Goal: Task Accomplishment & Management: Manage account settings

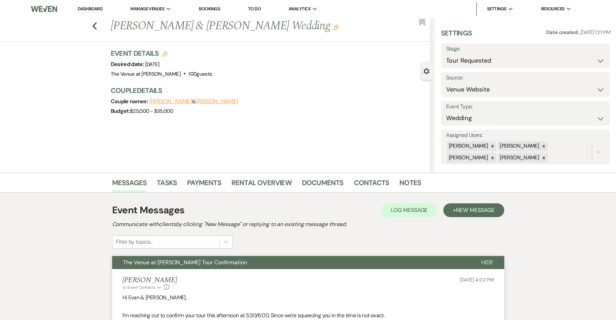
select select "2"
select select "5"
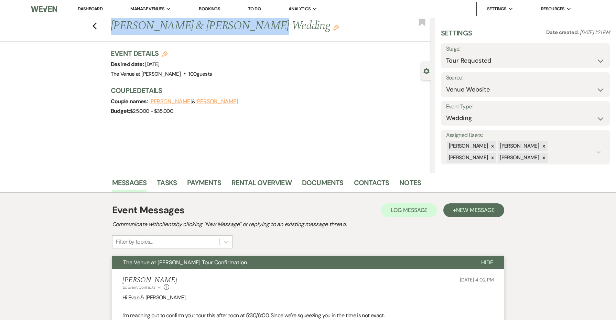
click at [393, 263] on button "The Venue at Carley Brook Tour Confirmation" at bounding box center [291, 262] width 358 height 13
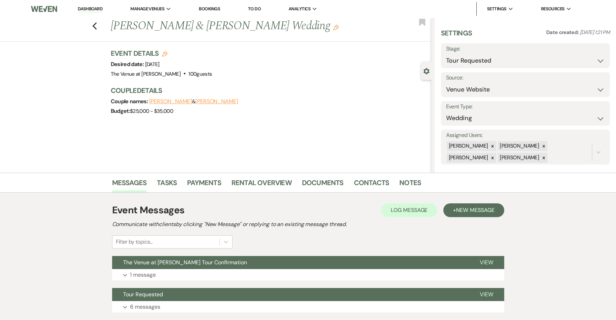
click at [479, 217] on div "Event Messages Log Log Message + New Message Communicate with clients by clicki…" at bounding box center [308, 225] width 392 height 45
click at [475, 208] on span "New Message" at bounding box center [475, 209] width 38 height 7
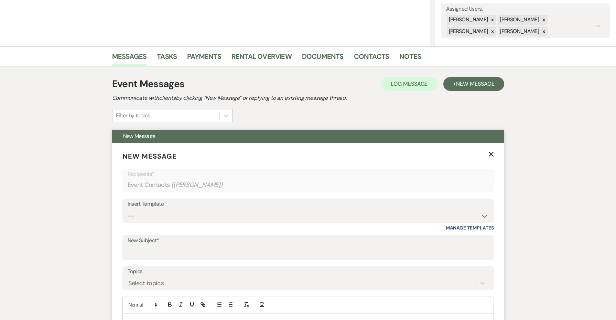
scroll to position [170, 0]
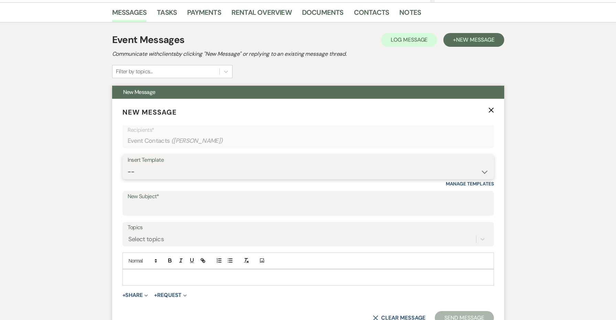
select select "4326"
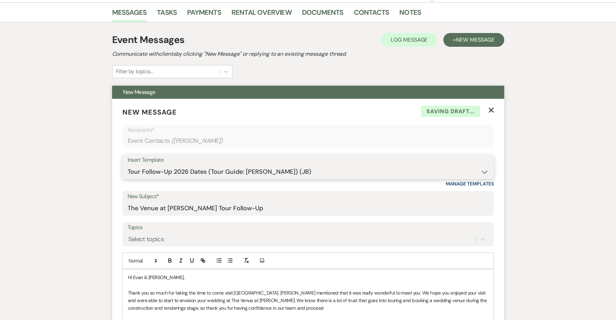
type input "The Venue at Carley Brook Tour Follow-Up"
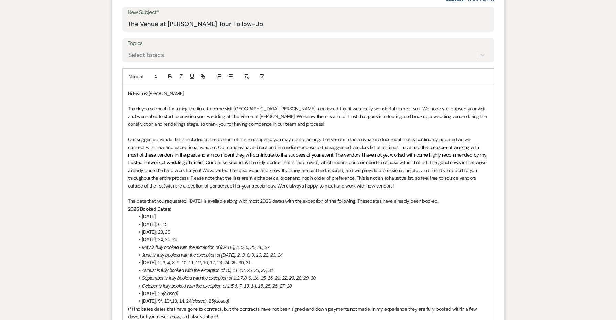
scroll to position [429, 0]
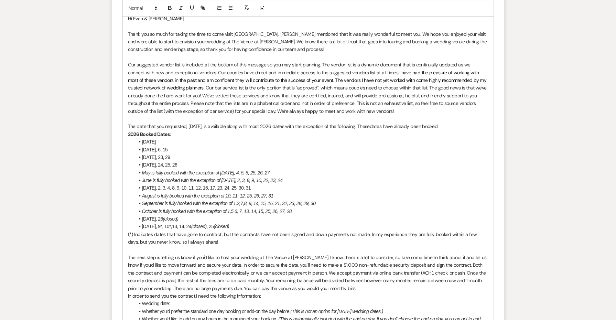
click at [240, 32] on p "Thank you so much for taking the time to come visit us. Jenny mentioned that it…" at bounding box center [308, 41] width 360 height 23
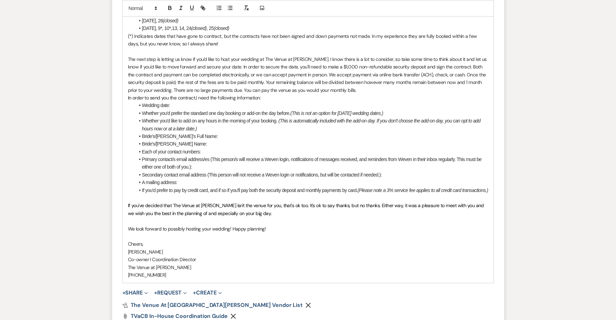
scroll to position [718, 0]
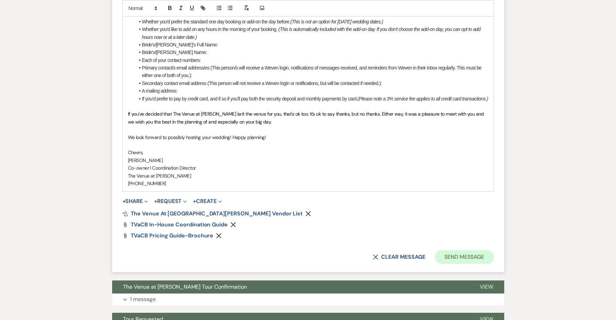
click at [450, 257] on button "Send Message" at bounding box center [464, 257] width 59 height 14
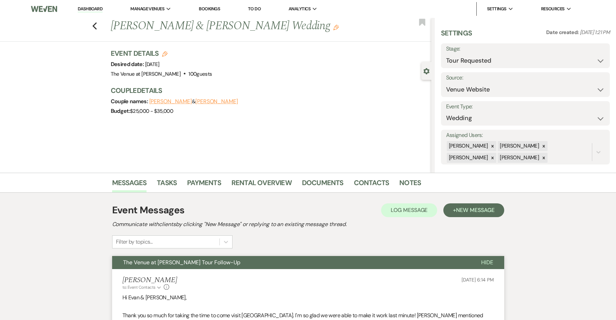
scroll to position [0, 0]
select select "5"
click at [585, 55] on button "Save" at bounding box center [592, 56] width 36 height 14
click at [95, 25] on icon "Previous" at bounding box center [94, 26] width 5 height 8
select select "2"
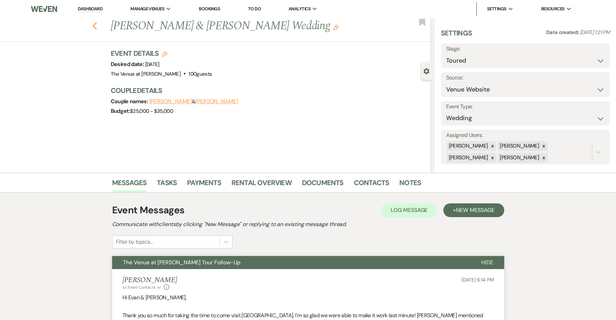
select select "2"
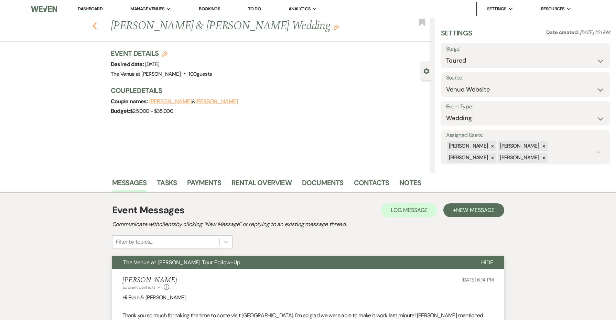
select select "2"
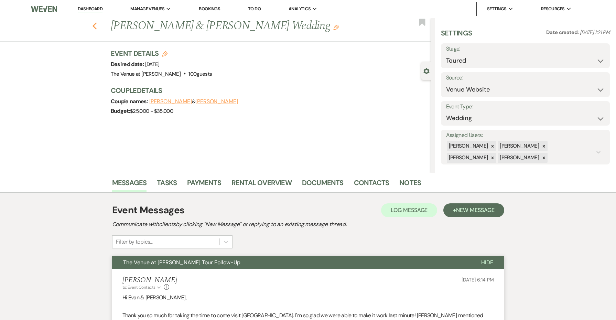
select select "2"
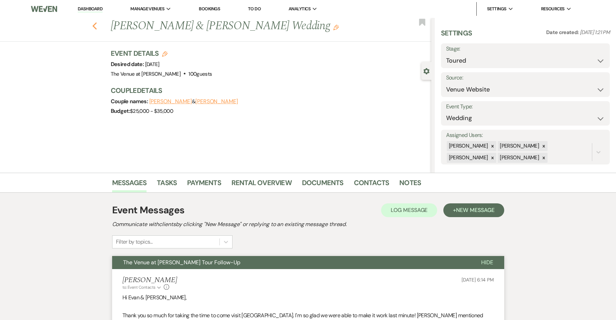
select select "2"
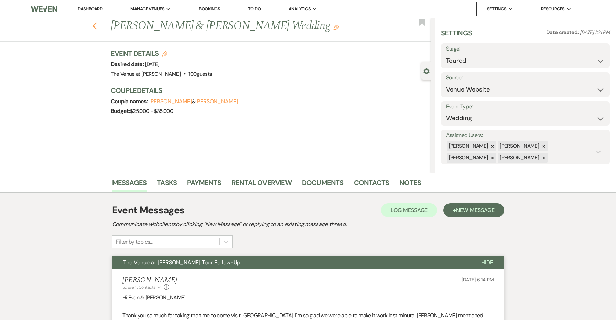
select select "2"
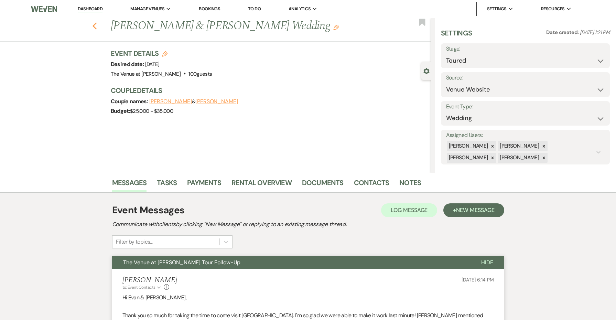
select select "2"
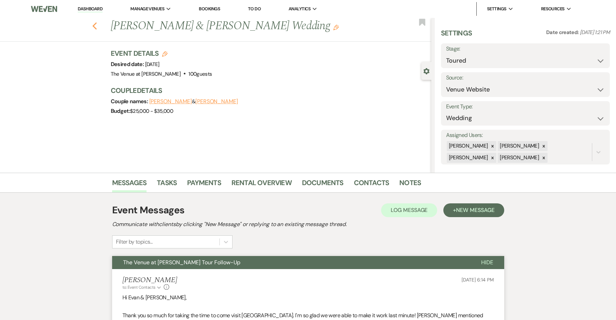
select select "2"
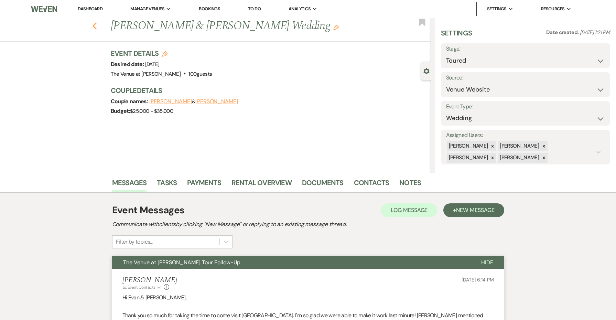
select select "2"
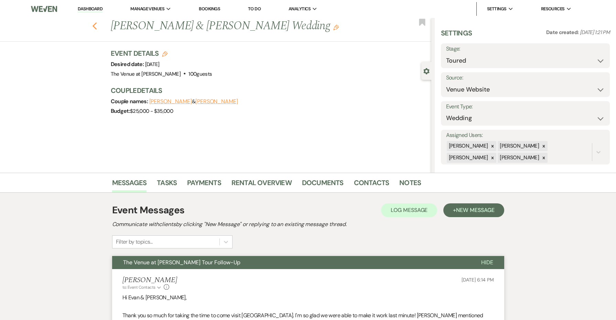
select select "2"
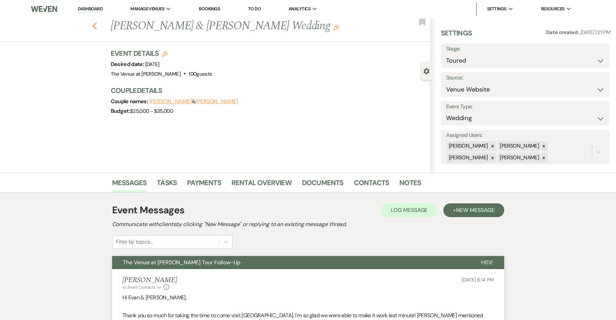
select select "2"
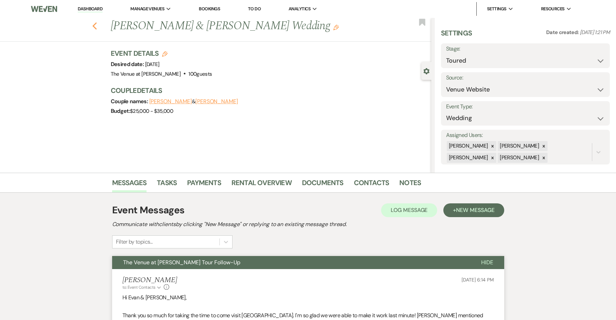
select select "2"
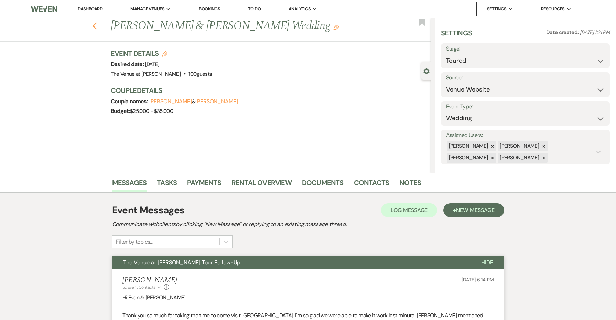
select select "2"
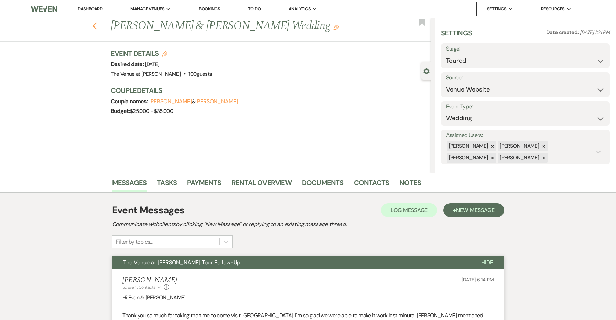
select select "2"
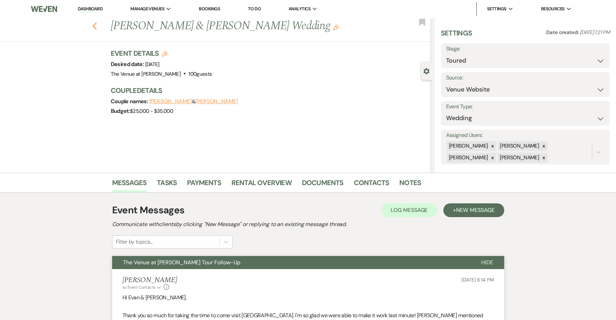
select select "2"
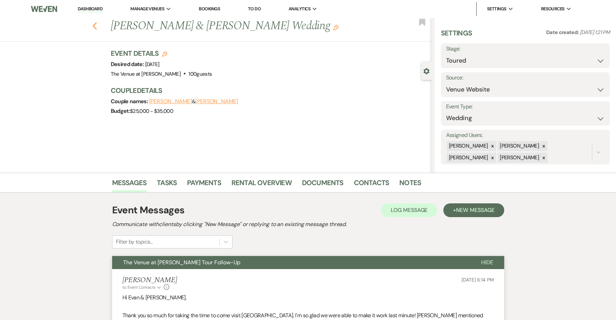
select select "2"
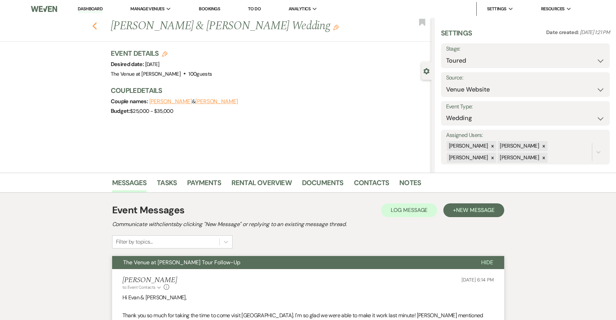
select select "2"
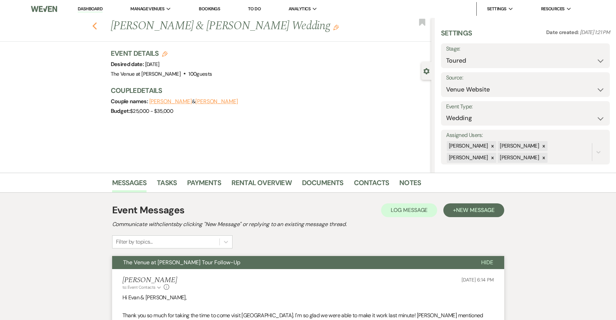
select select "2"
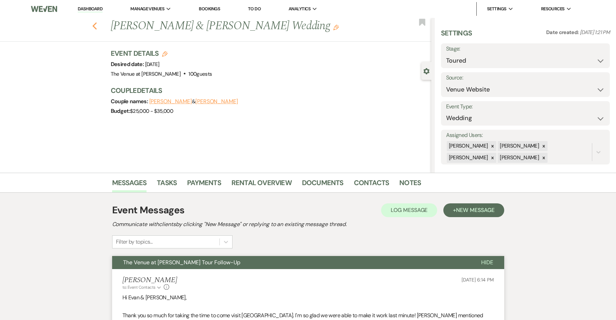
select select "2"
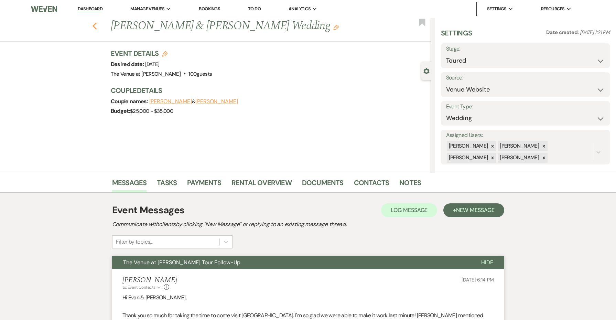
select select "2"
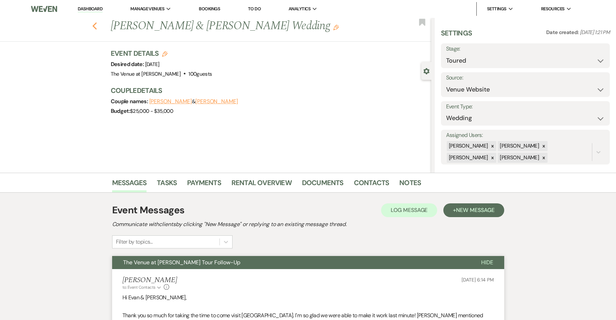
select select "2"
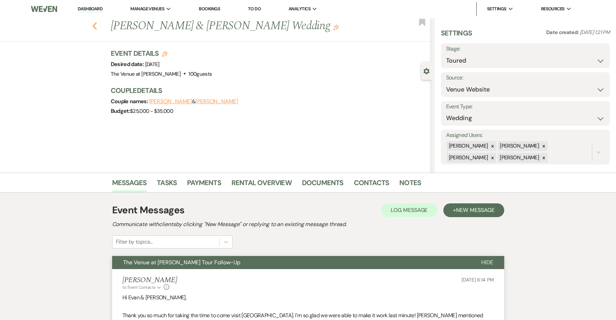
select select "2"
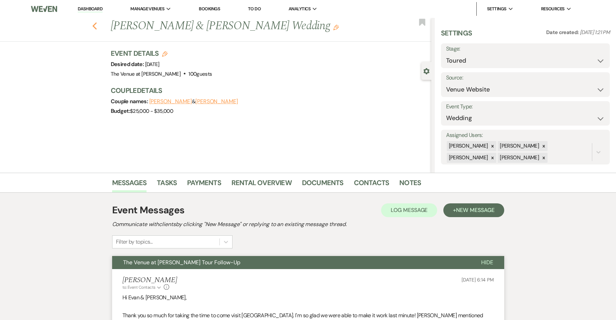
select select "2"
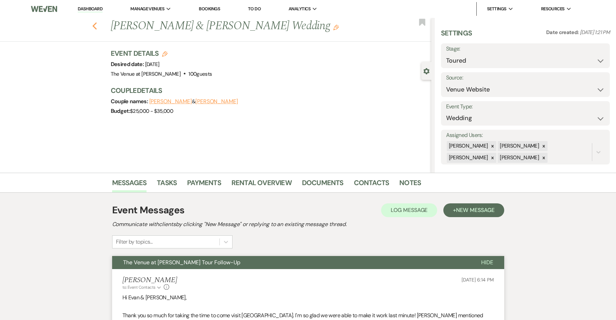
select select "2"
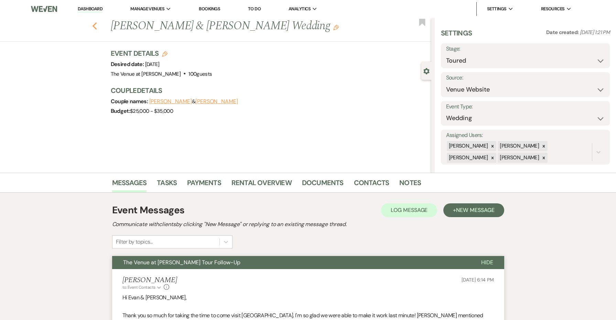
select select "2"
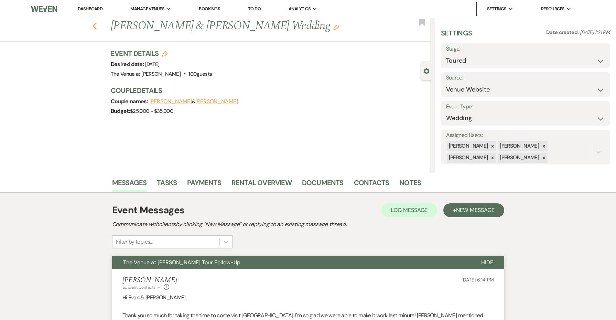
select select "2"
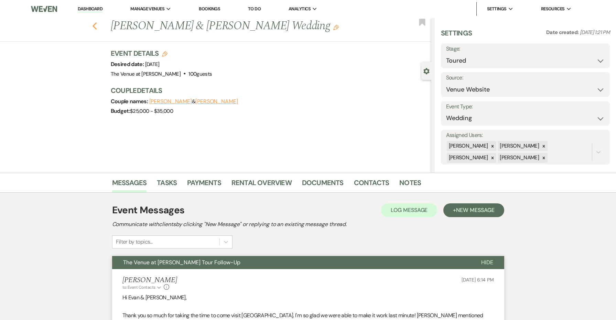
select select "2"
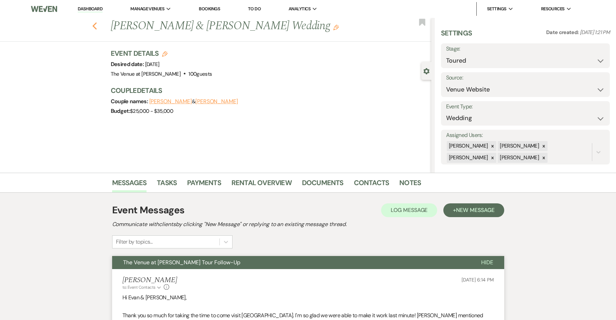
select select "2"
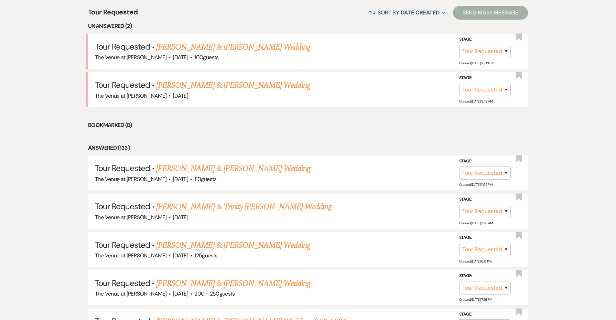
scroll to position [40, 0]
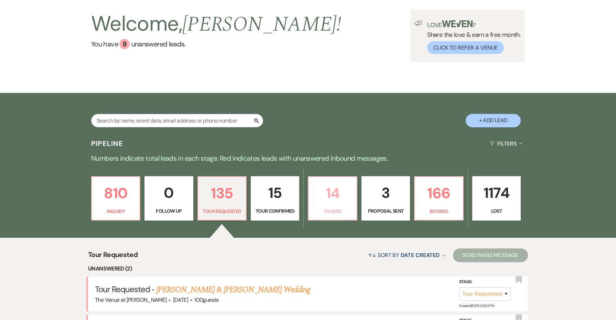
click at [326, 208] on p "Toured" at bounding box center [333, 211] width 40 height 8
select select "5"
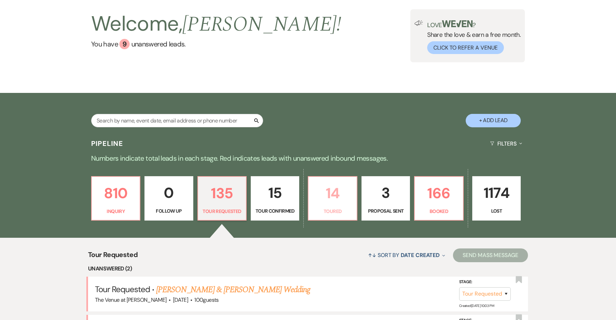
select select "5"
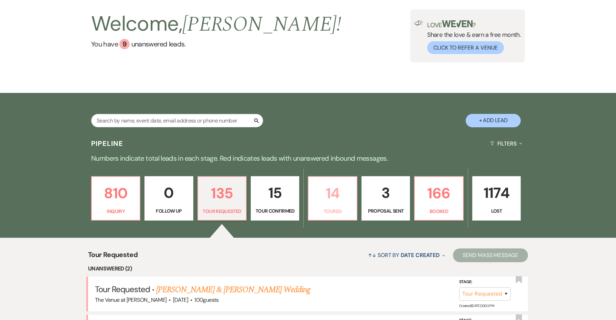
select select "5"
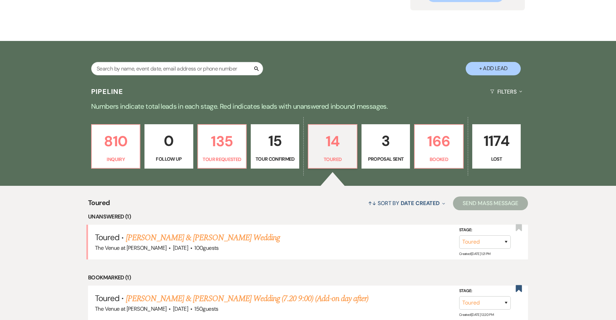
scroll to position [97, 0]
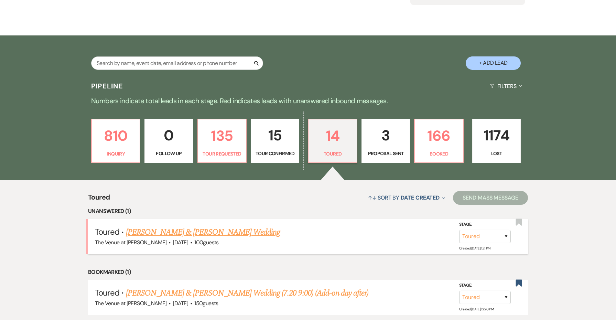
click at [244, 231] on link "Evan Shibley & Jessica Braun's Wedding" at bounding box center [203, 232] width 154 height 12
select select "5"
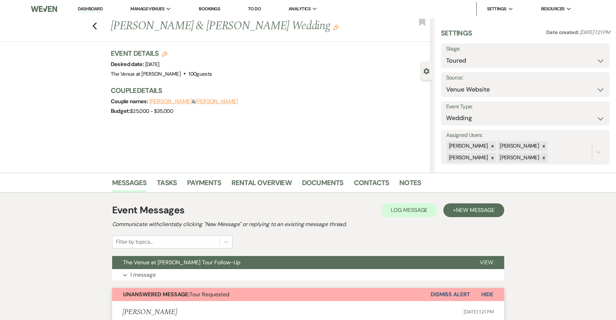
click at [441, 288] on button "Dismiss Alert" at bounding box center [451, 294] width 40 height 13
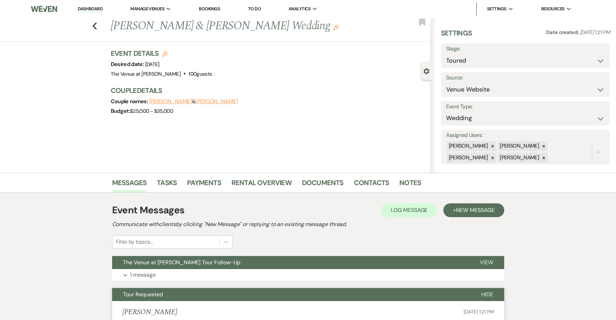
click at [426, 291] on button "Tour Requested" at bounding box center [291, 294] width 358 height 13
click at [96, 25] on icon "Previous" at bounding box center [94, 26] width 5 height 8
select select "5"
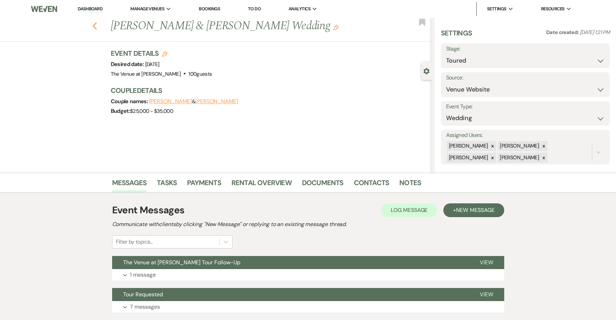
select select "5"
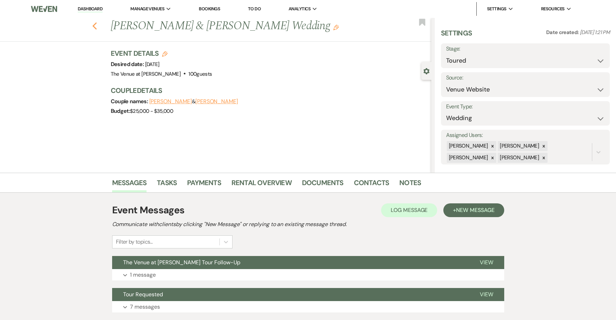
select select "5"
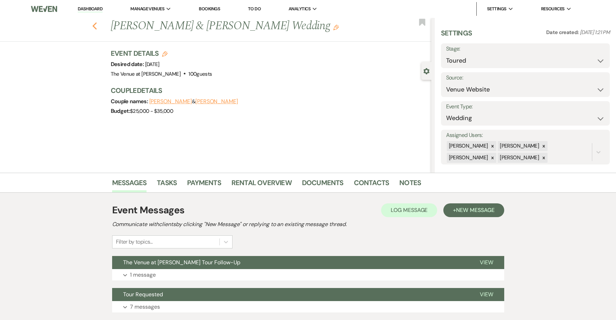
select select "5"
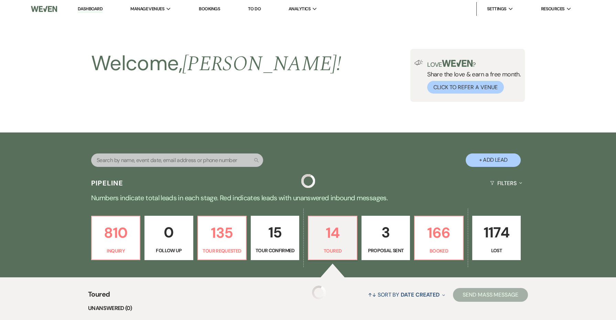
scroll to position [97, 0]
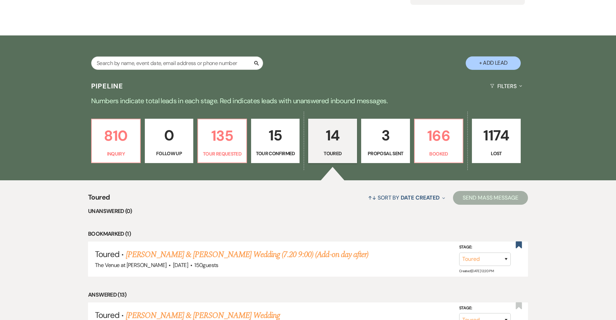
click at [269, 133] on p "15" at bounding box center [276, 135] width 40 height 23
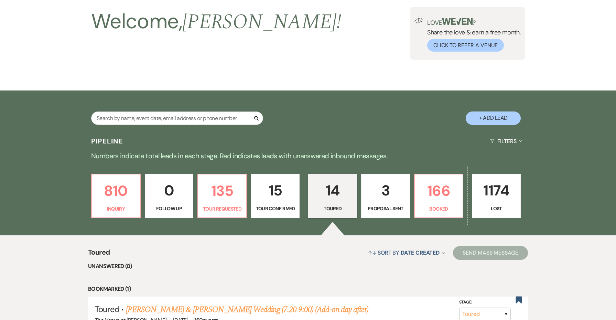
select select "4"
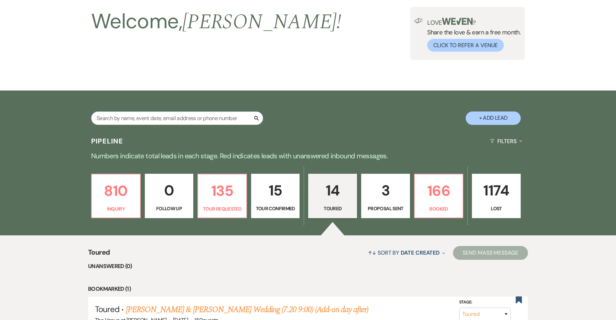
select select "4"
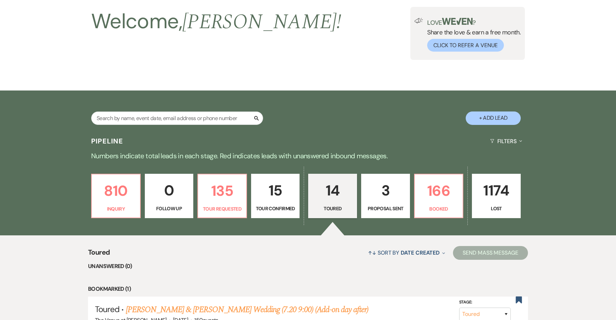
select select "4"
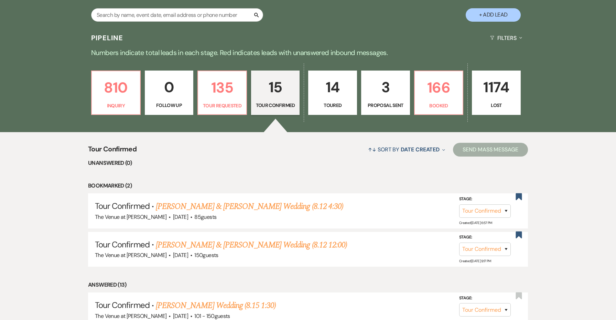
scroll to position [197, 0]
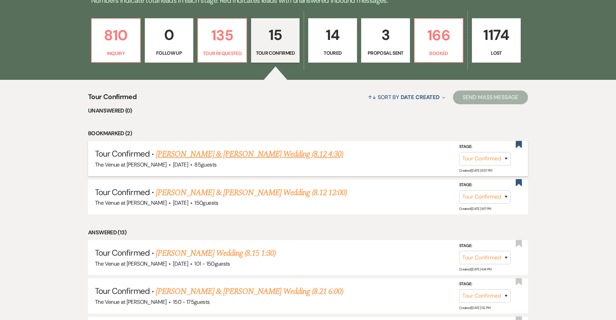
click at [258, 154] on link "Aaron Rudolph & Lauren Hoffman's Wedding (8.12 4:30)" at bounding box center [249, 154] width 187 height 12
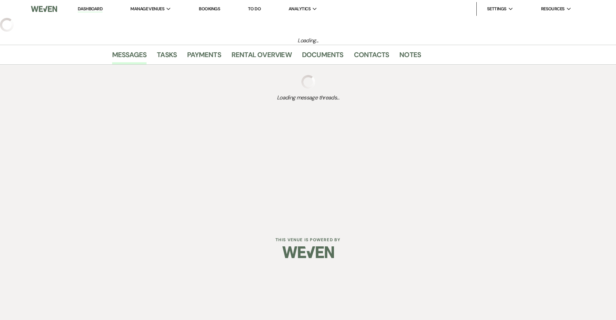
select select "4"
select select "5"
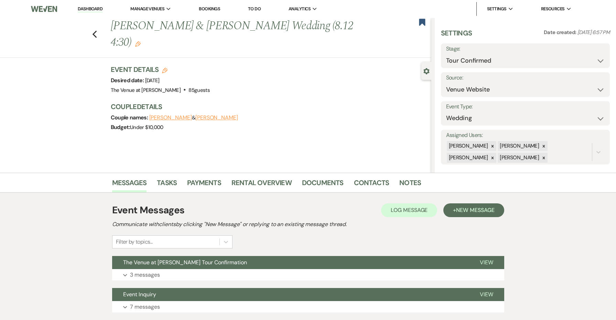
click at [164, 69] on use "button" at bounding box center [165, 71] width 6 height 6
select select "762"
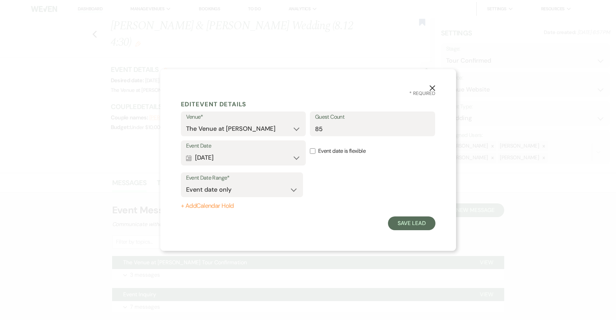
click at [280, 161] on button "Calendar Jul 19, 2026 Expand" at bounding box center [243, 158] width 115 height 14
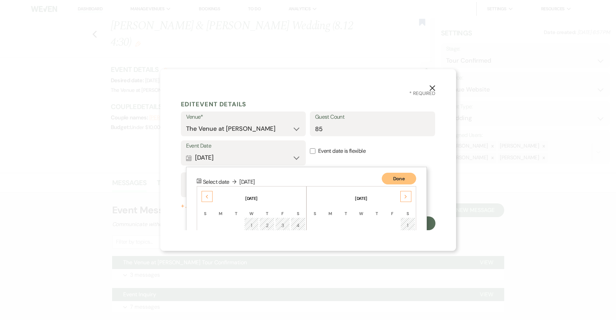
scroll to position [88, 0]
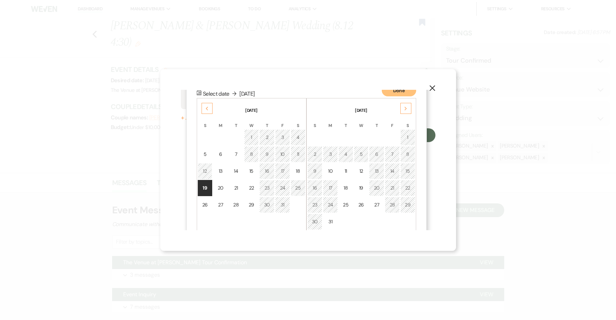
click at [205, 106] on div "Previous" at bounding box center [207, 108] width 11 height 11
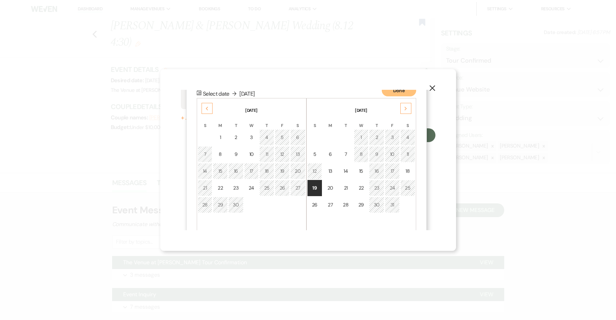
click at [205, 106] on div "Previous" at bounding box center [207, 108] width 11 height 11
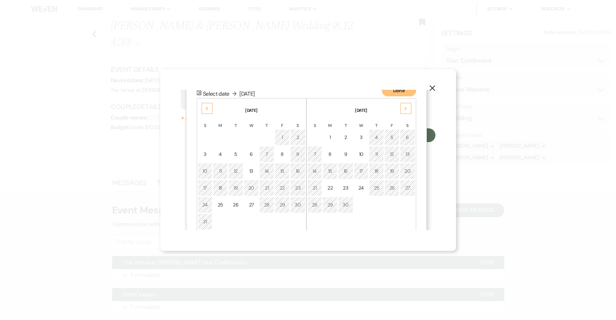
click at [205, 106] on div "Previous" at bounding box center [207, 108] width 11 height 11
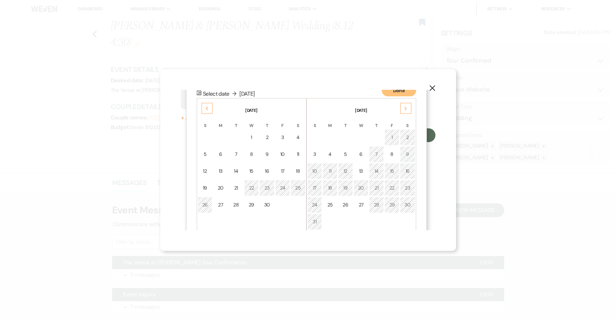
click at [205, 106] on div "Previous" at bounding box center [207, 108] width 11 height 11
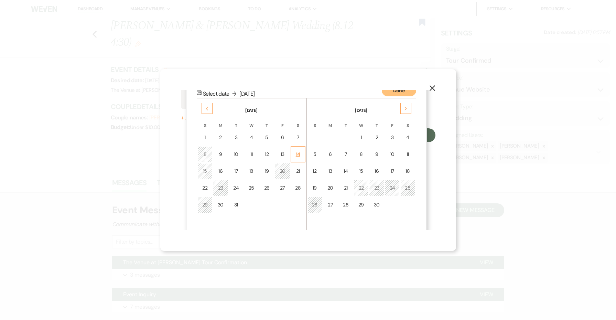
click at [296, 155] on div "14" at bounding box center [298, 154] width 6 height 7
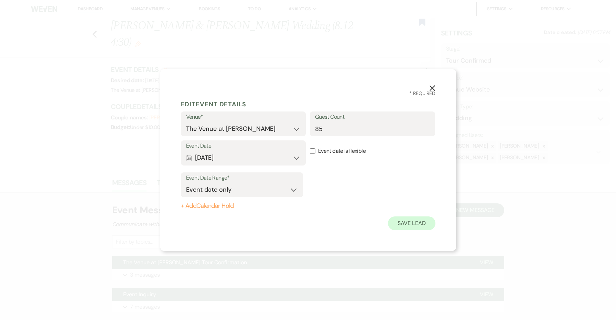
click at [402, 221] on button "Save Lead" at bounding box center [411, 223] width 47 height 14
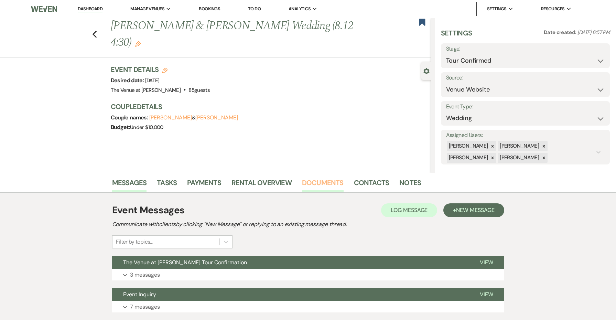
click at [325, 183] on link "Documents" at bounding box center [323, 184] width 42 height 15
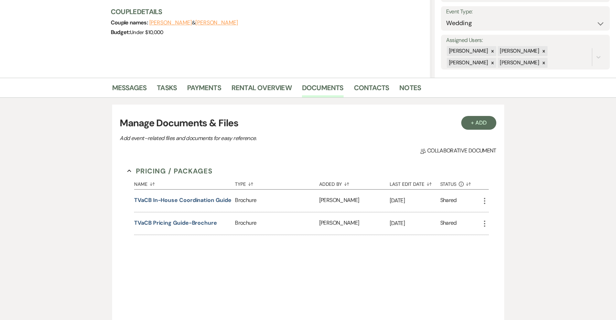
scroll to position [115, 0]
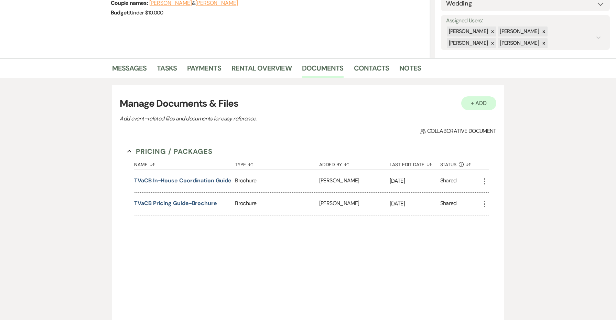
click at [476, 102] on button "+ Add" at bounding box center [478, 103] width 35 height 14
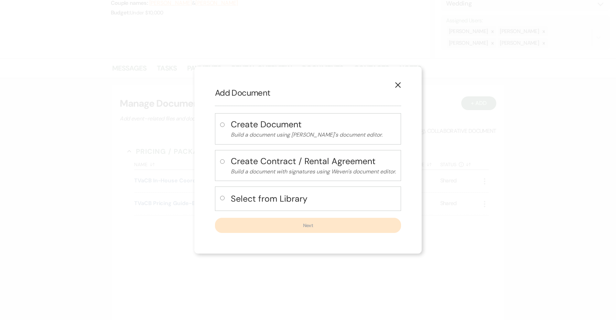
click at [296, 198] on h4 "Select from Library" at bounding box center [313, 199] width 165 height 12
radio input "true"
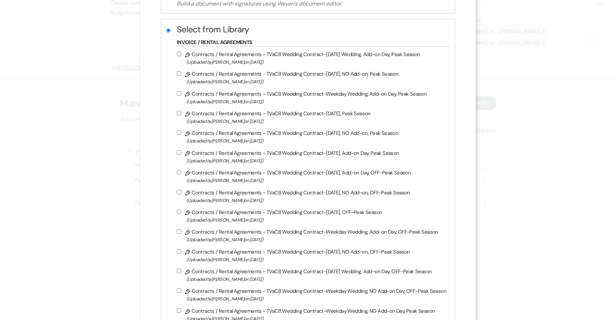
scroll to position [102, 0]
click at [325, 251] on div "Pencil Contracts / Rental Agreements - TVaCB Wedding Contract-Saturday Wedding,…" at bounding box center [313, 264] width 273 height 431
click at [323, 256] on label "Pencil Contracts / Rental Agreements - TVaCB Wedding Contract-Saturday, NO Add-…" at bounding box center [312, 255] width 270 height 16
click at [181, 253] on input "Pencil Contracts / Rental Agreements - TVaCB Wedding Contract-Saturday, NO Add-…" at bounding box center [179, 250] width 4 height 4
checkbox input "true"
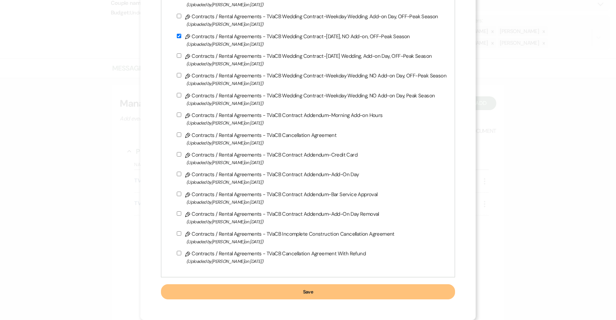
scroll to position [328, 0]
click at [321, 287] on button "Save" at bounding box center [308, 291] width 294 height 15
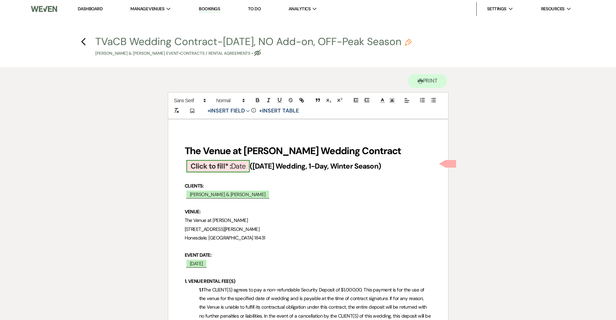
click at [228, 162] on b "Click to fill* :" at bounding box center [211, 166] width 41 height 10
select select "owner"
select select "Date"
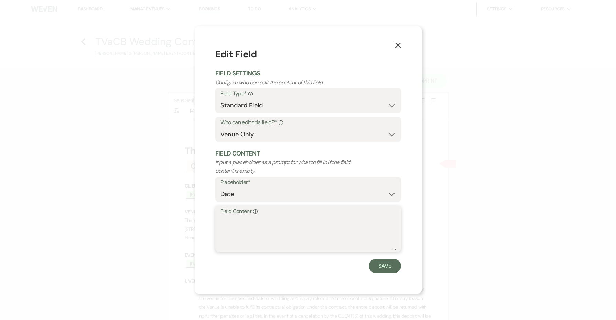
click at [264, 223] on textarea "Field Content Info" at bounding box center [307, 233] width 175 height 34
type textarea "2026"
click at [382, 260] on button "Save" at bounding box center [385, 266] width 32 height 14
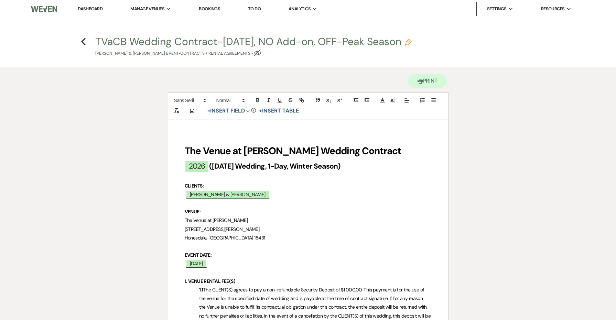
click at [212, 164] on strong "(Saturday Wedding, 1-Day, Winter Season)" at bounding box center [274, 166] width 131 height 10
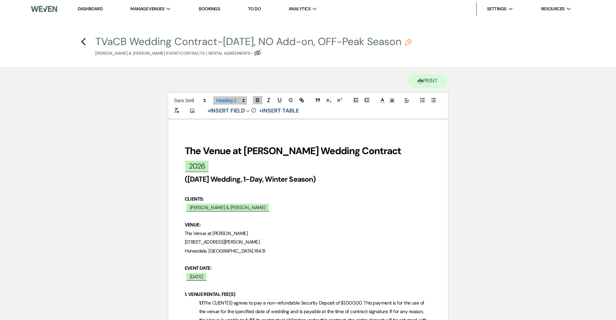
drag, startPoint x: 335, startPoint y: 183, endPoint x: 186, endPoint y: 137, distance: 155.7
click at [407, 101] on icon at bounding box center [407, 100] width 6 height 6
click at [406, 119] on line at bounding box center [406, 119] width 3 height 0
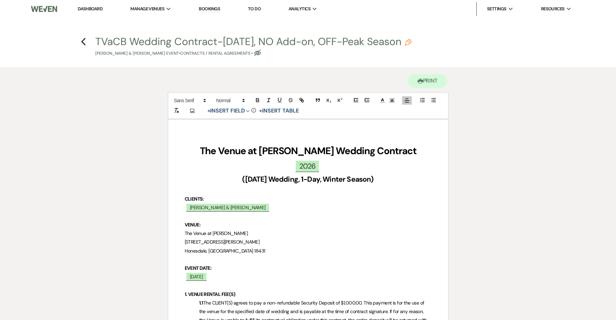
click at [344, 207] on p "﻿ Aaron Rudolph & Lauren Hoffman ﻿" at bounding box center [308, 207] width 247 height 9
click at [412, 41] on use "button" at bounding box center [408, 42] width 7 height 7
select select "10"
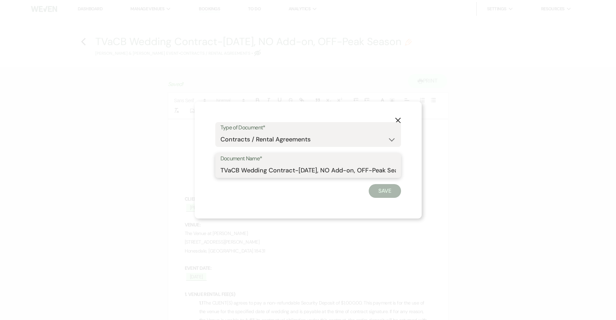
click at [226, 169] on input "TVaCB Wedding Contract-Saturday, NO Add-on, OFF-Peak Season" at bounding box center [307, 170] width 175 height 13
drag, startPoint x: 353, startPoint y: 170, endPoint x: 418, endPoint y: 180, distance: 65.9
click at [418, 180] on div "X Type of Document* Special Event Insurance Vendor Certificate of Insurance Con…" at bounding box center [308, 159] width 227 height 117
type input "The Venue at Carley Brook Wedding Contract SAMPLE CONTRACT-NOT VALID"
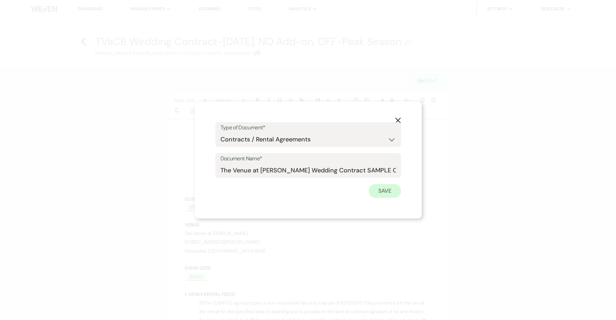
click at [386, 192] on button "Save" at bounding box center [385, 191] width 32 height 14
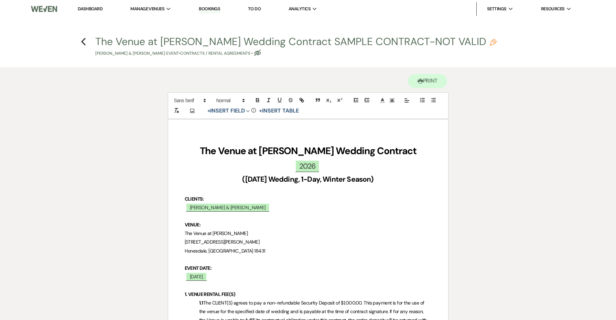
click at [353, 45] on button "The Venue at Carley Brook Wedding Contract SAMPLE CONTRACT-NOT VALID Pencil Aar…" at bounding box center [295, 46] width 401 height 20
drag, startPoint x: 315, startPoint y: 40, endPoint x: 443, endPoint y: 42, distance: 127.6
click at [443, 42] on button "The Venue at Carley Brook Wedding Contract SAMPLE CONTRACT-NOT VALID Pencil Aar…" at bounding box center [295, 46] width 401 height 20
select select "10"
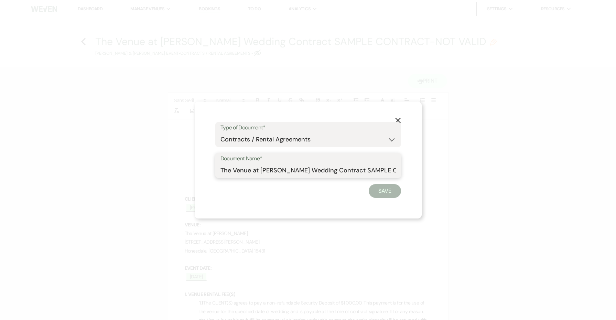
drag, startPoint x: 355, startPoint y: 170, endPoint x: 426, endPoint y: 170, distance: 71.2
click at [426, 170] on div "X Type of Document* Special Event Insurance Vendor Certificate of Insurance Con…" at bounding box center [308, 160] width 616 height 320
click at [396, 119] on use "button" at bounding box center [398, 121] width 6 height 6
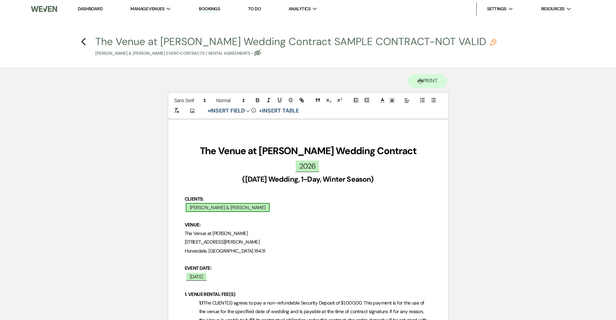
click at [232, 205] on span "Aaron Rudolph & Lauren Hoffman" at bounding box center [228, 207] width 84 height 9
select select "smartCustomField"
select select "owner"
select select "{{clientNames}}"
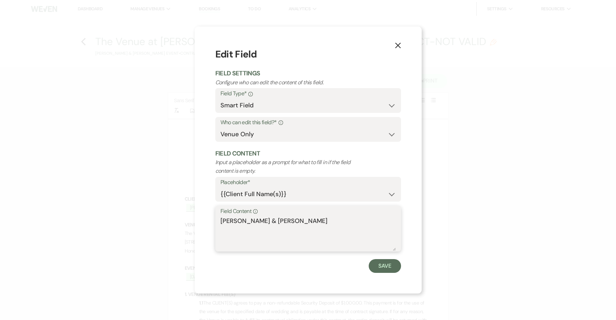
click at [252, 223] on textarea "Aaron Rudolph & Lauren Hoffman" at bounding box center [307, 233] width 175 height 34
paste textarea "SAMPLE CONTRACT-NOT VALID"
click at [376, 262] on button "Save" at bounding box center [385, 266] width 32 height 14
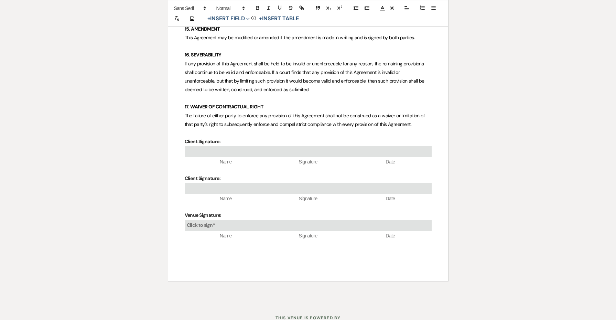
scroll to position [2456, 0]
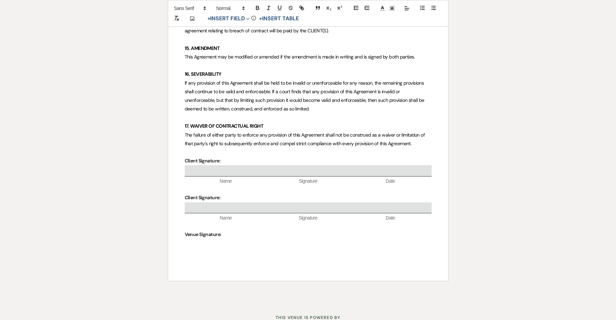
scroll to position [2428, 0]
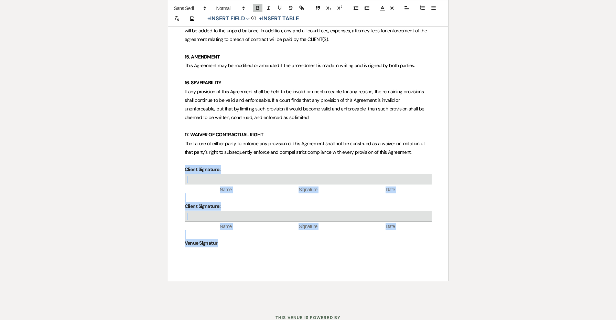
drag, startPoint x: 258, startPoint y: 229, endPoint x: 181, endPoint y: 144, distance: 114.7
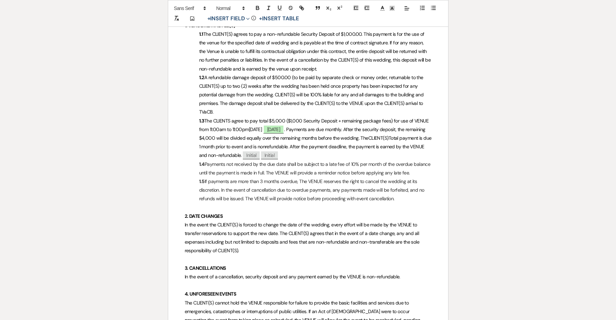
scroll to position [279, 0]
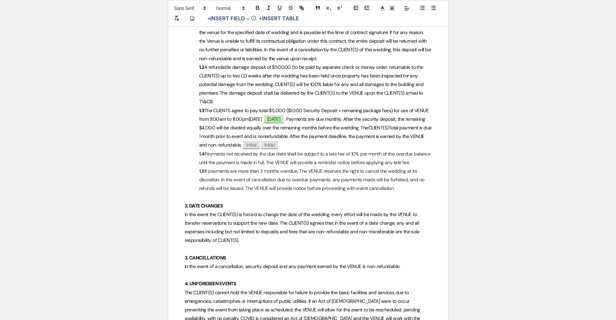
click at [273, 107] on span "The CLIENTS agree to pay total $5,000 ($1,000 Security Deposit + remaining pack…" at bounding box center [314, 114] width 231 height 15
click at [226, 123] on span ". Payments are due monthly. After the security deposit, the remaining $4,000 wi…" at bounding box center [313, 123] width 228 height 15
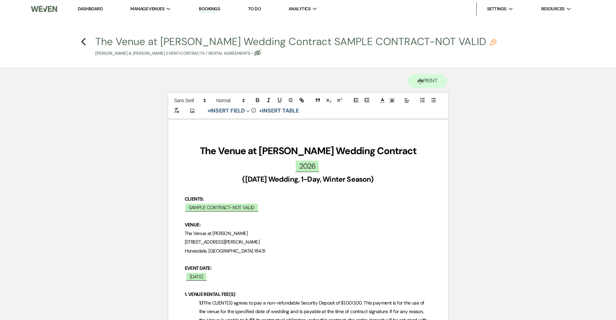
scroll to position [0, 0]
click at [83, 39] on icon "Previous" at bounding box center [83, 41] width 5 height 8
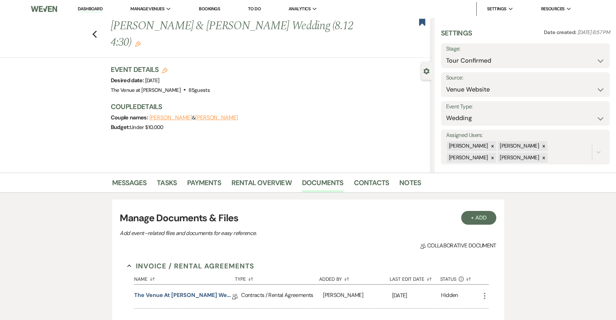
scroll to position [115, 0]
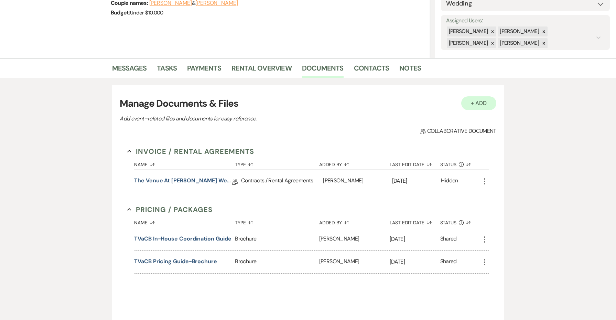
click at [476, 102] on button "+ Add" at bounding box center [478, 103] width 35 height 14
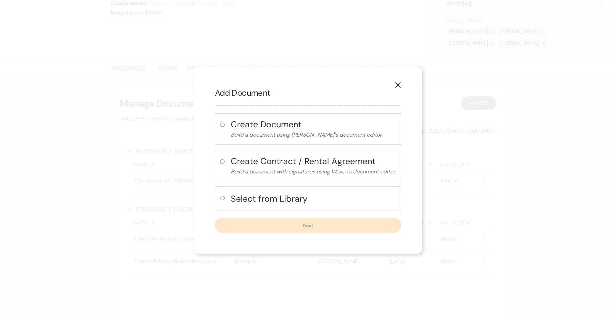
click at [291, 197] on h4 "Select from Library" at bounding box center [313, 199] width 165 height 12
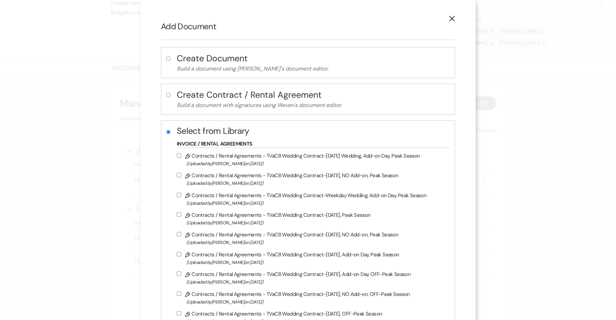
click at [294, 154] on label "Pencil Contracts / Rental Agreements - TVaCB Wedding Contract-Saturday Wedding,…" at bounding box center [312, 159] width 270 height 16
click at [181, 154] on input "Pencil Contracts / Rental Agreements - TVaCB Wedding Contract-Saturday Wedding,…" at bounding box center [179, 155] width 4 height 4
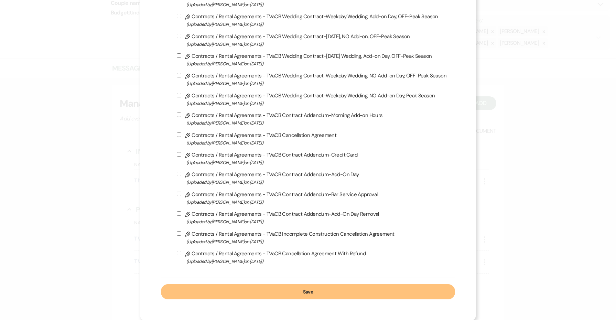
scroll to position [328, 0]
click at [320, 296] on button "Save" at bounding box center [308, 291] width 294 height 15
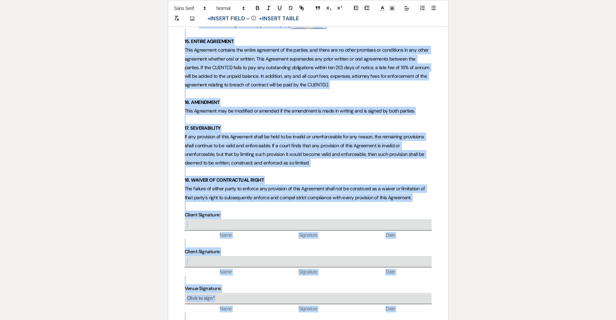
scroll to position [2713, 0]
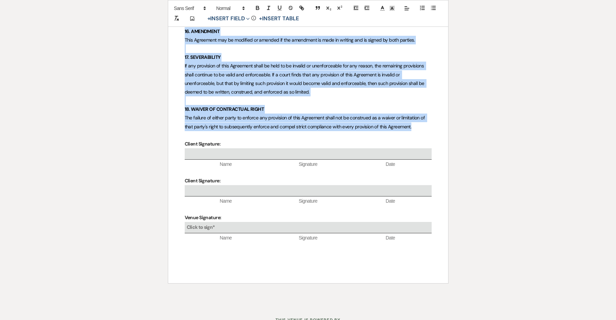
drag, startPoint x: 182, startPoint y: 188, endPoint x: 422, endPoint y: 98, distance: 255.5
copy div "5. VENUE CAPACITY 5.1 The VENUE's maximum capacity is 200 for events and 300 if…"
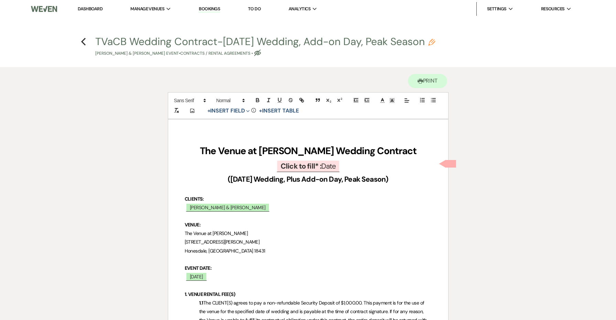
scroll to position [0, 0]
click at [78, 40] on h4 "Previous TVaCB Wedding Contract-Saturday Wedding, Add-on Day, Peak Season Penci…" at bounding box center [308, 45] width 495 height 22
click at [83, 41] on use "button" at bounding box center [83, 42] width 4 height 8
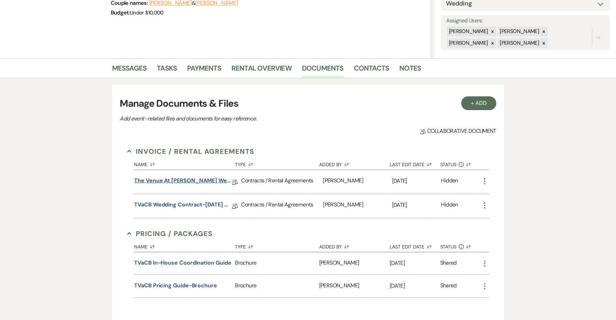
click at [206, 178] on link "The Venue at Carley Brook Wedding Contract SAMPLE CONTRACT-NOT VALID" at bounding box center [183, 181] width 98 height 11
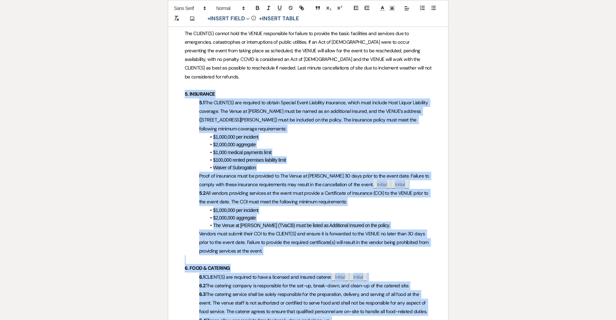
scroll to position [574, 0]
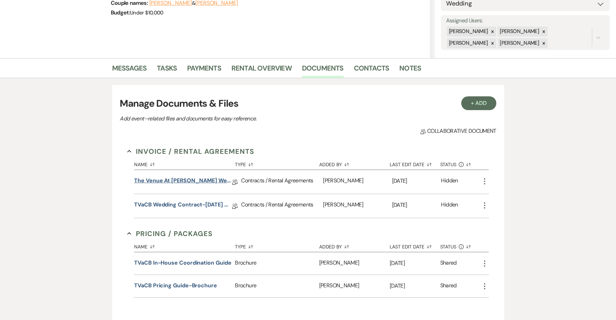
click at [187, 184] on link "The Venue at [PERSON_NAME] Wedding Contract SAMPLE CONTRACT-NOT VALID" at bounding box center [183, 181] width 98 height 11
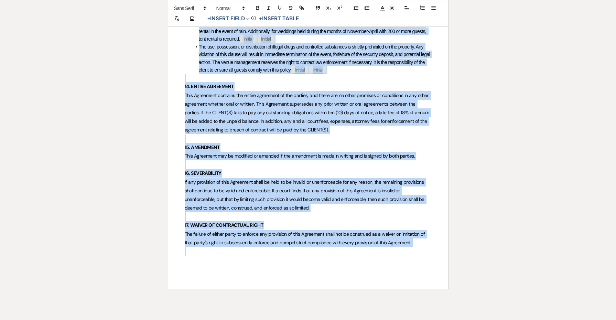
scroll to position [2348, 0]
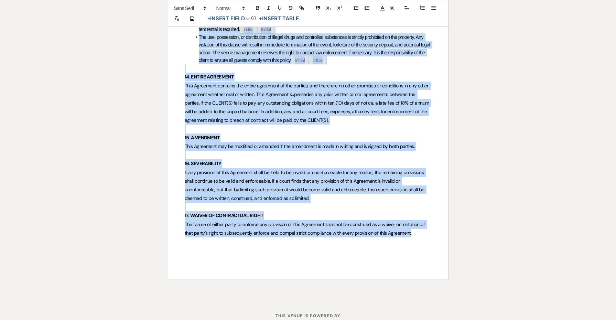
drag, startPoint x: 183, startPoint y: 241, endPoint x: 414, endPoint y: 208, distance: 234.1
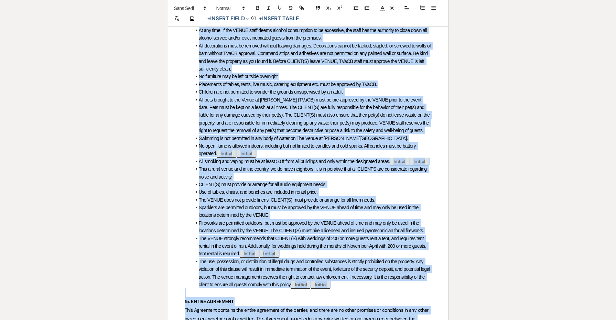
click at [414, 220] on span "Fireworks are permitted outdoors, but must be approved by the VENUE ahead of ti…" at bounding box center [311, 226] width 225 height 13
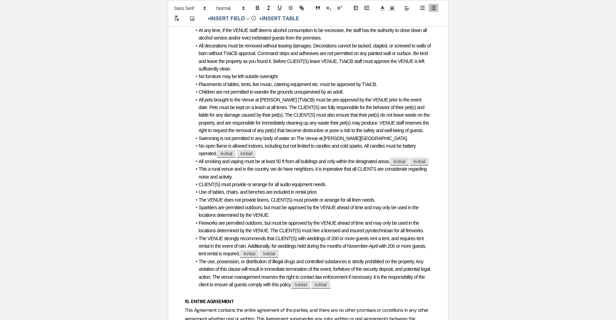
click at [422, 236] on span "The VENUE strongly recommends that CLIENT(S) with weddings of 200 or more guest…" at bounding box center [313, 246] width 229 height 21
click at [408, 259] on span "The use, possession, or distribution of illegal drugs and controlled substances…" at bounding box center [315, 273] width 232 height 29
click at [402, 196] on li "The VENUE does not provide linens. CLIENT(S) must provide or arrange for all li…" at bounding box center [312, 200] width 240 height 8
click at [415, 236] on span "The VENUE strongly recommends that CLIENT(S) with weddings of 200 or more guest…" at bounding box center [313, 246] width 229 height 21
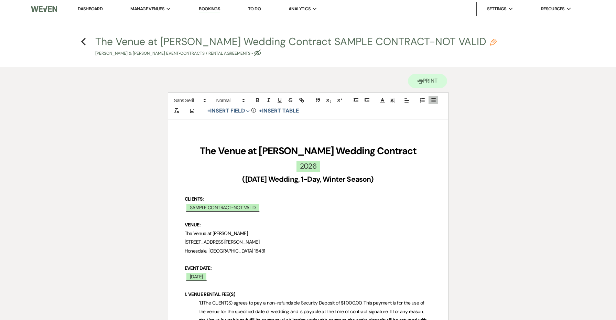
scroll to position [0, 0]
click at [81, 38] on icon "Previous" at bounding box center [83, 41] width 5 height 8
select select "4"
select select "5"
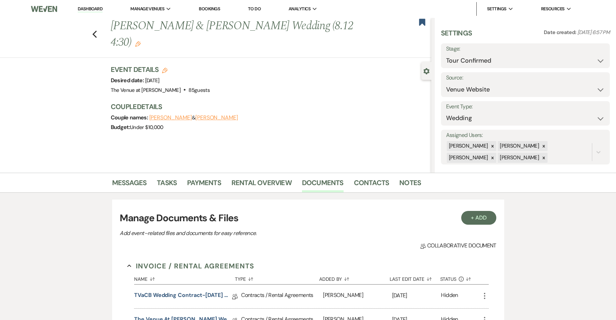
scroll to position [115, 0]
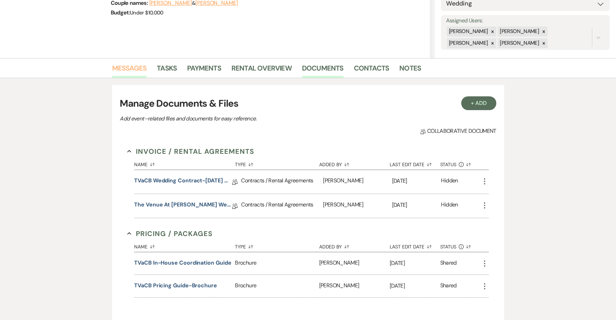
click at [140, 70] on link "Messages" at bounding box center [129, 70] width 35 height 15
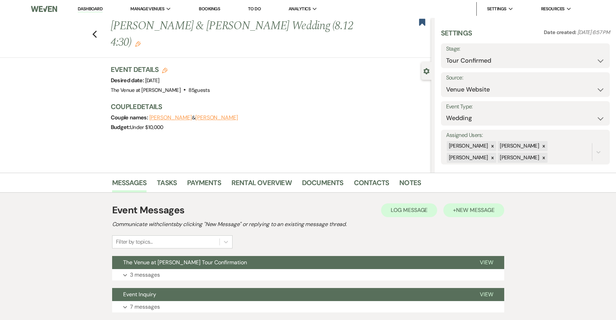
click at [492, 210] on span "New Message" at bounding box center [475, 209] width 38 height 7
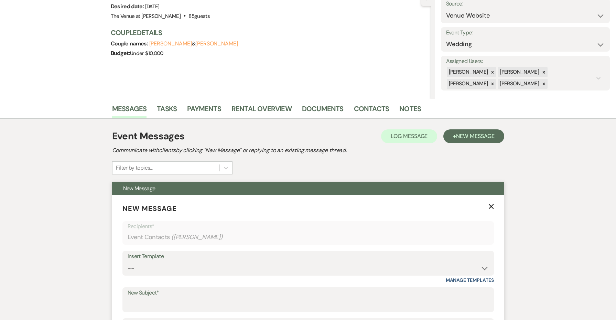
scroll to position [245, 0]
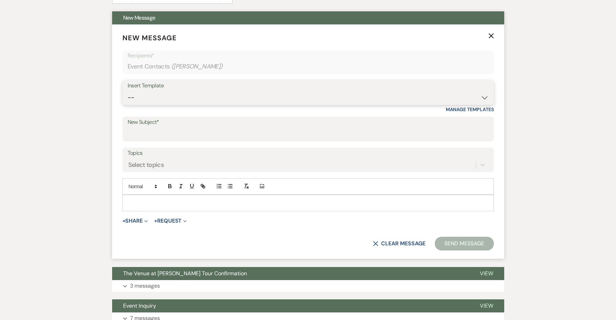
select select "4326"
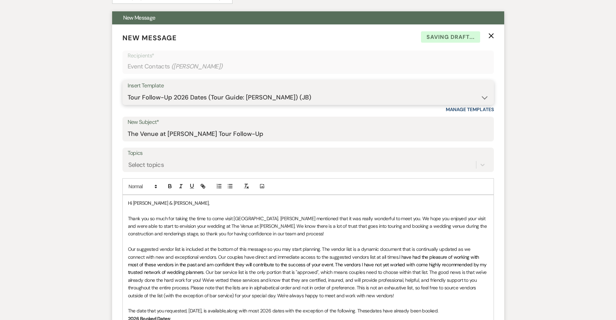
type input "The Venue at Carley Brook Tour Follow-Up"
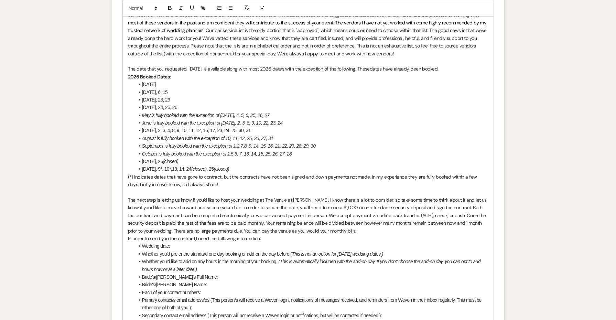
scroll to position [523, 0]
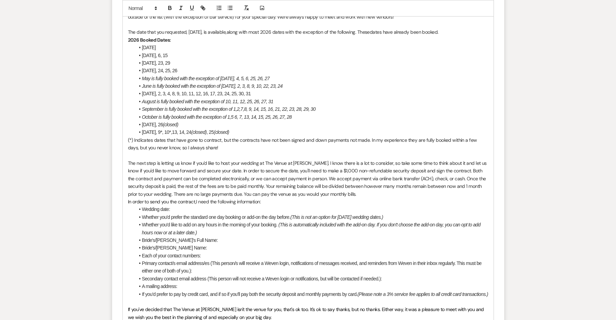
click at [229, 145] on p "(*) Indicates dates that have gone to contract, but the contracts have not been…" at bounding box center [308, 143] width 360 height 15
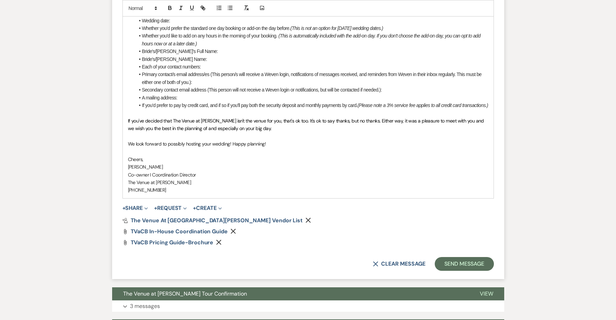
scroll to position [764, 0]
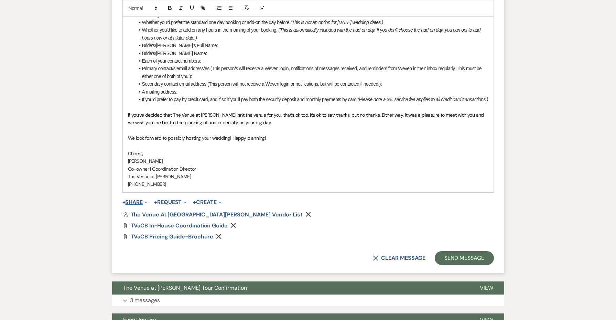
click at [133, 199] on button "+ Share Expand" at bounding box center [135, 202] width 26 height 6
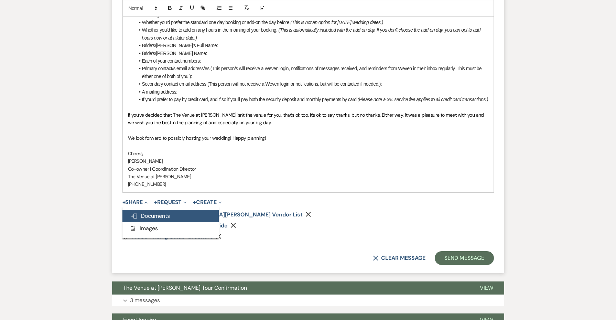
click at [143, 212] on span "Doc Upload Documents" at bounding box center [150, 215] width 39 height 7
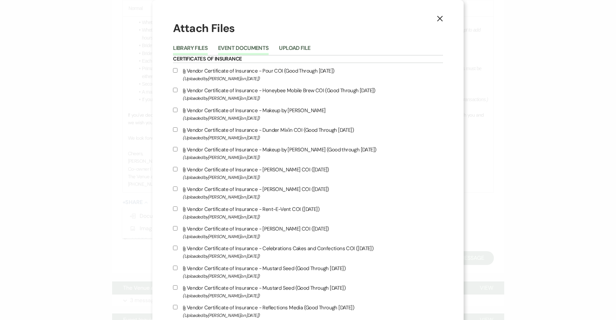
click at [241, 49] on button "Event Documents" at bounding box center [243, 50] width 51 height 10
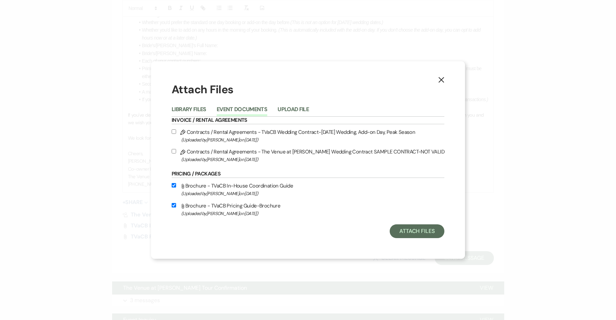
click at [239, 136] on span "(Uploaded by Jessie Brennan on Aug 12th, 2025 )" at bounding box center [312, 140] width 263 height 8
click at [176, 134] on input "Pencil Contracts / Rental Agreements - TVaCB Wedding Contract-Saturday Wedding,…" at bounding box center [174, 131] width 4 height 4
click at [239, 136] on span "(Uploaded by Jessie Brennan on Aug 12th, 2025 )" at bounding box center [312, 140] width 263 height 8
click at [176, 134] on input "Pencil Contracts / Rental Agreements - TVaCB Wedding Contract-Saturday Wedding,…" at bounding box center [174, 131] width 4 height 4
checkbox input "false"
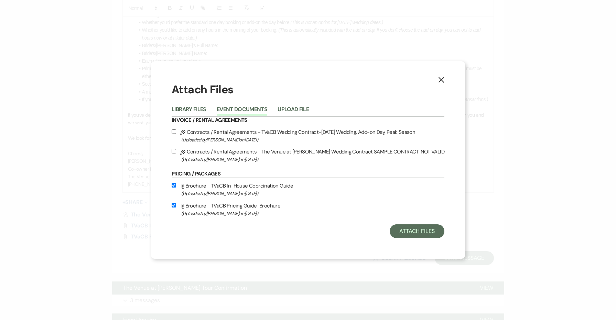
click at [239, 163] on span "(Uploaded by Jessie Brennan on Aug 12th, 2025 )" at bounding box center [312, 159] width 263 height 8
click at [176, 153] on input "Pencil Contracts / Rental Agreements - The Venue at Carley Brook Wedding Contra…" at bounding box center [174, 151] width 4 height 4
checkbox input "true"
click at [404, 232] on button "Attach Files" at bounding box center [417, 231] width 55 height 14
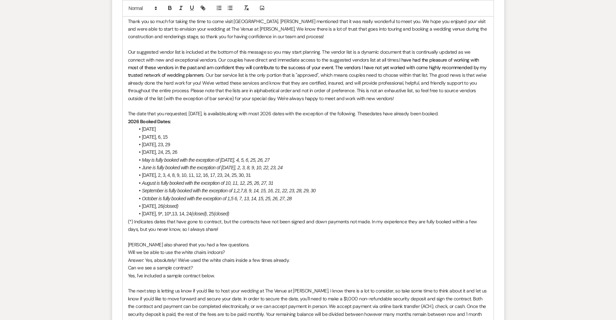
scroll to position [443, 0]
drag, startPoint x: 232, startPoint y: 245, endPoint x: 110, endPoint y: 245, distance: 122.1
click at [110, 245] on div "Messages Tasks Payments Rental Overview Documents Contacts Notes Event Messages…" at bounding box center [308, 205] width 616 height 951
drag, startPoint x: 200, startPoint y: 261, endPoint x: 109, endPoint y: 258, distance: 90.8
click at [109, 258] on div "Messages Tasks Payments Rental Overview Documents Contacts Notes Event Messages…" at bounding box center [308, 205] width 616 height 951
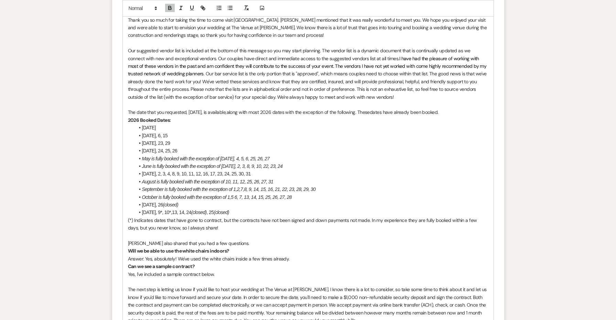
click at [129, 255] on p "Answer: Yes, absolutely! We've used the white chairs inside a few times already." at bounding box center [308, 259] width 360 height 8
click at [230, 8] on line "button" at bounding box center [230, 8] width 3 height 0
click at [134, 271] on p "Yes, I've included a sample contract below." at bounding box center [308, 274] width 360 height 8
click at [231, 8] on line "button" at bounding box center [230, 8] width 3 height 0
click at [251, 270] on li "Yes, I've included a sample contract below." at bounding box center [312, 274] width 354 height 8
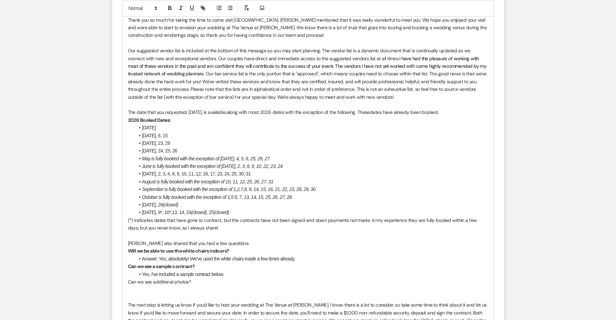
drag, startPoint x: 253, startPoint y: 266, endPoint x: 138, endPoint y: 269, distance: 115.2
click at [138, 270] on li "Yes, I've included a sample contract below." at bounding box center [312, 274] width 354 height 8
copy li "Yes, I've included a sample contract below."
click at [145, 285] on p at bounding box center [308, 289] width 360 height 8
click at [145, 285] on p "Yes, I've included a sample contract below." at bounding box center [308, 289] width 360 height 8
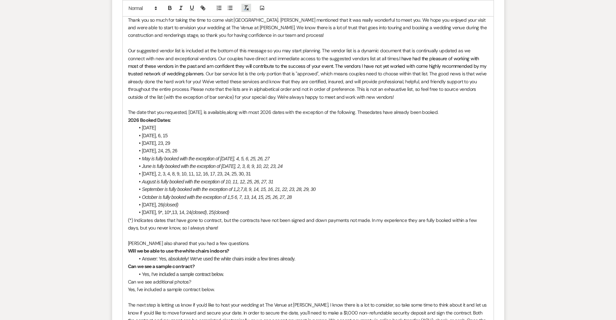
click at [246, 6] on line "button" at bounding box center [245, 7] width 1 height 3
click at [230, 6] on line "button" at bounding box center [230, 6] width 3 height 0
drag, startPoint x: 236, startPoint y: 281, endPoint x: 151, endPoint y: 283, distance: 85.3
click at [151, 285] on li "Yes, I've included a sample contract below." at bounding box center [312, 289] width 354 height 8
drag, startPoint x: 193, startPoint y: 274, endPoint x: 111, endPoint y: 274, distance: 82.2
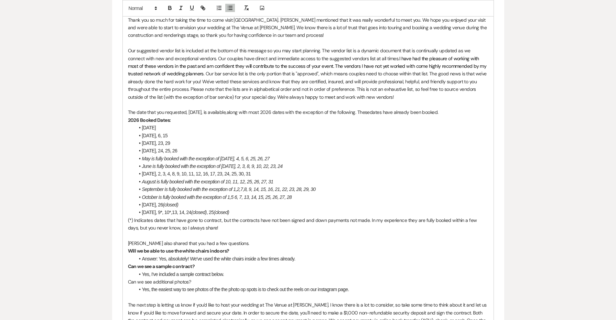
click at [111, 274] on div "Messages Tasks Payments Rental Overview Documents Contacts Notes Event Messages…" at bounding box center [308, 213] width 616 height 966
click at [217, 285] on li "Yes, the easiest way to see photos of the the photo op spots is to check out th…" at bounding box center [312, 289] width 354 height 8
drag, startPoint x: 345, startPoint y: 284, endPoint x: 44, endPoint y: 238, distance: 304.4
click at [44, 238] on div "Messages Tasks Payments Rental Overview Documents Contacts Notes Event Messages…" at bounding box center [308, 213] width 616 height 966
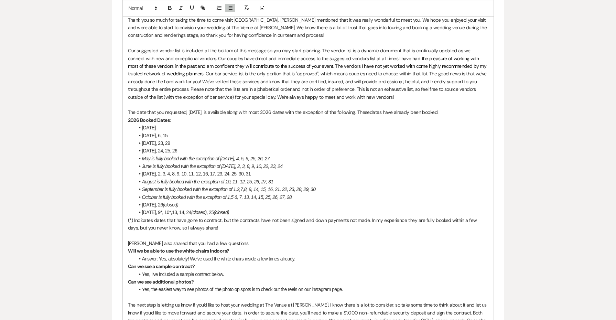
copy div "Jenny also shared that you had a few questions. Will we be able to use the whit…"
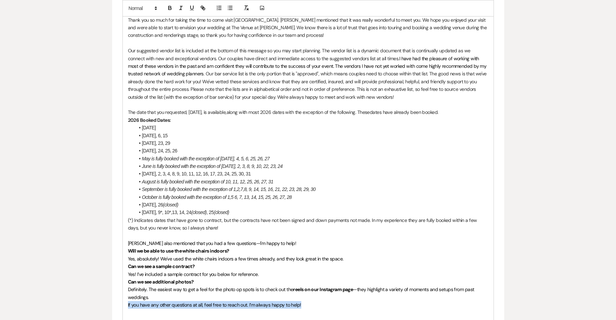
drag, startPoint x: 310, startPoint y: 297, endPoint x: 86, endPoint y: 296, distance: 224.2
click at [86, 296] on div "Messages Tasks Payments Rental Overview Documents Contacts Notes Event Messages…" at bounding box center [308, 224] width 616 height 989
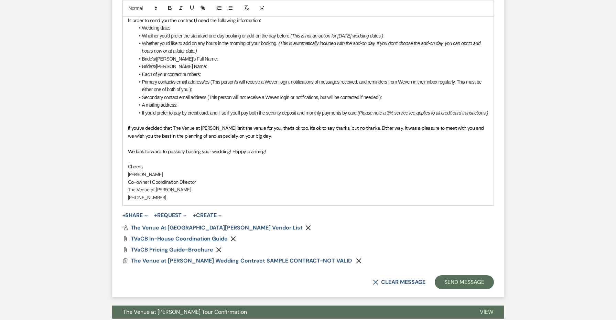
scroll to position [822, 0]
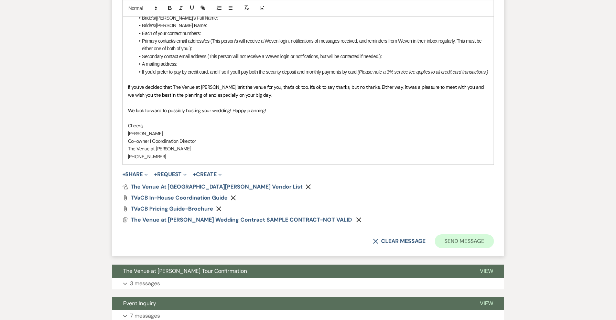
click at [463, 235] on button "Send Message" at bounding box center [464, 241] width 59 height 14
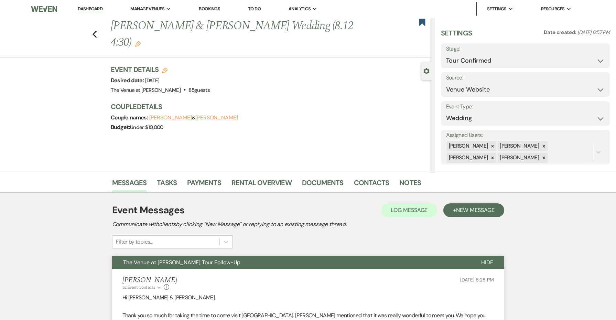
scroll to position [0, 0]
click at [321, 180] on link "Documents" at bounding box center [323, 184] width 42 height 15
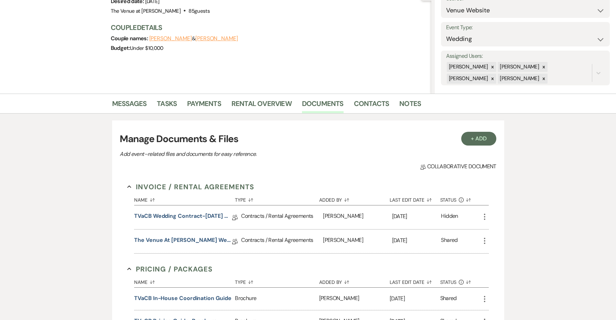
scroll to position [90, 0]
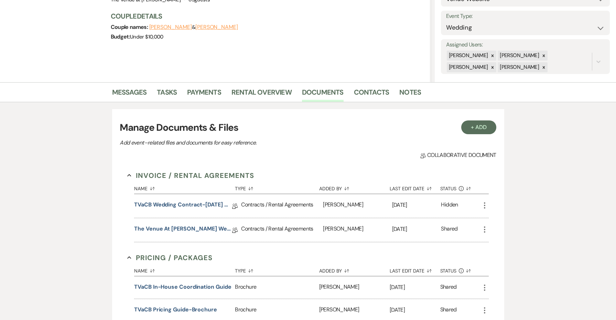
click at [481, 205] on icon "More" at bounding box center [484, 205] width 8 height 8
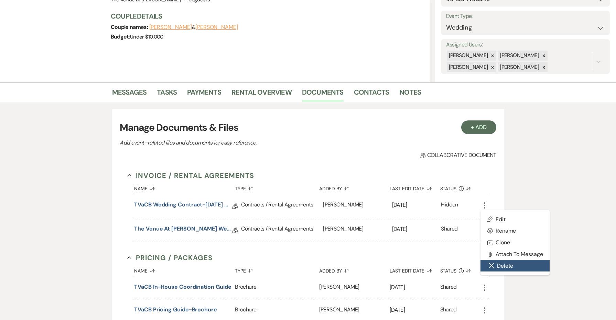
click at [498, 262] on button "Close Delete X Delete" at bounding box center [514, 266] width 69 height 12
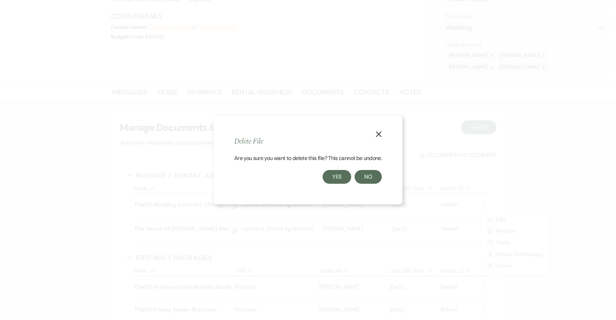
click at [340, 181] on button "Yes" at bounding box center [337, 177] width 29 height 14
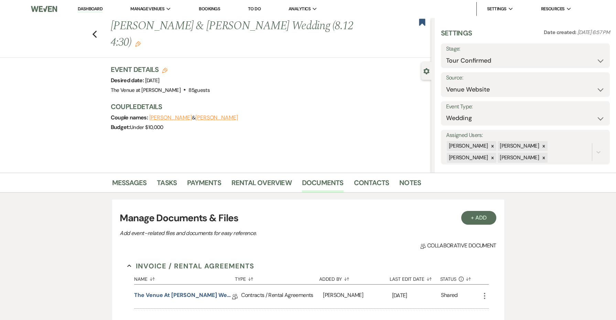
scroll to position [0, 0]
select select "5"
click at [585, 54] on button "Save" at bounding box center [592, 56] width 36 height 14
click at [422, 20] on use "button" at bounding box center [422, 22] width 6 height 7
click at [92, 32] on icon "Previous" at bounding box center [94, 34] width 5 height 8
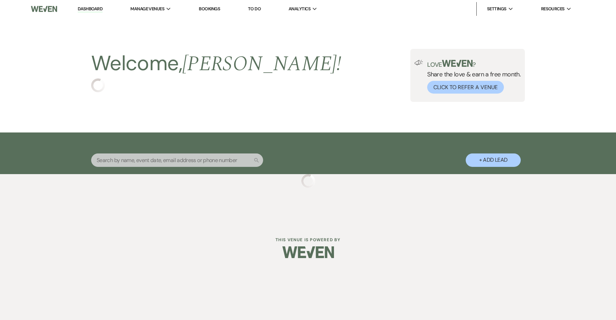
select select "4"
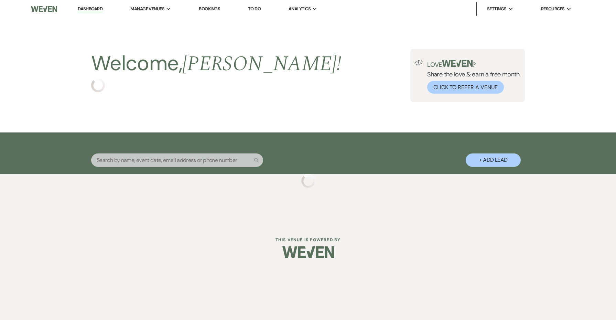
select select "4"
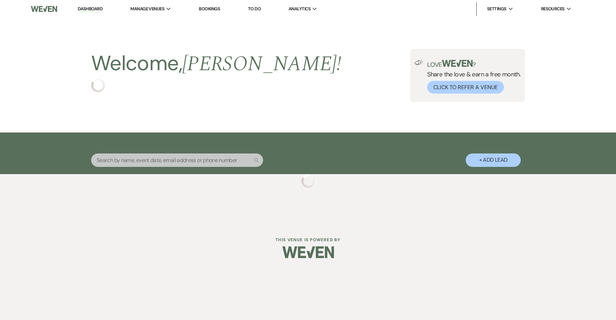
select select "4"
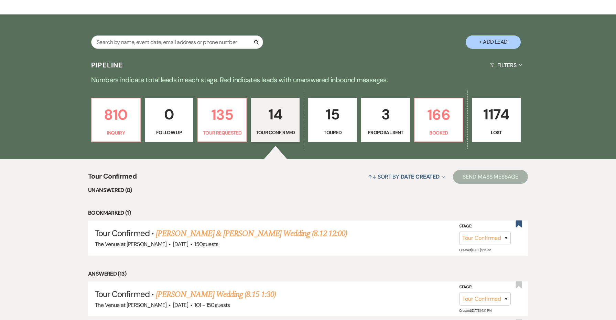
scroll to position [131, 0]
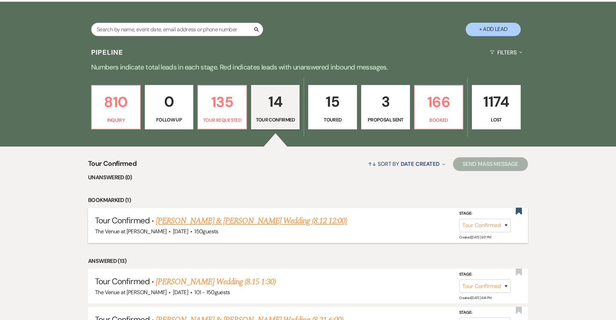
click at [260, 220] on link "Abel Flores & Samantha Soscia's Wedding (8.12 12:00)" at bounding box center [251, 221] width 191 height 12
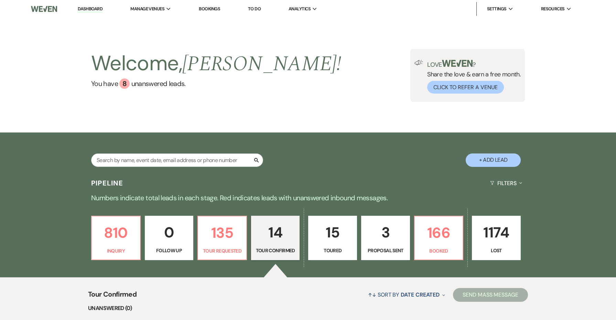
select select "4"
select select "5"
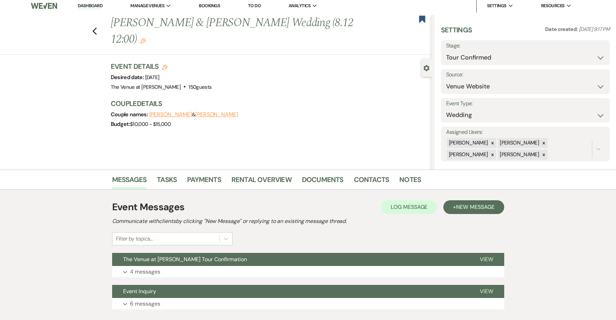
scroll to position [8, 0]
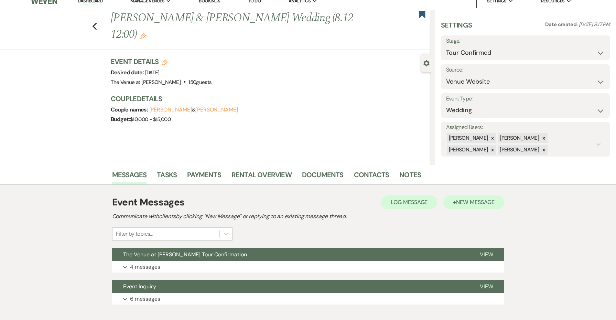
click at [464, 200] on span "New Message" at bounding box center [475, 201] width 38 height 7
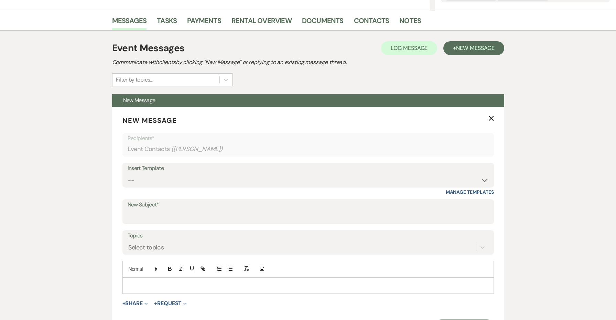
scroll to position [185, 0]
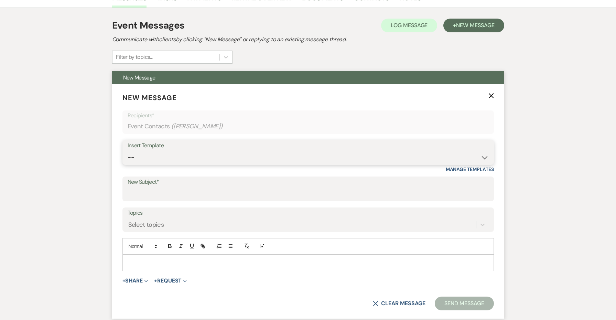
select select "4326"
type input "The Venue at Carley Brook Tour Follow-Up"
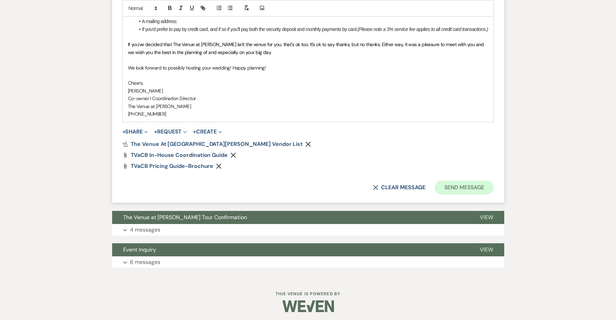
click at [456, 185] on button "Send Message" at bounding box center [464, 188] width 59 height 14
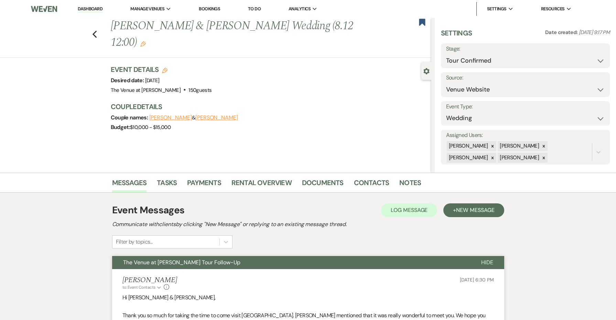
scroll to position [0, 0]
select select "5"
click at [598, 56] on button "Save" at bounding box center [592, 56] width 36 height 14
click at [425, 20] on use "button" at bounding box center [422, 22] width 6 height 7
click at [97, 30] on icon "Previous" at bounding box center [94, 34] width 5 height 8
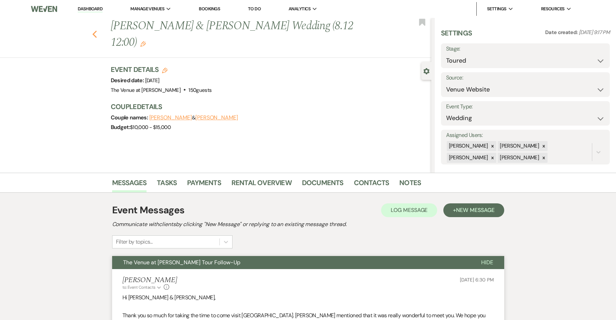
select select "4"
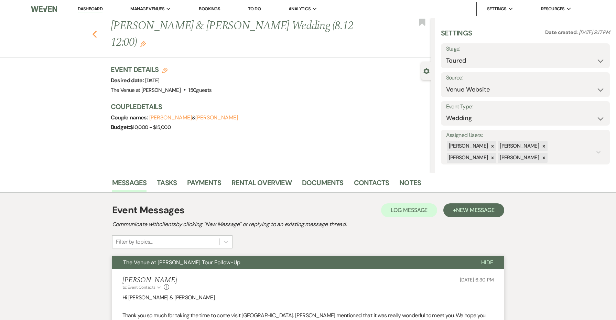
select select "4"
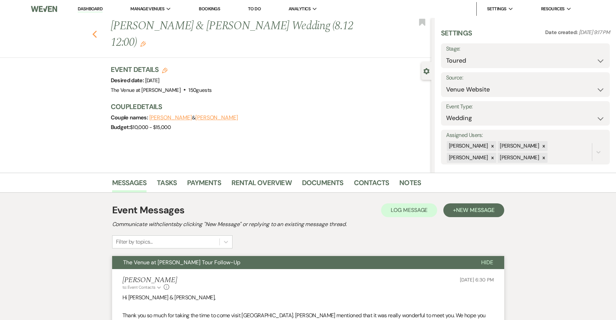
select select "4"
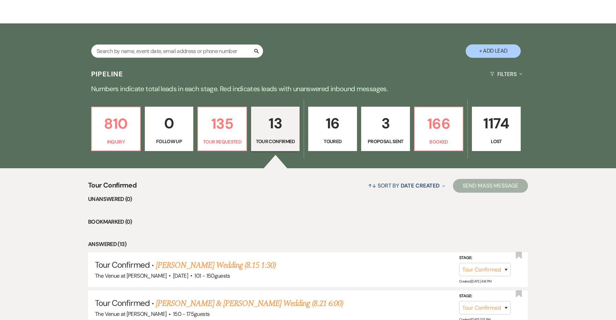
scroll to position [188, 0]
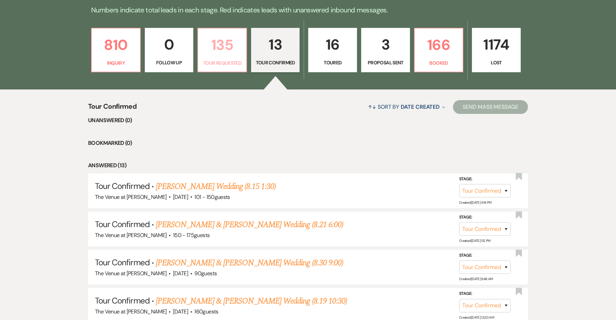
click at [225, 66] on p "Tour Requested" at bounding box center [222, 63] width 40 height 8
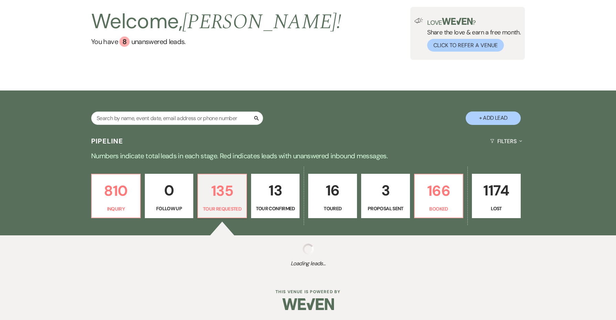
select select "2"
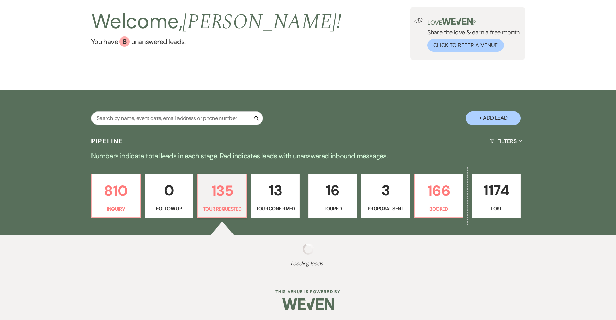
select select "2"
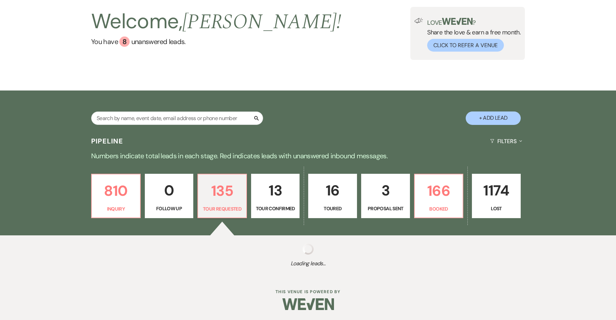
select select "2"
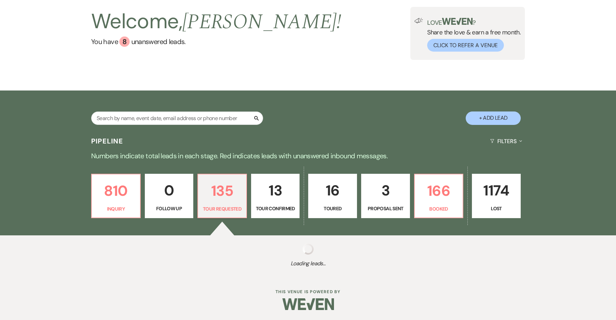
select select "2"
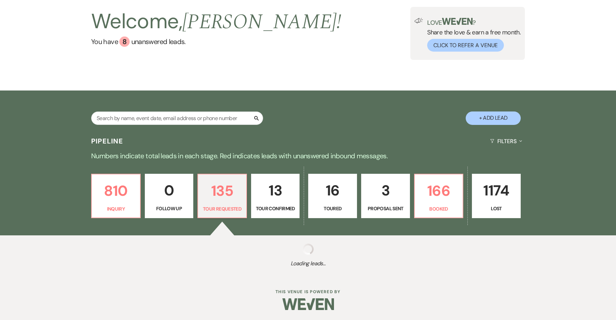
select select "2"
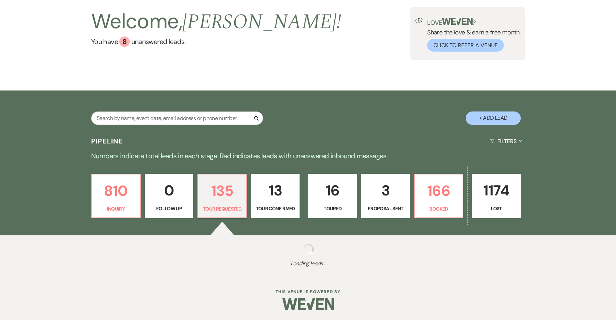
select select "2"
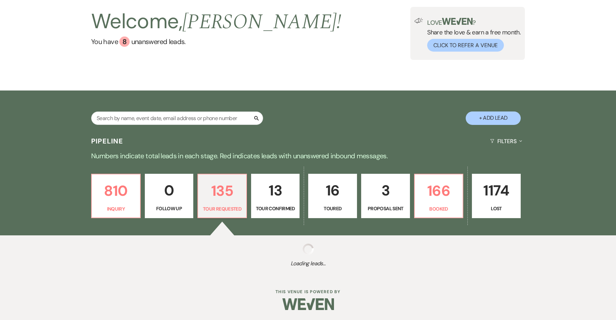
select select "2"
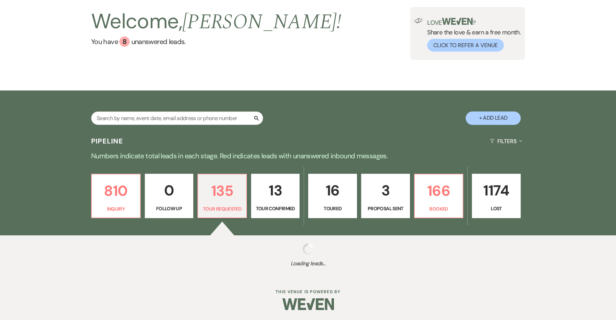
select select "2"
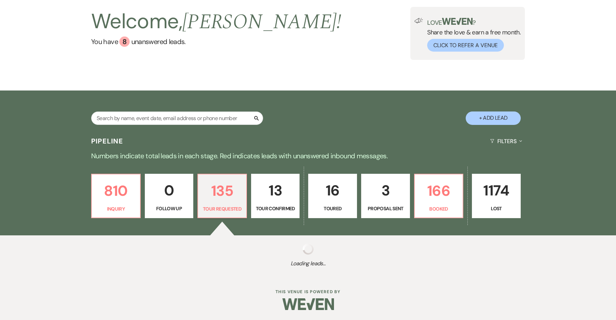
select select "2"
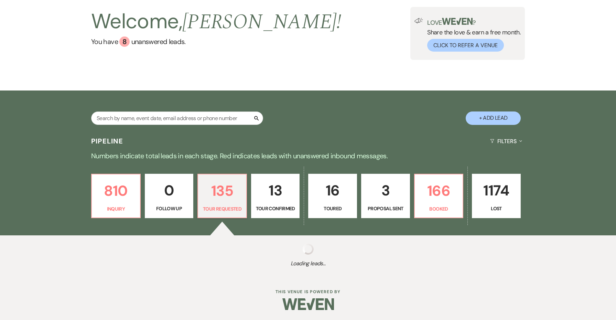
select select "2"
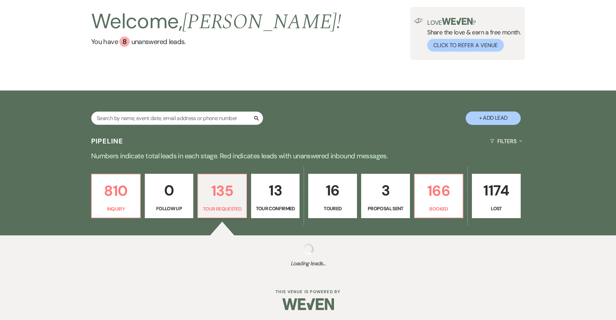
select select "2"
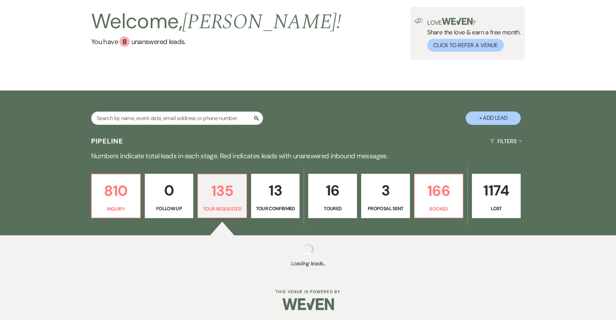
select select "2"
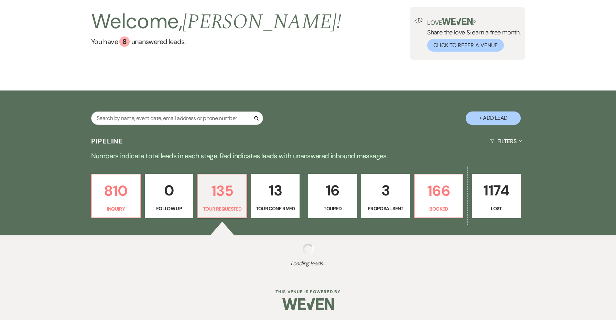
select select "2"
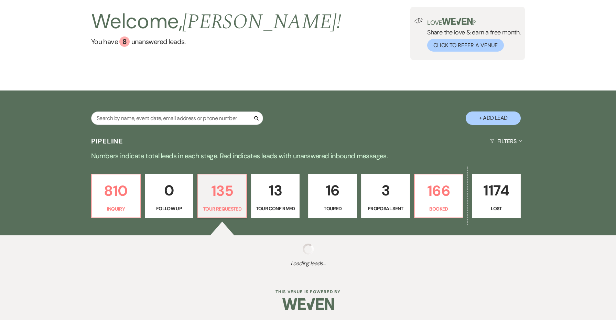
select select "2"
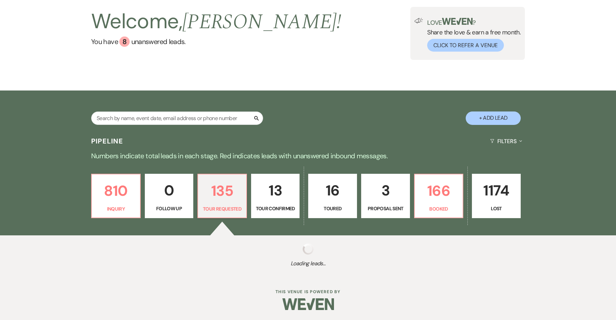
select select "2"
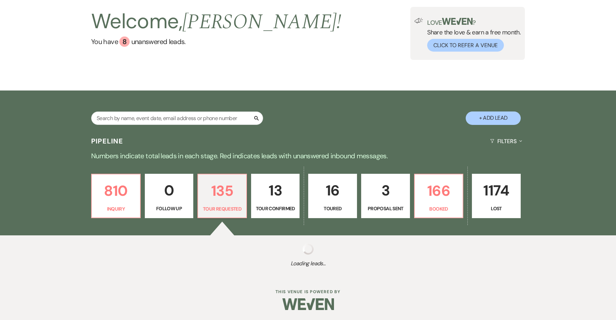
select select "2"
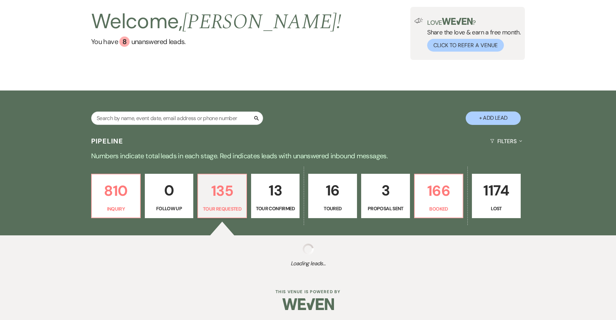
select select "2"
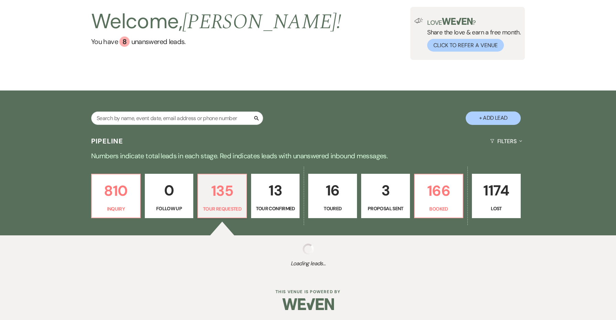
select select "2"
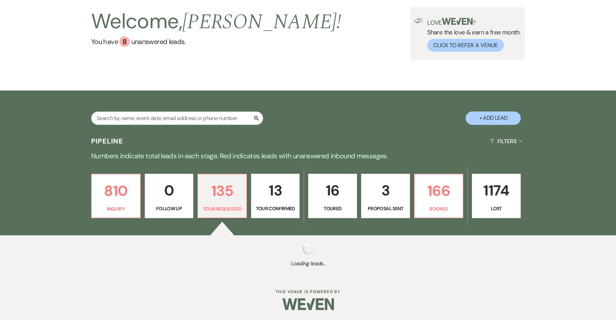
select select "2"
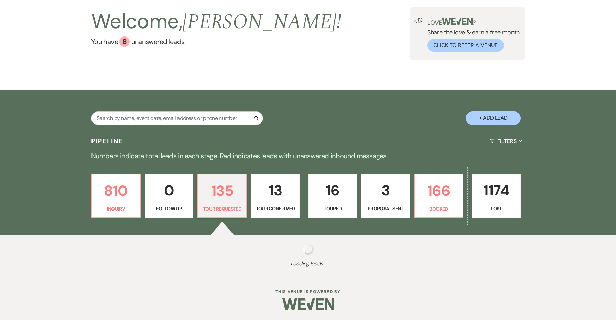
select select "2"
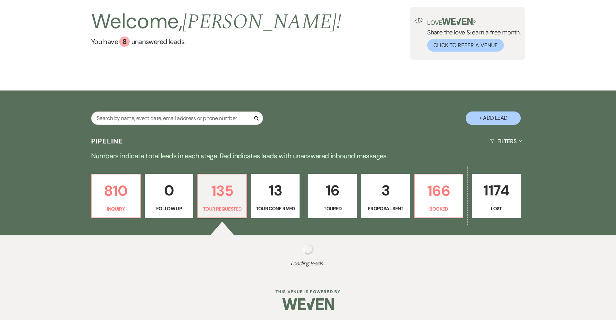
select select "2"
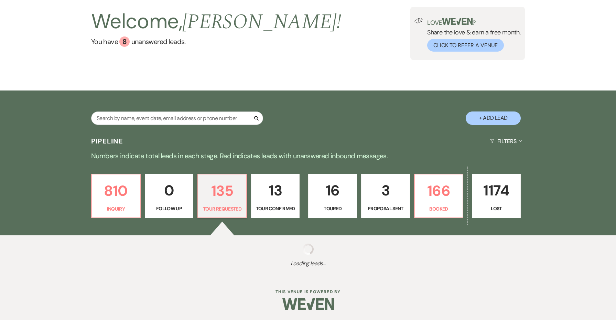
select select "2"
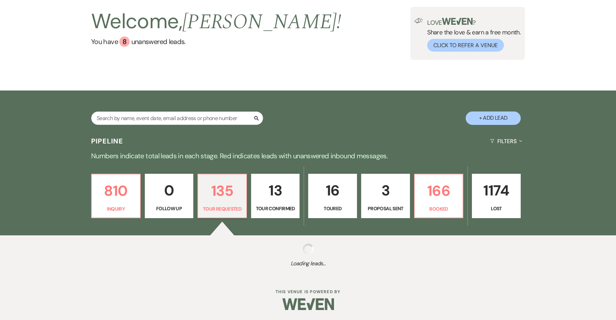
select select "2"
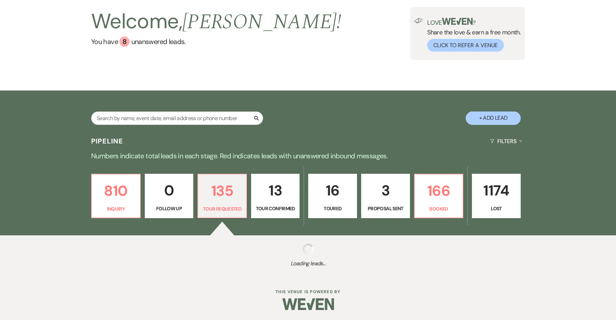
select select "2"
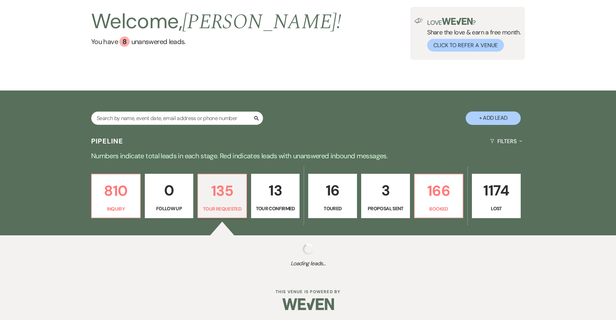
select select "2"
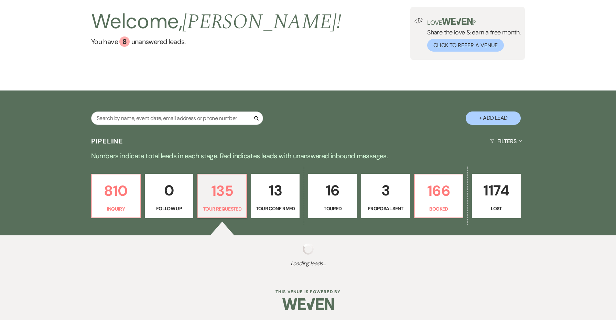
select select "2"
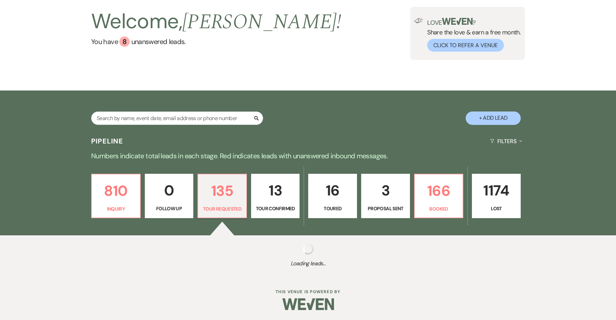
select select "2"
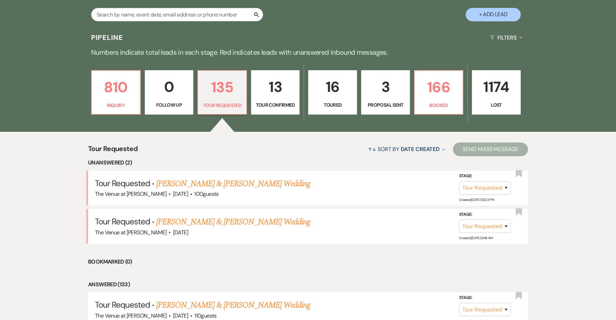
scroll to position [198, 0]
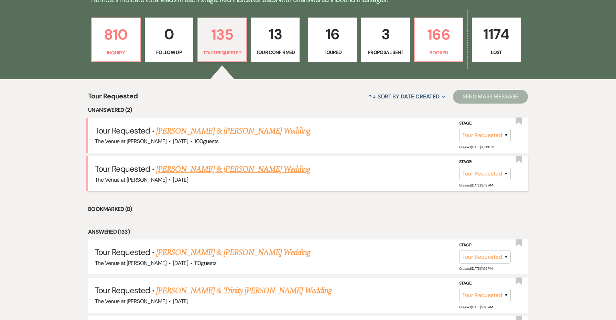
click at [242, 168] on link "Thomas Harris & Jessica Hannon's Wedding" at bounding box center [233, 169] width 154 height 12
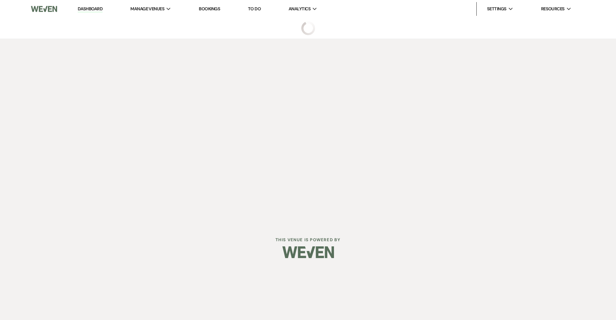
select select "2"
select select "5"
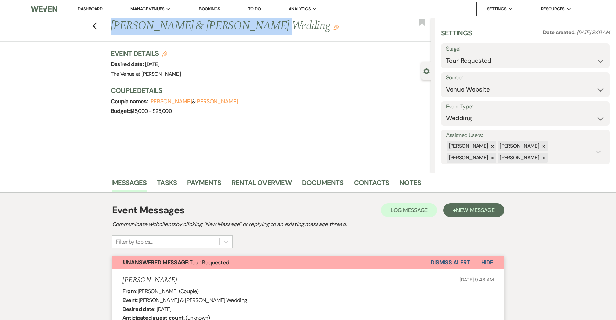
drag, startPoint x: 253, startPoint y: 30, endPoint x: 109, endPoint y: 20, distance: 144.2
click at [109, 20] on div "Previous Thomas Harris & Jessica Hannon's Wedding Edit" at bounding box center [269, 26] width 324 height 17
copy h1 "Thomas Harris & Jessica Hannon"
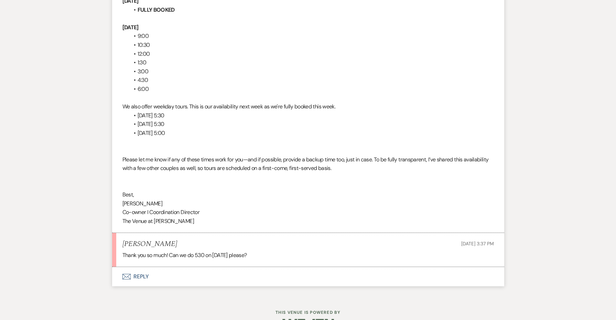
scroll to position [964, 0]
click at [143, 267] on button "Envelope Reply" at bounding box center [308, 276] width 392 height 19
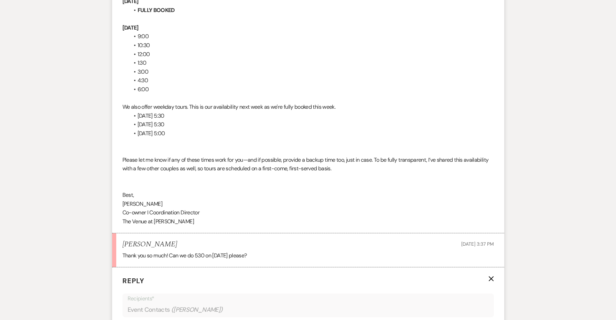
scroll to position [1152, 0]
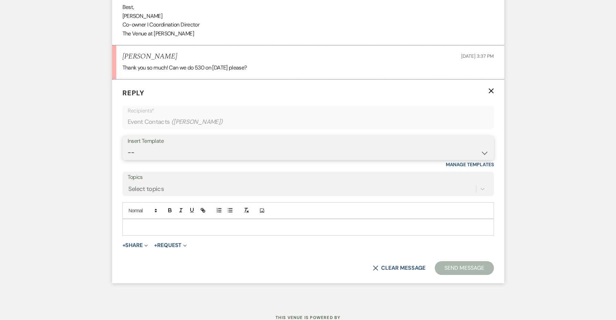
select select "4153"
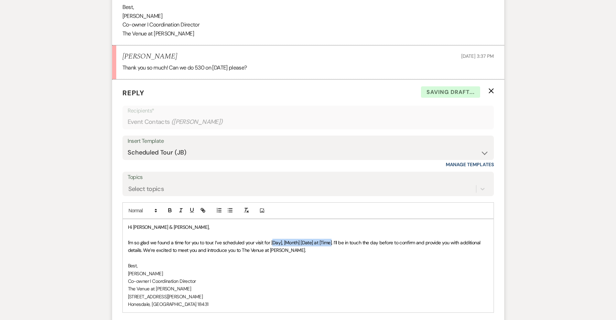
drag, startPoint x: 332, startPoint y: 219, endPoint x: 272, endPoint y: 220, distance: 59.9
click at [272, 239] on span "I'm so glad we found a time for you to tour. I’ve scheduled your visit for [Day…" at bounding box center [305, 246] width 354 height 14
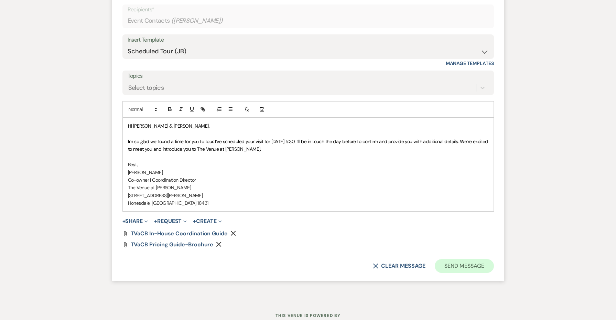
click at [453, 259] on button "Send Message" at bounding box center [464, 266] width 59 height 14
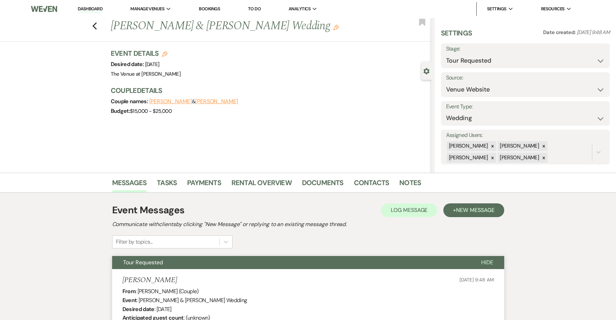
scroll to position [0, 0]
select select "4"
click at [582, 55] on button "Save" at bounding box center [592, 56] width 36 height 14
click at [311, 28] on h1 "Thomas Harris & Jessica Hannon's Wedding Edit" at bounding box center [238, 26] width 254 height 17
click at [310, 28] on h1 "Thomas Harris & Jessica Hannon's Wedding Edit" at bounding box center [238, 26] width 254 height 17
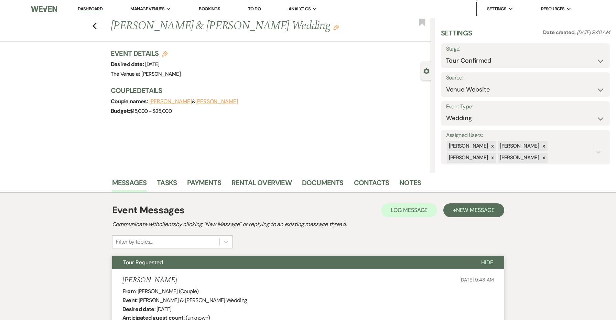
click at [333, 27] on icon "Edit" at bounding box center [336, 28] width 6 height 6
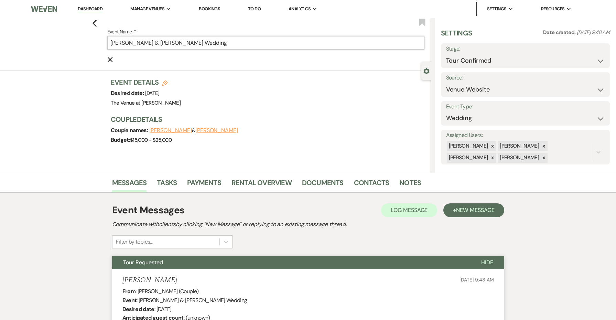
click at [313, 45] on input "Thomas Harris & Jessica Hannon's Wedding" at bounding box center [265, 42] width 317 height 13
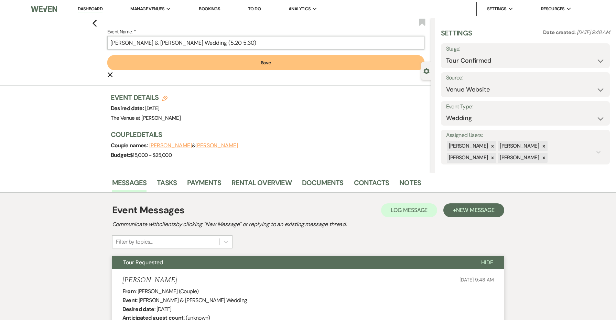
type input "Thomas Harris & Jessica Hannon's Wedding (5.20 5:30)"
click at [319, 68] on button "Save" at bounding box center [265, 62] width 317 height 15
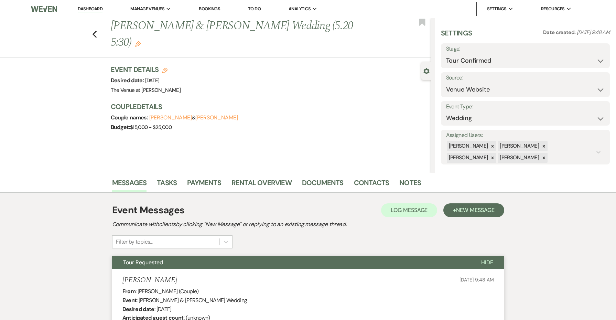
click at [91, 29] on div "Previous Thomas Harris & Jessica Hannon's Wedding (5.20 5:30) Edit Bookmark" at bounding box center [214, 38] width 435 height 40
click at [95, 31] on use "button" at bounding box center [94, 35] width 4 height 8
select select "2"
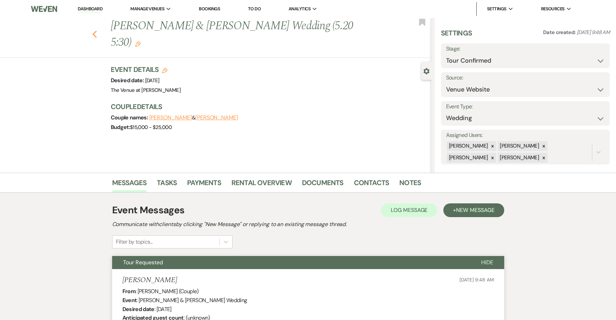
select select "2"
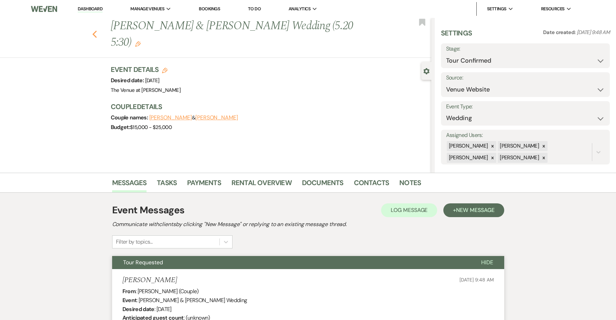
select select "2"
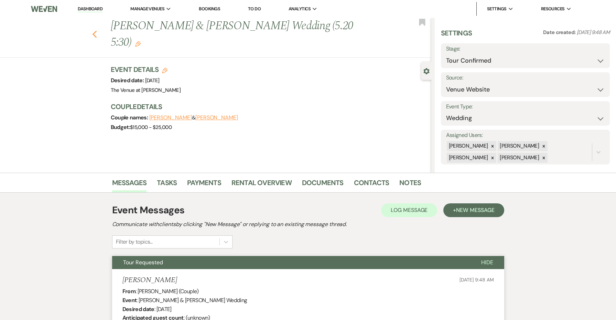
select select "2"
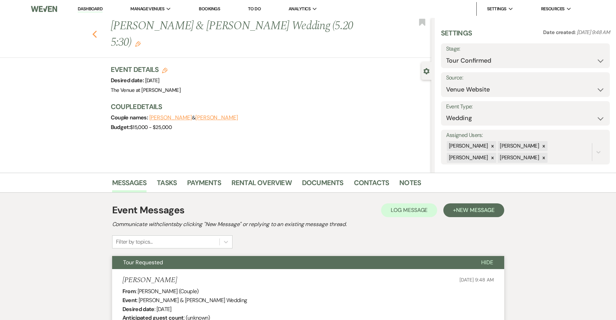
select select "2"
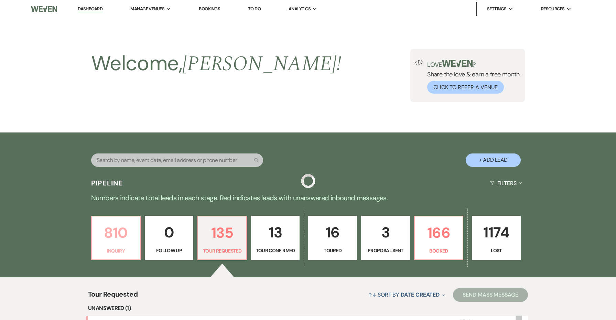
scroll to position [198, 0]
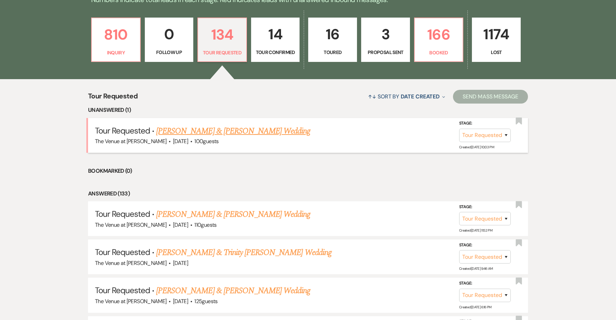
click at [207, 130] on link "Rohit Kumar & Emily Buss's Wedding" at bounding box center [233, 131] width 154 height 12
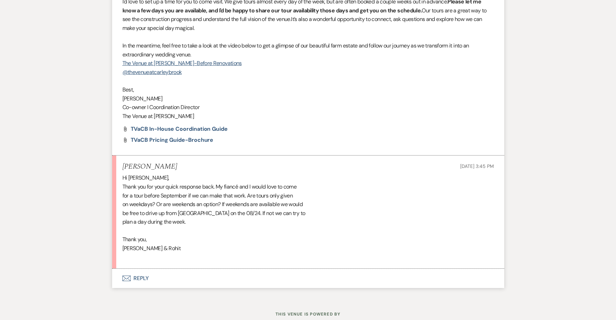
scroll to position [699, 0]
click at [144, 269] on button "Envelope Reply" at bounding box center [308, 278] width 392 height 19
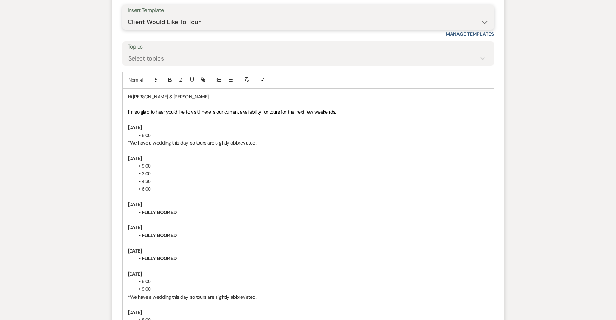
scroll to position [1017, 0]
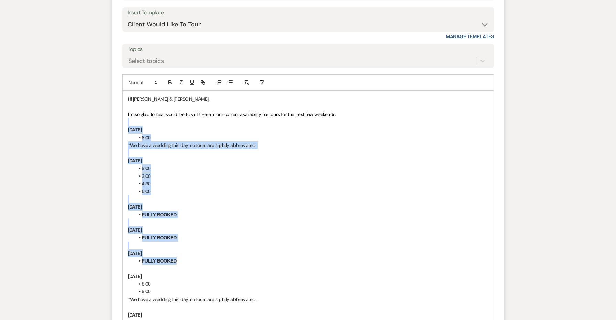
drag, startPoint x: 186, startPoint y: 232, endPoint x: 128, endPoint y: 99, distance: 145.2
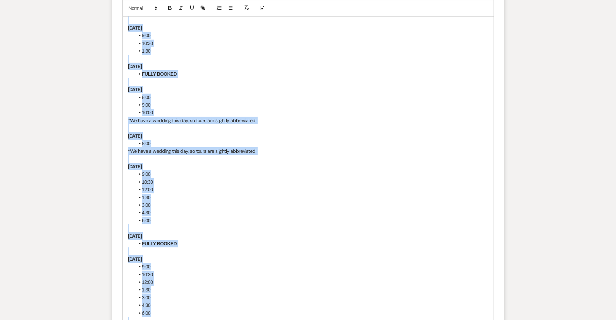
scroll to position [1298, 0]
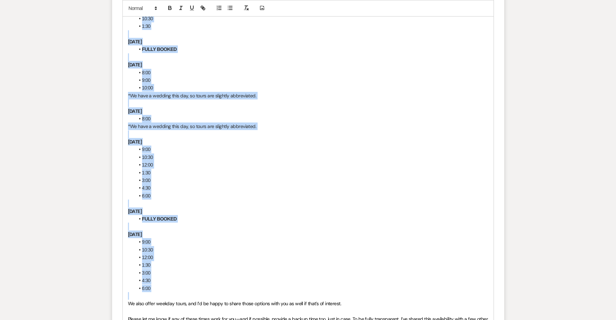
drag, startPoint x: 128, startPoint y: 136, endPoint x: 286, endPoint y: 262, distance: 202.1
click at [286, 262] on div "Hi Rohit & Emily, I’m so glad to hear you’d like to visit! Here is our current …" at bounding box center [308, 95] width 371 height 571
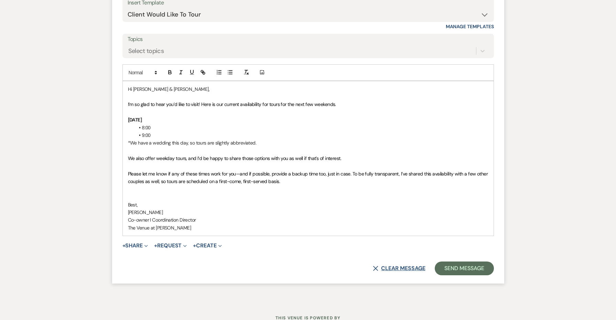
scroll to position [1027, 0]
drag, startPoint x: 340, startPoint y: 80, endPoint x: 288, endPoint y: 77, distance: 52.4
click at [288, 101] on p "I’m so glad to hear you’d like to visit! Here is our current availability for t…" at bounding box center [308, 105] width 360 height 8
click at [444, 262] on button "Send Message" at bounding box center [464, 269] width 59 height 14
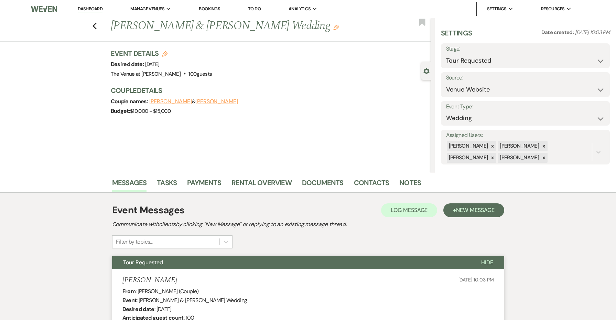
scroll to position [0, 0]
click at [95, 26] on icon "Previous" at bounding box center [94, 26] width 5 height 8
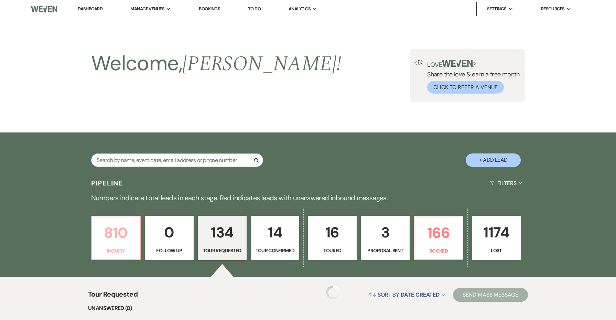
scroll to position [198, 0]
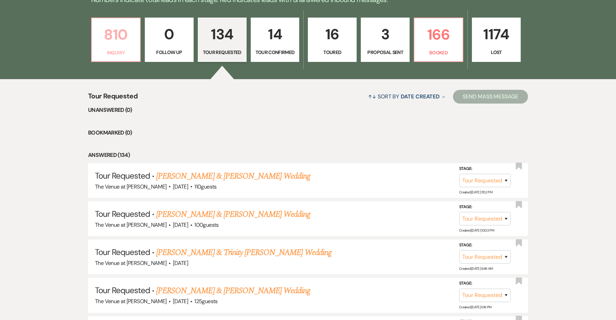
click at [115, 39] on p "810" at bounding box center [116, 34] width 40 height 23
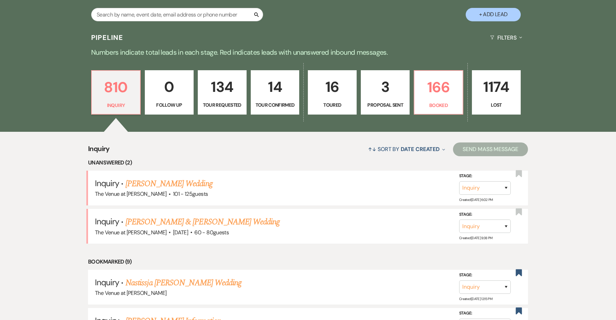
scroll to position [147, 0]
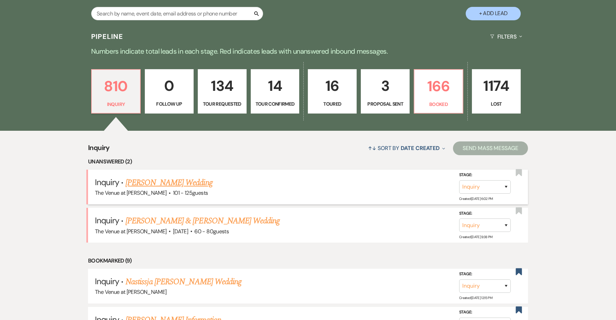
click at [196, 180] on link "Alexa Williams's Wedding" at bounding box center [169, 182] width 87 height 12
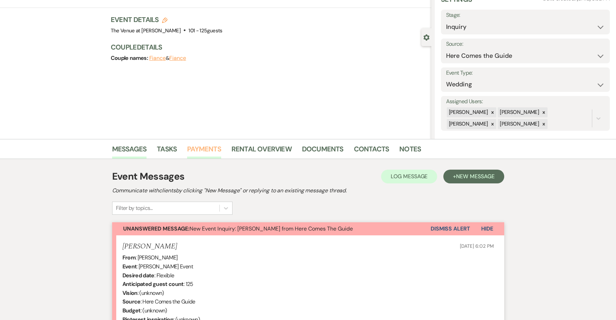
scroll to position [44, 0]
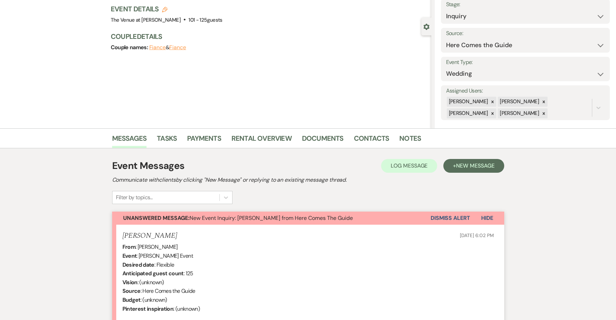
click at [153, 235] on h5 "Alexa Williams" at bounding box center [149, 235] width 55 height 9
copy h5 "Alexa Williams"
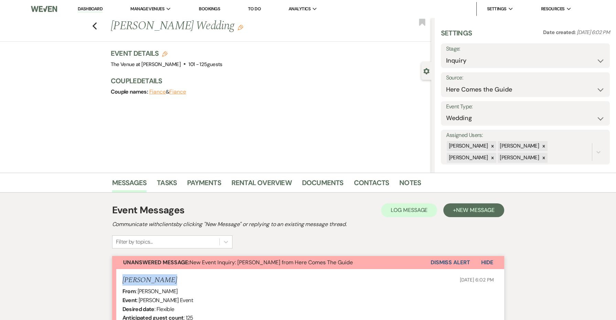
scroll to position [0, 0]
click at [163, 53] on icon "Edit" at bounding box center [165, 54] width 6 height 6
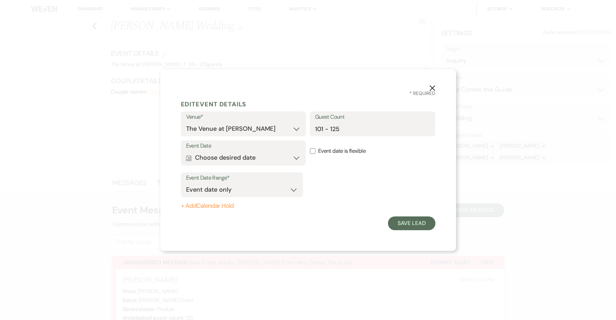
click at [280, 149] on label "Event Date" at bounding box center [243, 146] width 115 height 10
click at [279, 153] on button "Calendar Choose desired date Expand" at bounding box center [243, 158] width 115 height 14
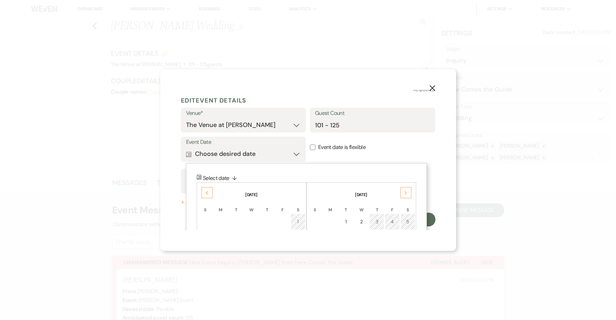
click at [208, 195] on div "Previous" at bounding box center [207, 192] width 11 height 11
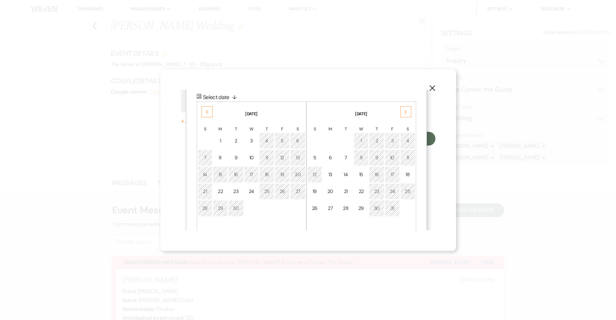
scroll to position [87, 0]
click at [294, 136] on td "6" at bounding box center [297, 139] width 15 height 16
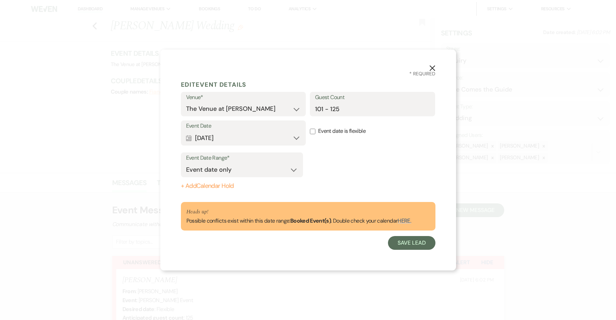
scroll to position [0, 0]
click at [399, 239] on button "Save Lead" at bounding box center [411, 243] width 47 height 14
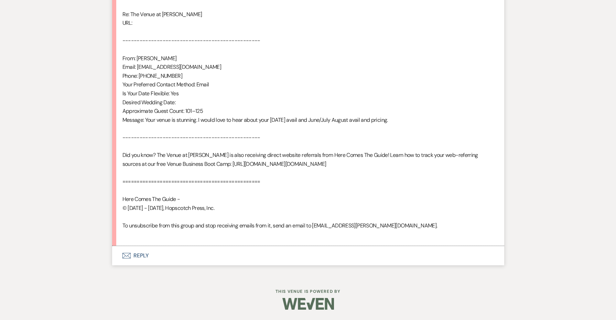
click at [135, 257] on button "Envelope Reply" at bounding box center [308, 255] width 392 height 19
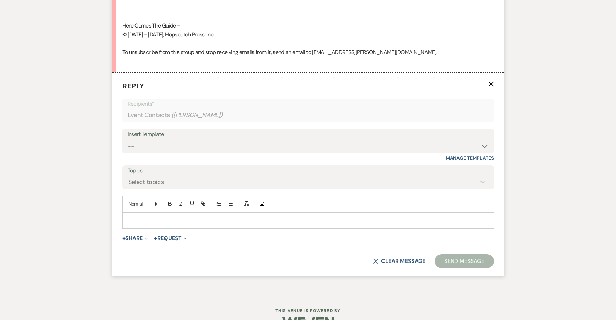
scroll to position [588, 0]
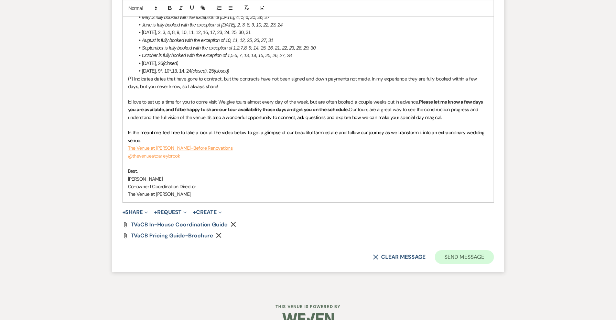
click at [461, 250] on button "Send Message" at bounding box center [464, 257] width 59 height 14
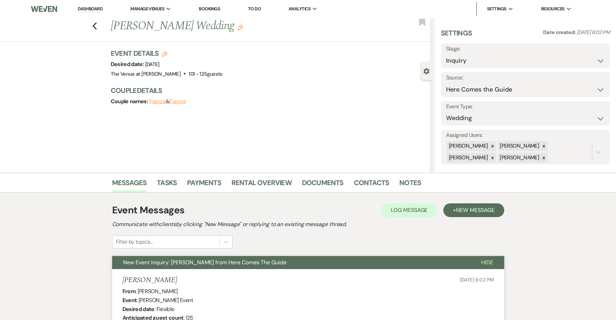
scroll to position [0, 0]
click at [94, 24] on use "button" at bounding box center [94, 26] width 4 height 8
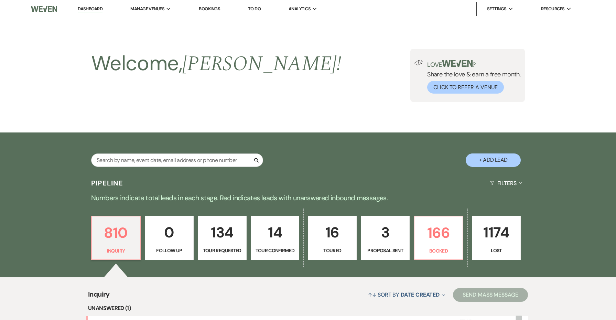
scroll to position [147, 0]
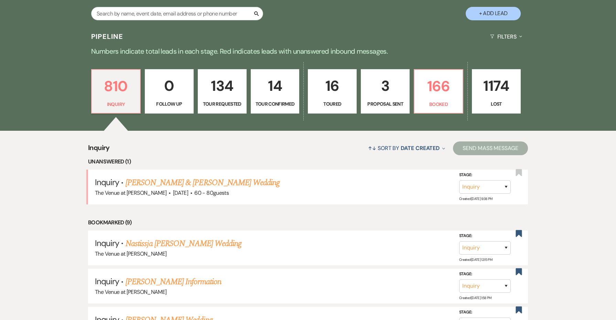
click at [84, 12] on div "Search + Add Lead" at bounding box center [308, 7] width 495 height 36
click at [446, 94] on p "166" at bounding box center [439, 86] width 40 height 23
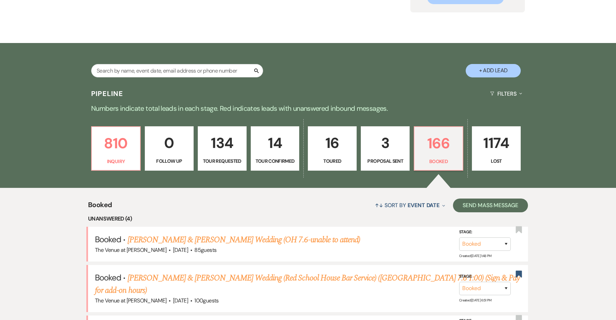
scroll to position [204, 0]
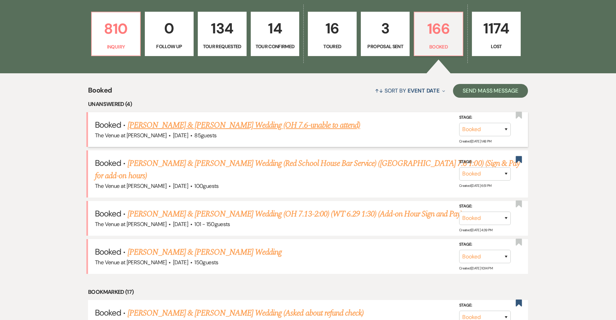
click at [228, 123] on link "[PERSON_NAME] & [PERSON_NAME] Wedding (OH 7.6-unable to attend)" at bounding box center [244, 125] width 233 height 12
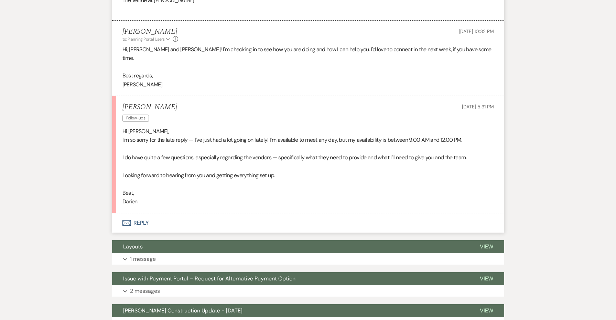
scroll to position [608, 0]
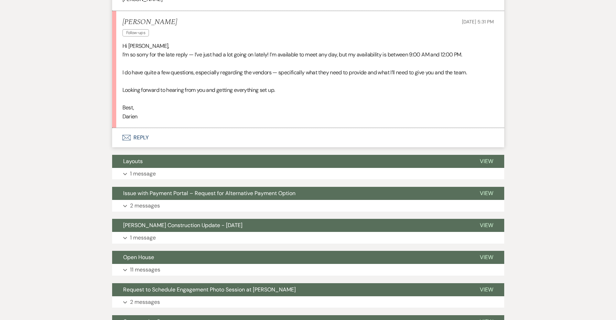
click at [137, 112] on p "Darien" at bounding box center [307, 116] width 371 height 9
click at [129, 112] on p "Darien" at bounding box center [307, 116] width 371 height 9
copy p "Darien"
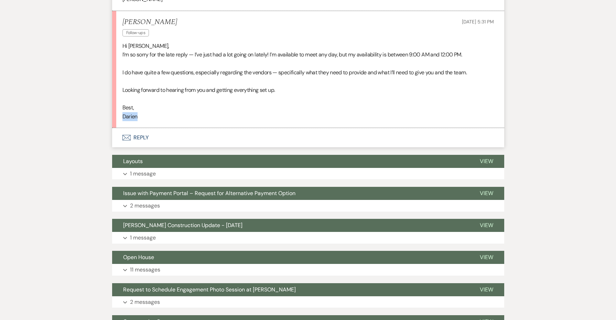
click at [142, 128] on button "Envelope Reply" at bounding box center [308, 137] width 392 height 19
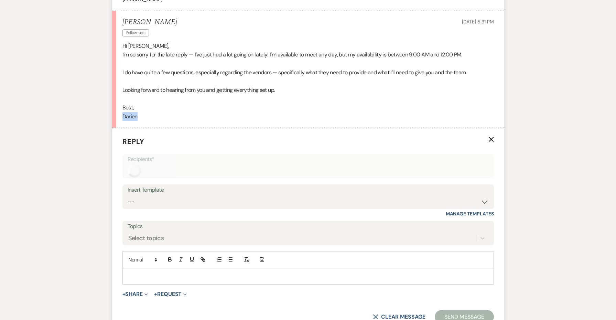
scroll to position [642, 0]
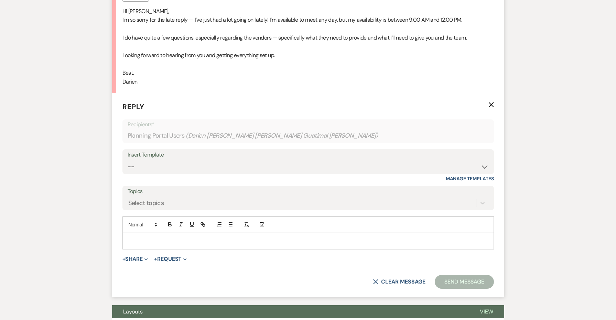
click at [146, 233] on div at bounding box center [308, 241] width 371 height 16
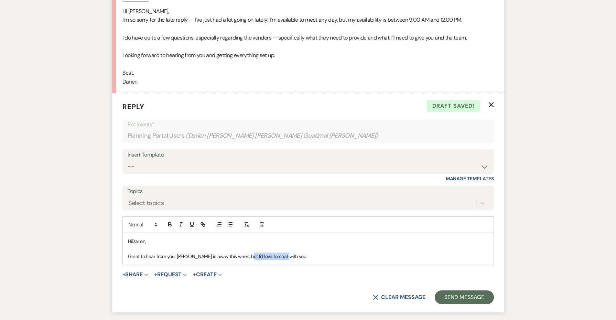
drag, startPoint x: 287, startPoint y: 219, endPoint x: 240, endPoint y: 220, distance: 47.1
click at [240, 252] on p "Great to hear from you! Laura is away this week, but I'd love to chat with you" at bounding box center [308, 256] width 360 height 8
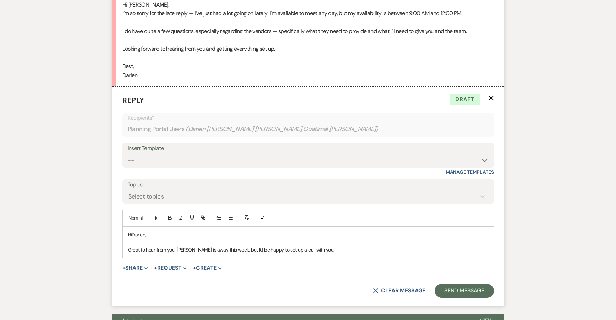
scroll to position [649, 0]
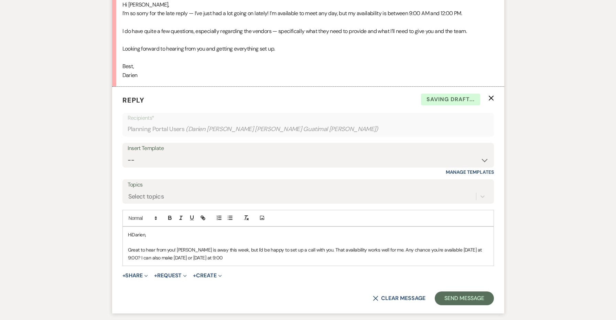
click at [148, 246] on p "Great to hear from you! Laura is away this week, but I'd be happy to set up a c…" at bounding box center [308, 253] width 360 height 15
click at [310, 246] on p "Great to hear from you! Laura is away this week, but I'd be happy to set up a c…" at bounding box center [308, 253] width 360 height 15
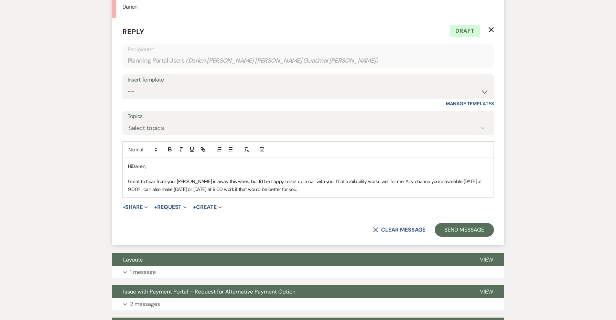
scroll to position [751, 0]
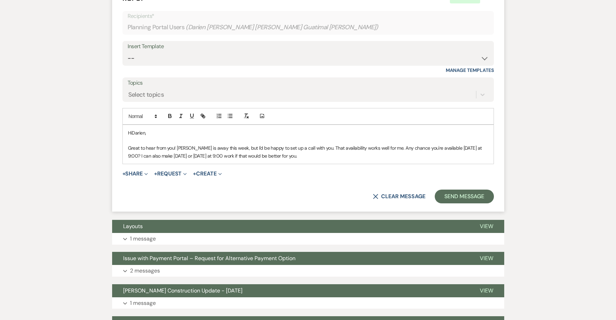
click at [307, 144] on p "Great to hear from you! Laura is away this week, but I'd be happy to set up a c…" at bounding box center [308, 151] width 360 height 15
copy div "Hi Darien, Great to hear from you! Laura is away this week, but I'd be happy to…"
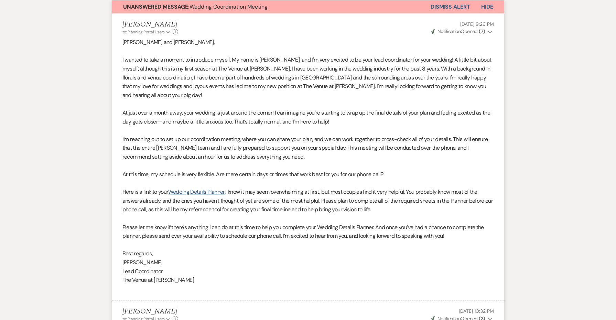
scroll to position [125, 0]
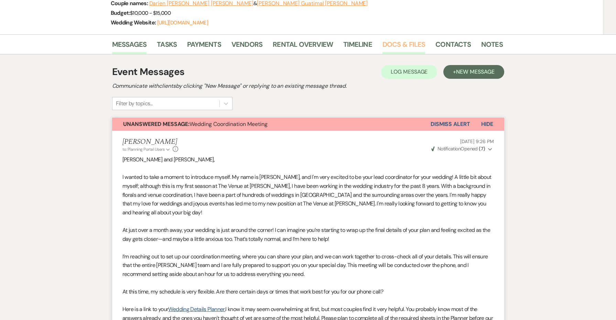
click at [386, 39] on link "Docs & Files" at bounding box center [403, 46] width 43 height 15
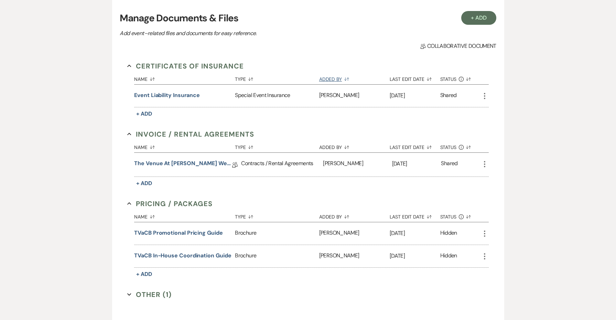
scroll to position [207, 0]
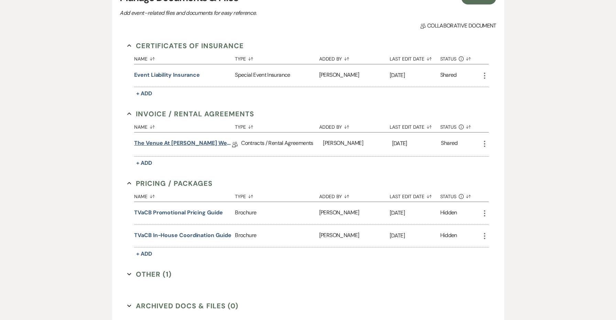
click at [202, 139] on link "The Venue at Carley Brook Wedding Contract-(08.29.2025 Mackey-Castro)" at bounding box center [183, 144] width 98 height 11
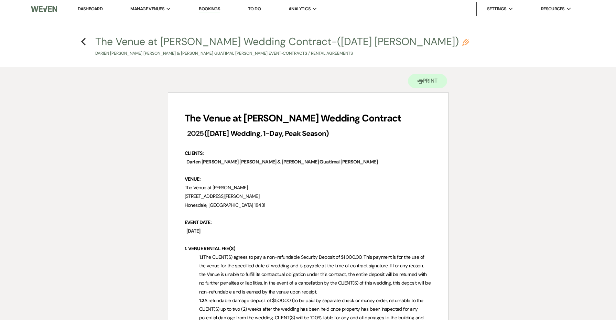
click at [80, 37] on h4 "Previous The Venue at Carley Brook Wedding Contract-(08.29.2025 Mackey-Castro) …" at bounding box center [308, 45] width 495 height 22
click at [82, 41] on use "button" at bounding box center [83, 42] width 4 height 8
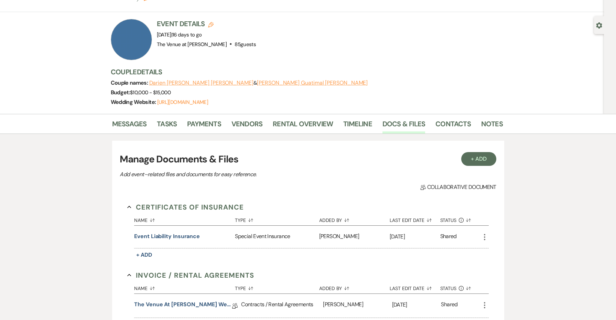
scroll to position [23, 0]
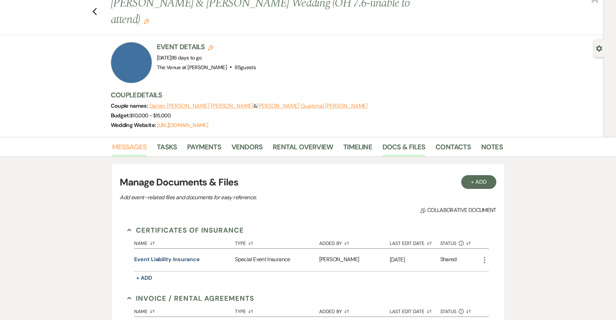
click at [125, 141] on link "Messages" at bounding box center [129, 148] width 35 height 15
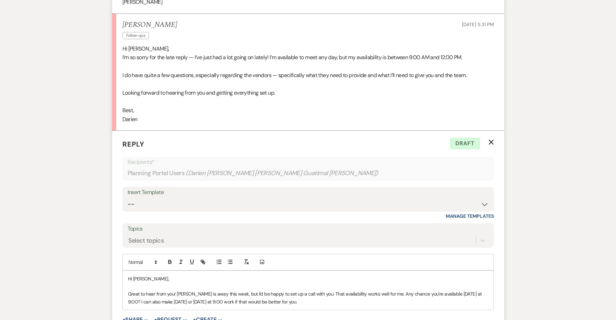
scroll to position [653, 0]
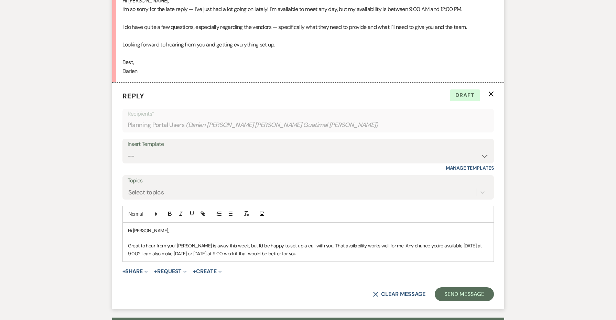
click at [321, 242] on p "Great to hear from you! Laura is away this week, but I'd be happy to set up a c…" at bounding box center [308, 249] width 360 height 15
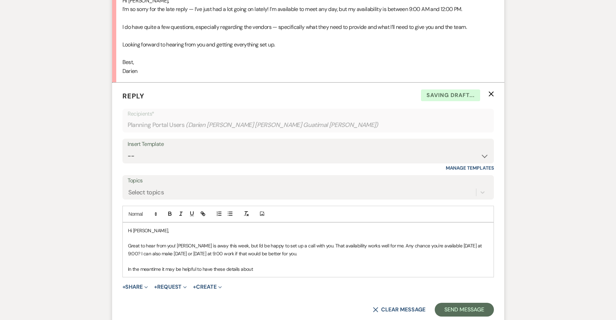
click at [202, 242] on p "Great to hear from you! Laura is away this week, but I'd be happy to set up a c…" at bounding box center [308, 249] width 360 height 15
click at [244, 242] on p "Great to hear from you! Laura is unavailable this week, but I'd be happy to set…" at bounding box center [308, 249] width 360 height 15
click at [267, 265] on p "In the meantime it may be helpful to have these details about" at bounding box center [308, 269] width 360 height 8
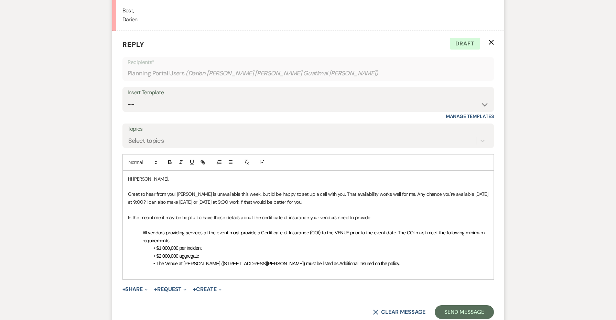
scroll to position [705, 0]
click at [141, 228] on p "All vendors providing services at the event must provide a Certificate of Insur…" at bounding box center [308, 235] width 360 height 15
click at [183, 229] on span "All vendors providing services at the event must provide a Certificate of Insur…" at bounding box center [299, 236] width 343 height 14
click at [189, 229] on span "All vendors providing services at the event must provide a Certificate of Insur…" at bounding box center [299, 236] width 343 height 14
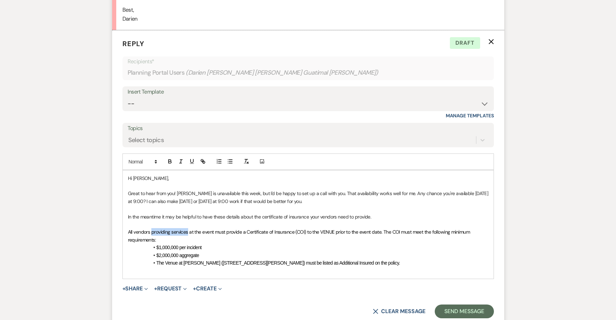
drag, startPoint x: 189, startPoint y: 196, endPoint x: 151, endPoint y: 195, distance: 37.5
click at [151, 229] on span "All vendors providing services at the event must provide a Certificate of Insur…" at bounding box center [299, 236] width 343 height 14
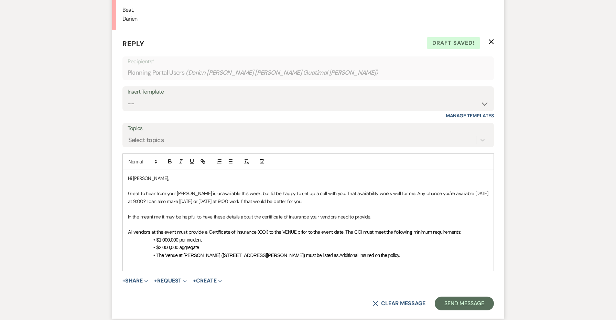
click at [420, 251] on li "The Venue at Carley Brook (448 Carley Brook Road, Honesdale, PA 18431) must be …" at bounding box center [312, 255] width 354 height 8
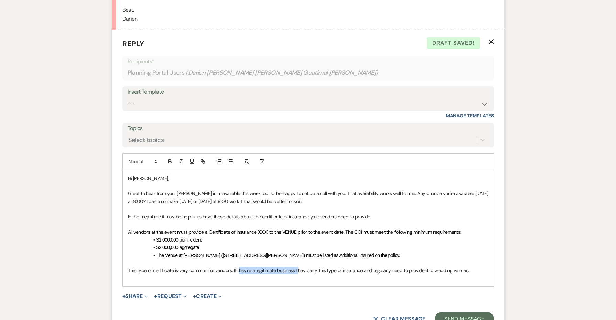
drag, startPoint x: 298, startPoint y: 235, endPoint x: 239, endPoint y: 233, distance: 59.2
click at [239, 267] on p "This type of certificate is very common for vendors. If they're a legitimate bu…" at bounding box center [308, 271] width 360 height 8
click at [304, 259] on p at bounding box center [308, 263] width 360 height 8
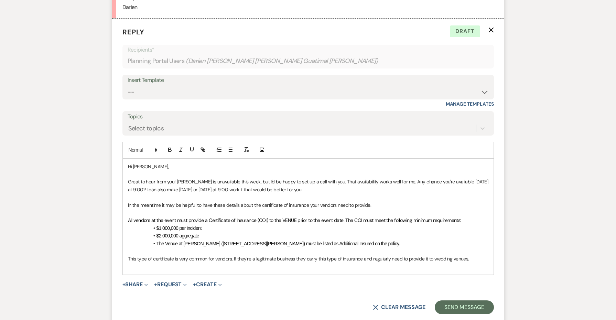
scroll to position [720, 0]
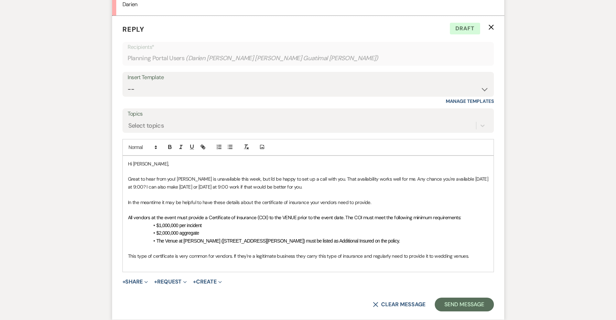
click at [478, 252] on p "This type of certificate is very common for vendors. If they're a legitimate bu…" at bounding box center [308, 256] width 360 height 8
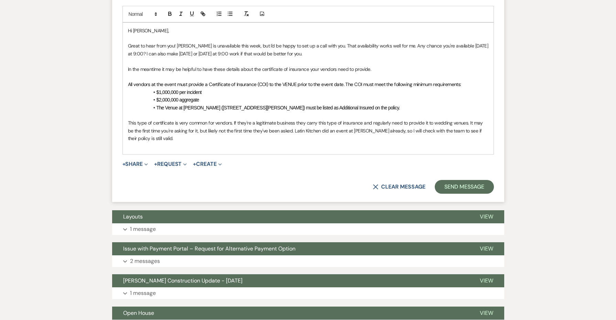
scroll to position [971, 0]
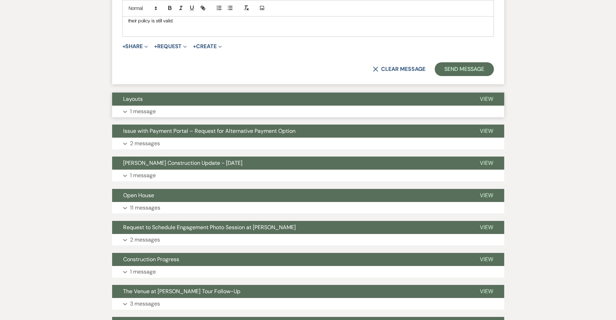
click at [202, 93] on button "Layouts" at bounding box center [290, 99] width 357 height 13
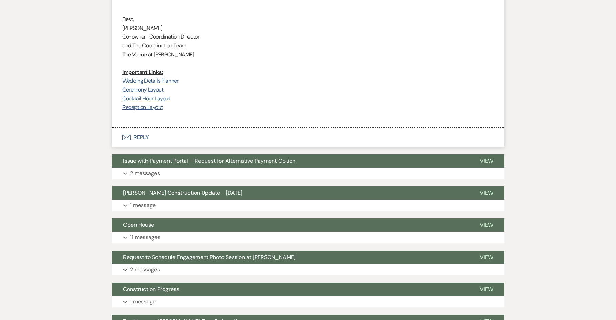
scroll to position [1208, 0]
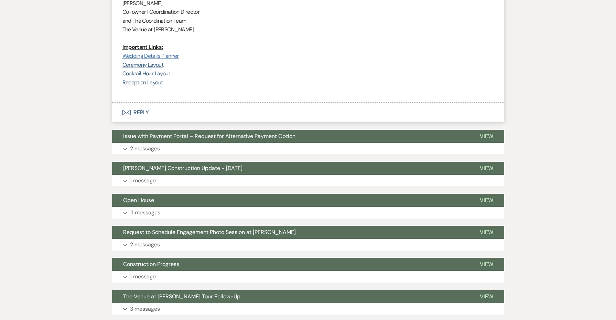
click at [149, 52] on link "Wedding Details Planner" at bounding box center [150, 55] width 56 height 7
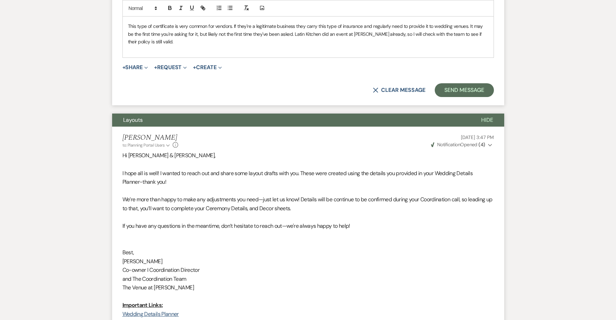
scroll to position [869, 0]
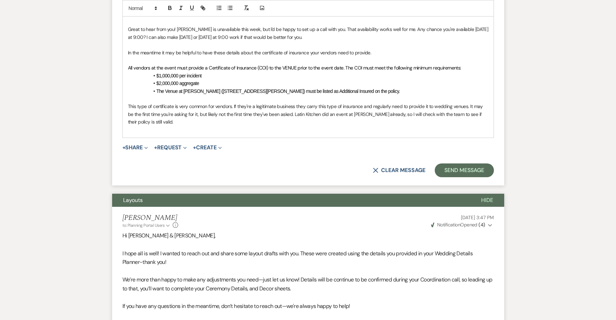
click at [325, 102] on p "This type of certificate is very common for vendors. If they're a legitimate bu…" at bounding box center [308, 113] width 360 height 23
click at [379, 102] on p "This type of certificate is very common for vendors. If they're a legitimate bu…" at bounding box center [308, 113] width 360 height 23
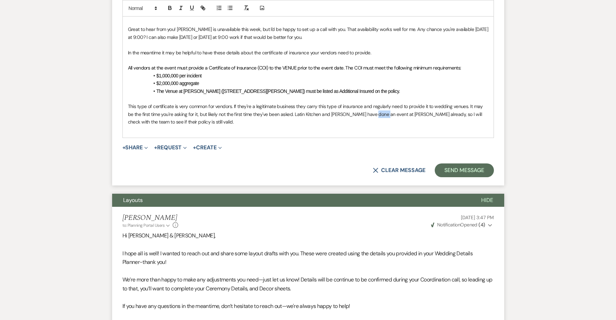
click at [378, 102] on p "This type of certificate is very common for vendors. If they're a legitimate bu…" at bounding box center [308, 113] width 360 height 23
click at [163, 102] on p "This type of certificate is very common for vendors. If they're a legitimate bu…" at bounding box center [308, 113] width 360 height 23
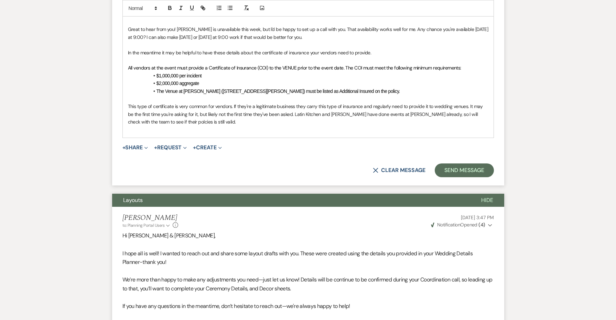
drag, startPoint x: 166, startPoint y: 84, endPoint x: 171, endPoint y: 83, distance: 4.9
click at [170, 102] on p "This type of certificate is very common for vendors. If they're a legitimate bu…" at bounding box center [308, 113] width 360 height 23
click at [174, 102] on p "This type of certificate is very common for vendors. If they're a legitimate bu…" at bounding box center [308, 113] width 360 height 23
click at [209, 102] on p "This type of certificate is very common for vendors. If they're a legitimate bu…" at bounding box center [308, 113] width 360 height 23
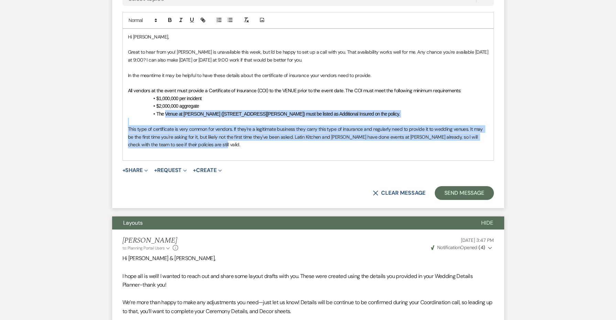
scroll to position [845, 0]
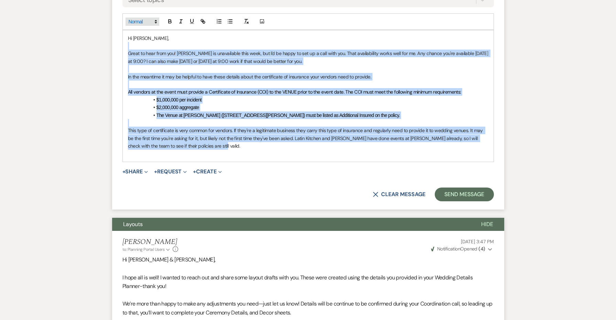
drag, startPoint x: 218, startPoint y: 87, endPoint x: 138, endPoint y: 12, distance: 109.7
click at [138, 13] on div "Add Photo Hi Darien, Great to hear from you! Laura is unavailable this week, bu…" at bounding box center [307, 87] width 371 height 149
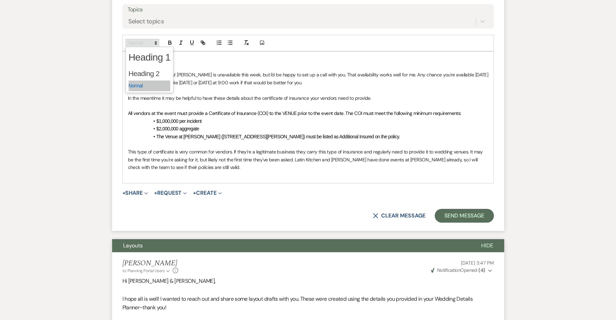
scroll to position [823, 0]
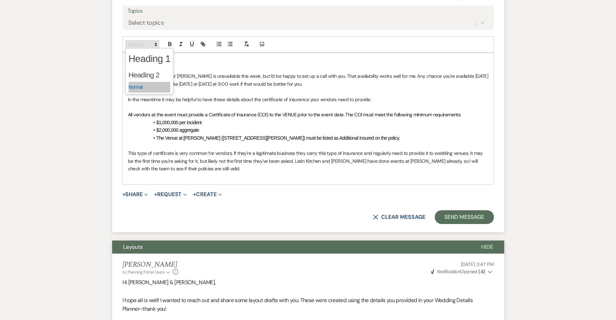
click at [138, 40] on span at bounding box center [143, 44] width 34 height 8
click at [227, 142] on p at bounding box center [308, 146] width 360 height 8
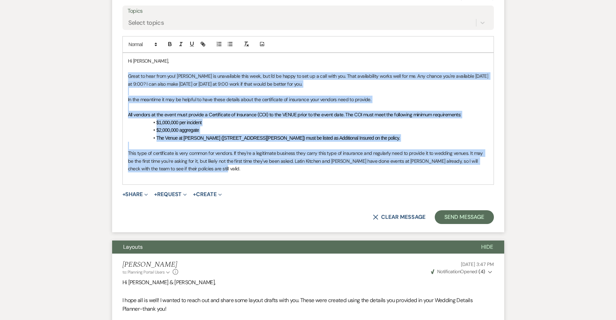
drag, startPoint x: 209, startPoint y: 133, endPoint x: 93, endPoint y: 42, distance: 147.4
click at [93, 42] on div "Messages Tasks Payments Vendors Rental Overview Timeline Docs & Files Contacts …" at bounding box center [308, 167] width 616 height 1661
copy div "Great to hear from you! Laura is unavailable this week, but I'd be happy to set…"
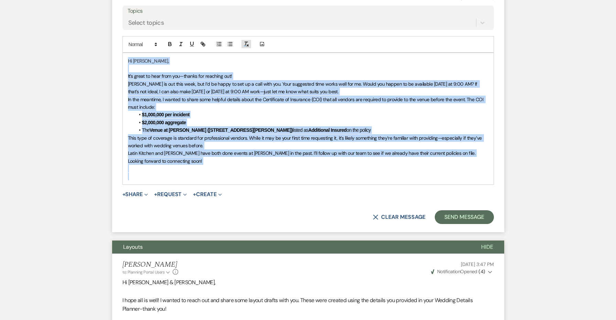
click at [246, 42] on line "button" at bounding box center [245, 43] width 1 height 3
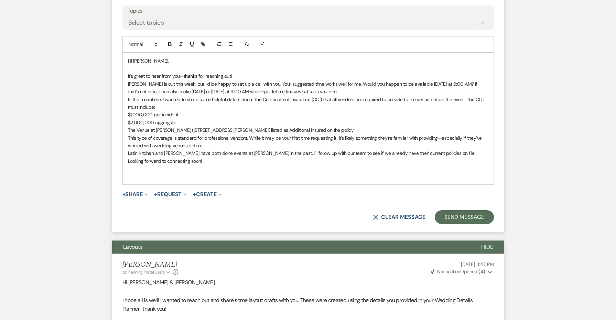
click at [235, 119] on p "$2,000,000 aggregate" at bounding box center [308, 123] width 360 height 8
drag, startPoint x: 362, startPoint y: 93, endPoint x: 115, endPoint y: 78, distance: 247.7
click at [115, 78] on form "Reply X Saving draft... Recipients* Planning Portal Users ( Darien Danielle Rey…" at bounding box center [308, 72] width 392 height 319
click at [228, 46] on line "button" at bounding box center [228, 46] width 0 height 0
click at [227, 134] on p "This type of coverage is standard for professional vendors. While it may be you…" at bounding box center [308, 141] width 360 height 15
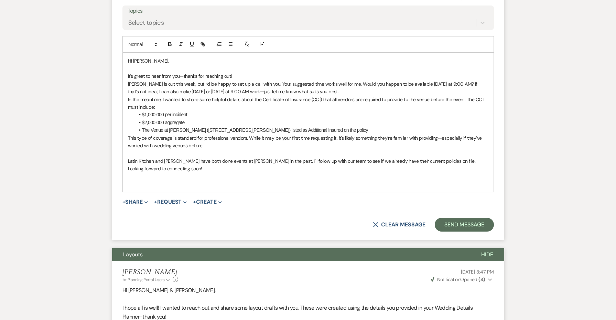
click at [251, 72] on p "It’s great to hear from you—thanks for reaching out!" at bounding box center [308, 76] width 360 height 8
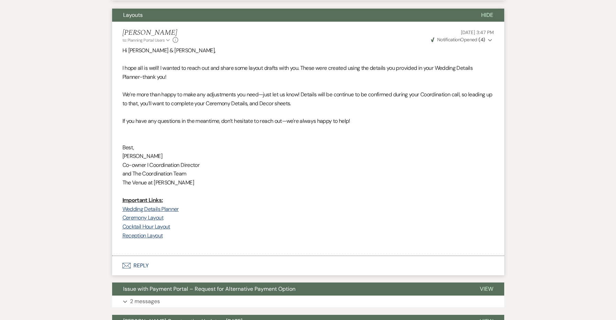
scroll to position [1074, 0]
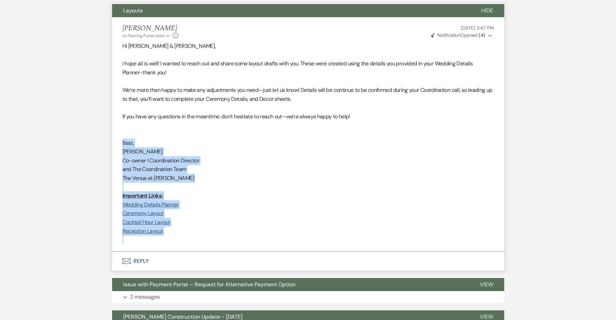
drag, startPoint x: 178, startPoint y: 193, endPoint x: 89, endPoint y: 104, distance: 125.0
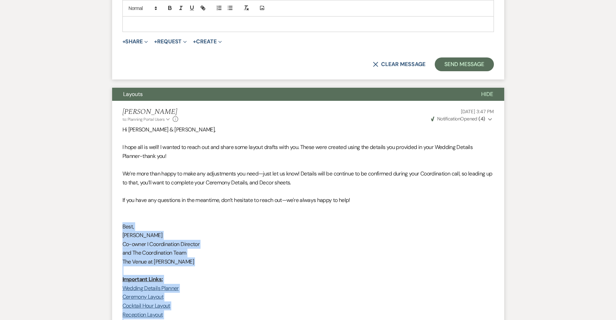
scroll to position [839, 0]
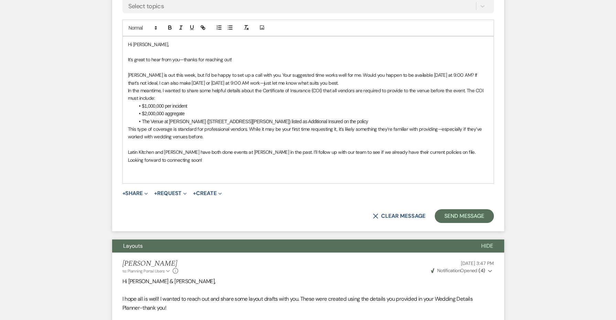
click at [159, 171] on p at bounding box center [308, 175] width 360 height 8
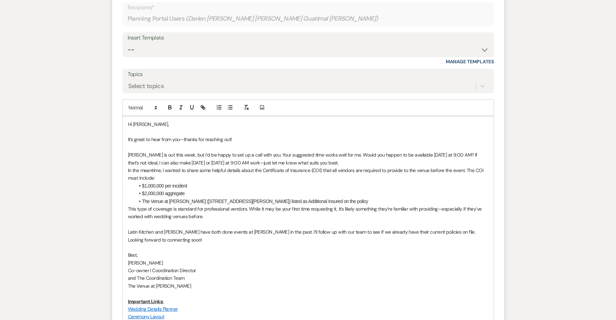
scroll to position [754, 0]
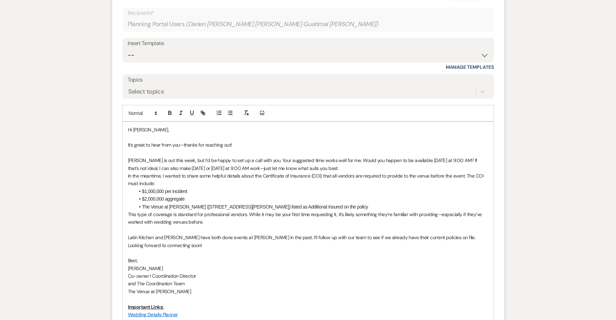
click at [359, 156] on p "Laura is out this week, but I’d be happy to set up a call with you. Your sugges…" at bounding box center [308, 163] width 360 height 15
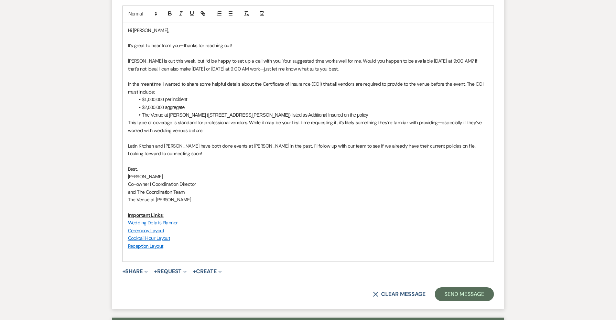
scroll to position [871, 0]
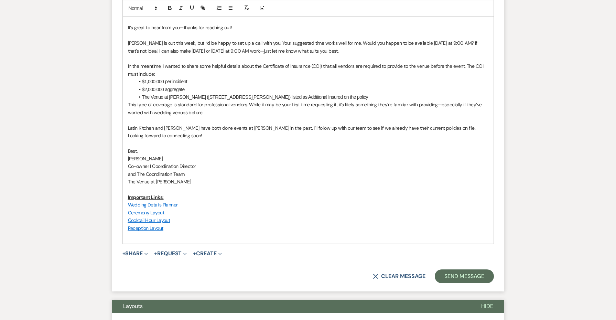
click at [271, 124] on p "Latin Kitchen and Erica have both done events at Carley Brook in the past. I’ll…" at bounding box center [308, 128] width 360 height 8
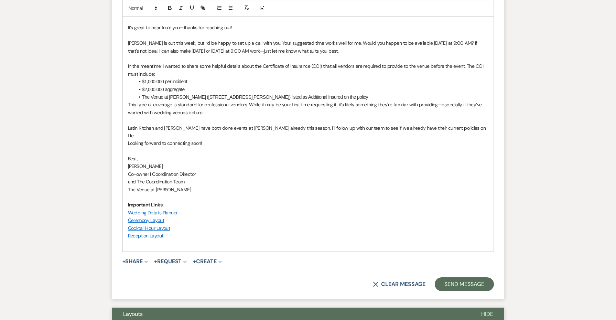
click at [301, 155] on p "Best," at bounding box center [308, 159] width 360 height 8
click at [467, 124] on p "Latin Kitchen and Erica have both done events at Carley Brook already this seas…" at bounding box center [308, 131] width 360 height 15
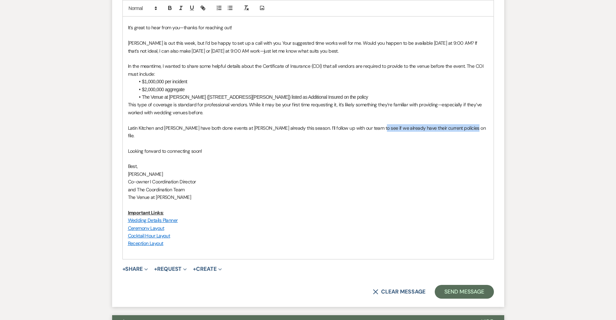
drag, startPoint x: 463, startPoint y: 90, endPoint x: 368, endPoint y: 90, distance: 95.3
click at [368, 124] on p "Latin Kitchen and Erica have both done events at Carley Brook already this seas…" at bounding box center [308, 131] width 360 height 15
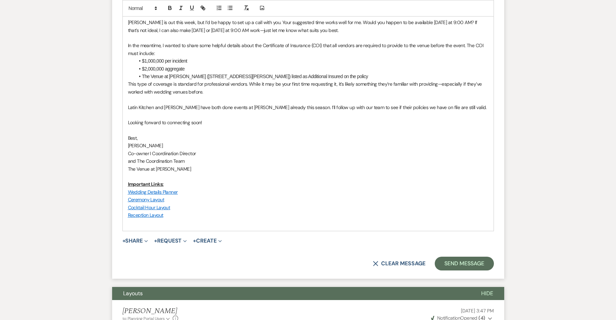
scroll to position [897, 0]
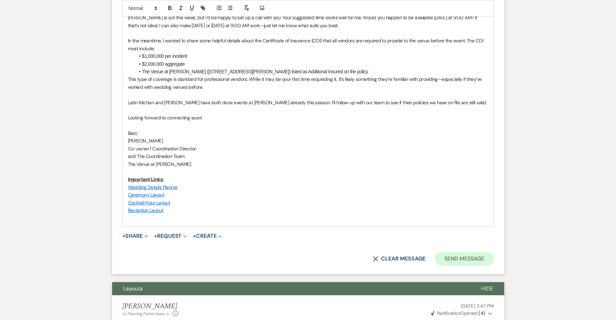
click at [450, 252] on button "Send Message" at bounding box center [464, 259] width 59 height 14
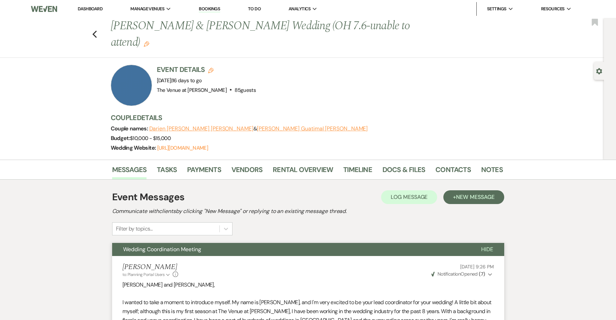
scroll to position [0, 0]
click at [94, 29] on button "Previous" at bounding box center [94, 34] width 5 height 10
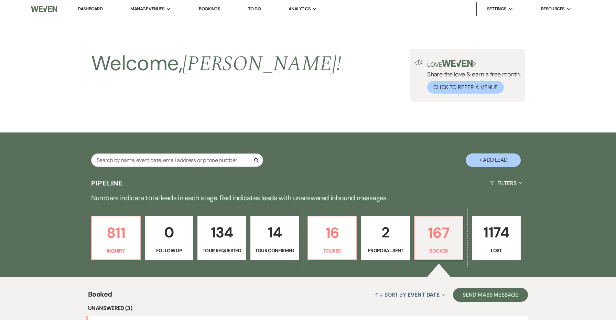
scroll to position [204, 0]
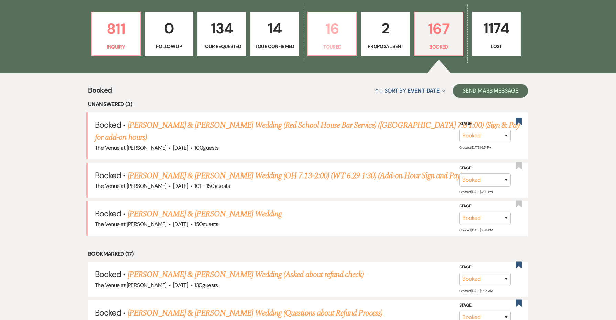
click at [338, 41] on link "16 Toured" at bounding box center [332, 34] width 50 height 45
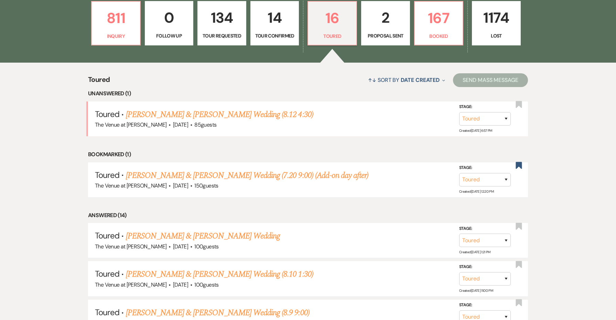
scroll to position [216, 0]
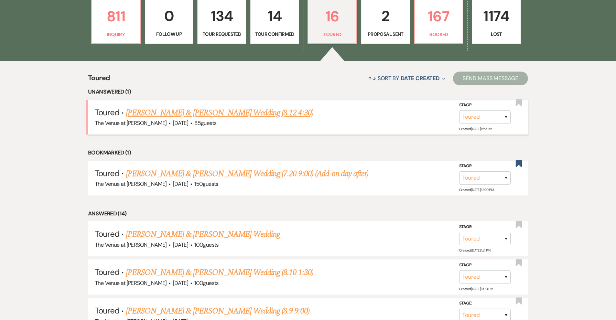
click at [237, 111] on link "Aaron Rudolph & Lauren Hoffman's Wedding (8.12 4:30)" at bounding box center [219, 113] width 187 height 12
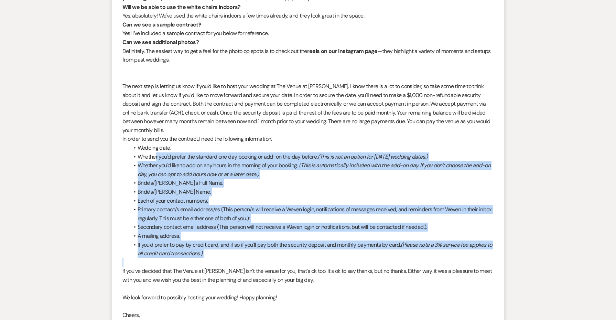
scroll to position [569, 0]
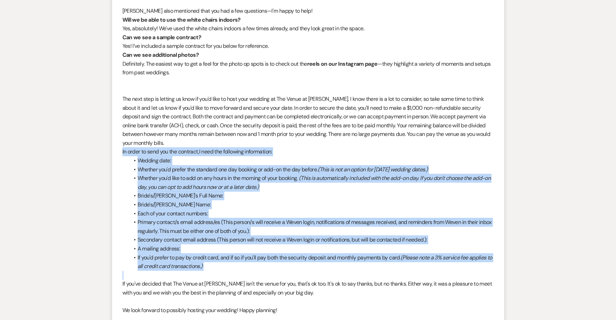
drag, startPoint x: 212, startPoint y: 183, endPoint x: 117, endPoint y: 143, distance: 102.8
click at [117, 143] on li "Jessie Brennan to: Event Contacts Expand Info Aug 12, 2025, 6:28 PM Weven Check…" at bounding box center [308, 62] width 392 height 724
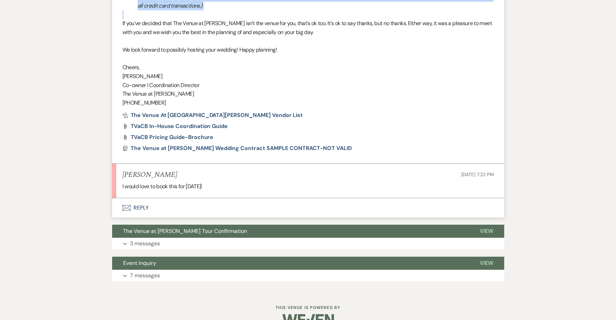
click at [147, 198] on button "Envelope Reply" at bounding box center [308, 207] width 392 height 19
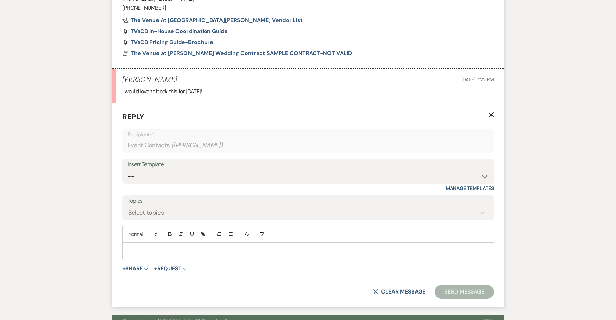
scroll to position [953, 0]
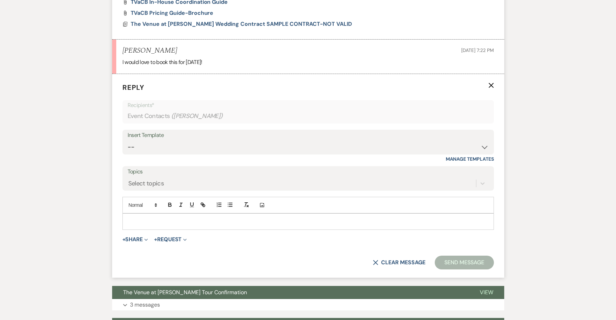
click at [140, 130] on div "Insert Template" at bounding box center [308, 135] width 361 height 10
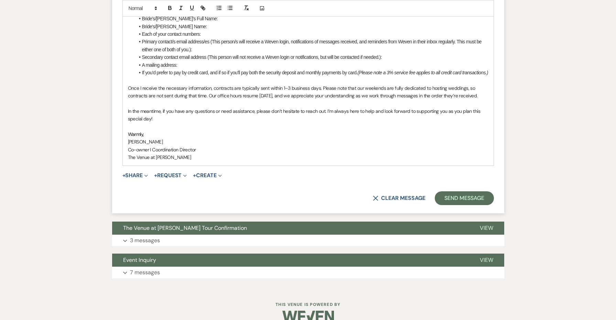
scroll to position [1217, 0]
click at [456, 192] on button "Send Message" at bounding box center [464, 199] width 59 height 14
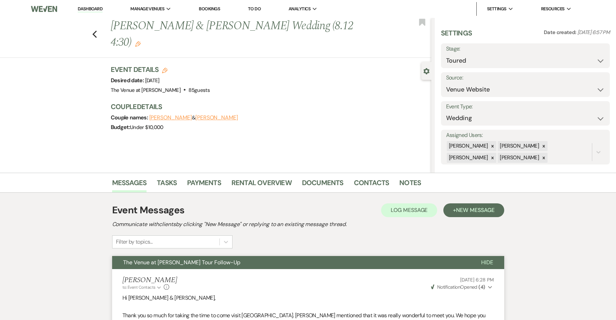
scroll to position [0, 0]
click at [135, 43] on use "button" at bounding box center [138, 44] width 6 height 6
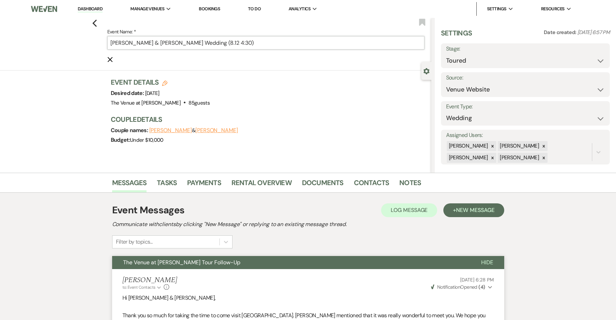
drag, startPoint x: 294, startPoint y: 46, endPoint x: 244, endPoint y: 43, distance: 50.0
click at [243, 43] on input "Aaron Rudolph & Lauren Hoffman's Wedding (8.12 4:30)" at bounding box center [265, 42] width 317 height 13
click at [268, 44] on input "Aaron Rudolph & Lauren Hoffman's Wedding (8.12 4:30)" at bounding box center [265, 42] width 317 height 13
drag, startPoint x: 268, startPoint y: 44, endPoint x: 223, endPoint y: 43, distance: 44.7
click at [223, 43] on input "Aaron Rudolph & Lauren Hoffman's Wedding (8.12 4:30)" at bounding box center [265, 42] width 317 height 13
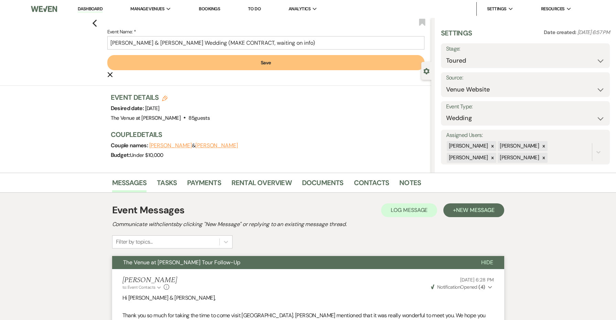
click at [262, 65] on button "Save" at bounding box center [265, 62] width 317 height 15
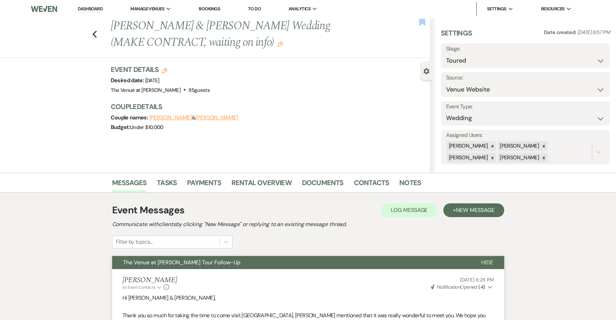
click at [424, 23] on use "button" at bounding box center [422, 22] width 6 height 7
click at [95, 34] on icon "Previous" at bounding box center [94, 34] width 5 height 8
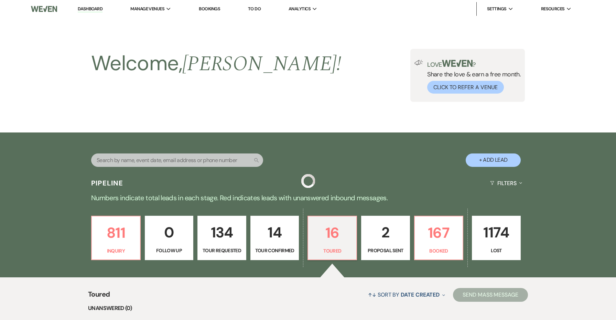
scroll to position [216, 0]
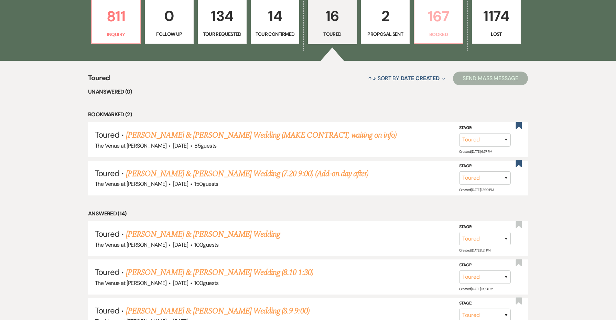
click at [431, 40] on link "167 Booked" at bounding box center [439, 21] width 50 height 45
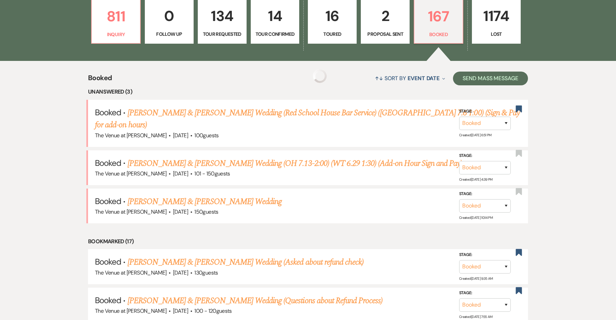
click at [431, 40] on link "167 Booked" at bounding box center [439, 21] width 50 height 45
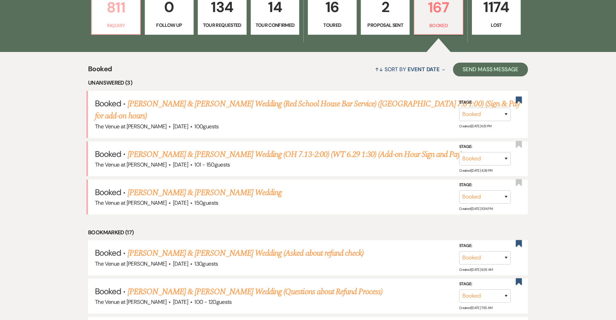
click at [117, 26] on p "Inquiry" at bounding box center [116, 26] width 40 height 8
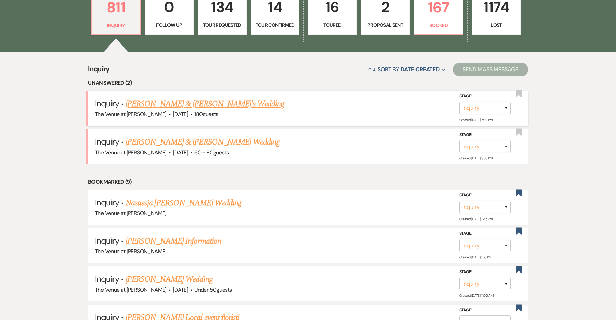
click at [219, 103] on link "Robert Vena & Fiance's Wedding" at bounding box center [205, 104] width 159 height 12
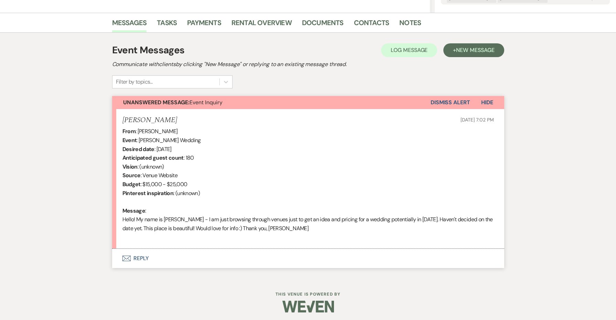
scroll to position [160, 0]
click at [136, 255] on button "Envelope Reply" at bounding box center [308, 258] width 392 height 19
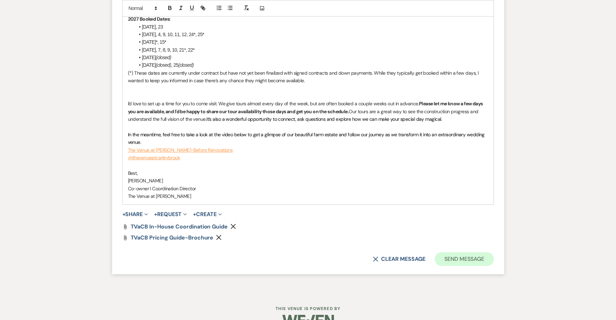
scroll to position [668, 0]
click at [470, 252] on button "Send Message" at bounding box center [464, 259] width 59 height 14
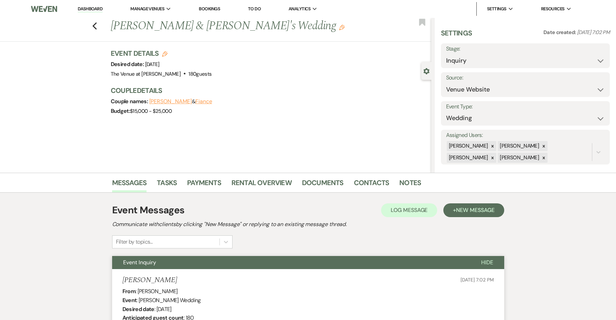
scroll to position [0, 0]
click at [89, 11] on link "Dashboard" at bounding box center [90, 9] width 25 height 7
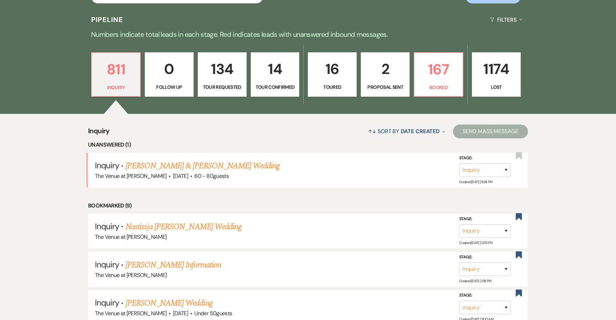
scroll to position [178, 0]
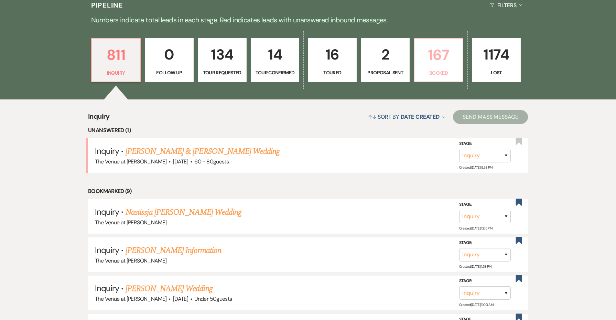
click at [438, 53] on p "167" at bounding box center [439, 54] width 40 height 23
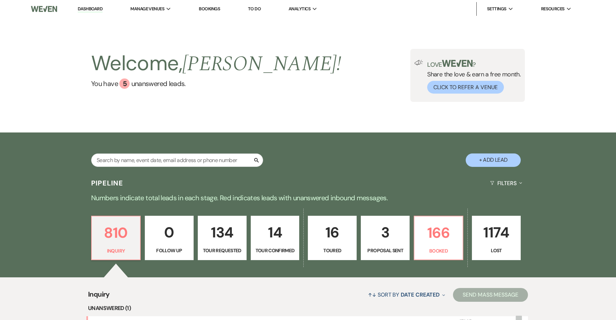
click at [321, 228] on p "16" at bounding box center [332, 232] width 40 height 23
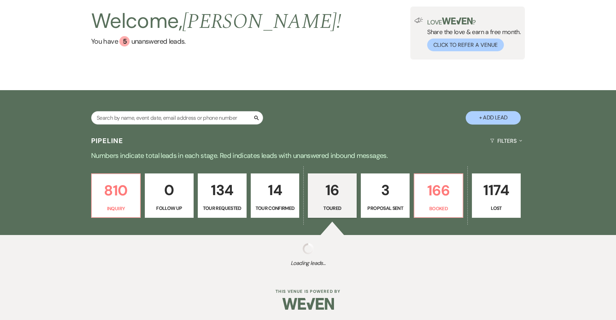
select select "5"
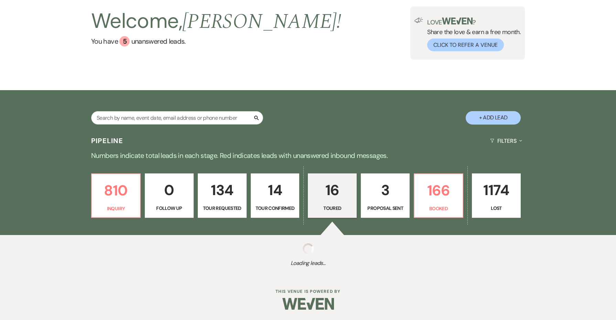
select select "5"
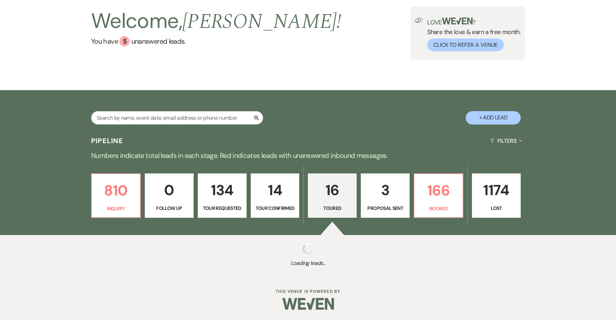
select select "5"
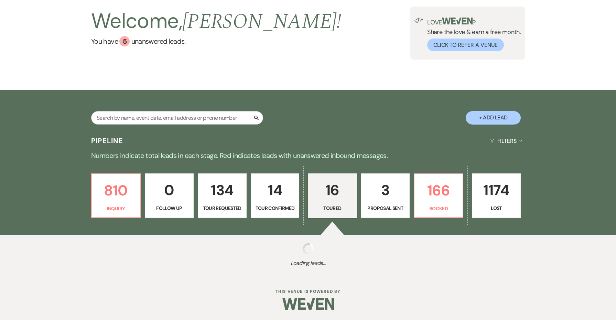
select select "5"
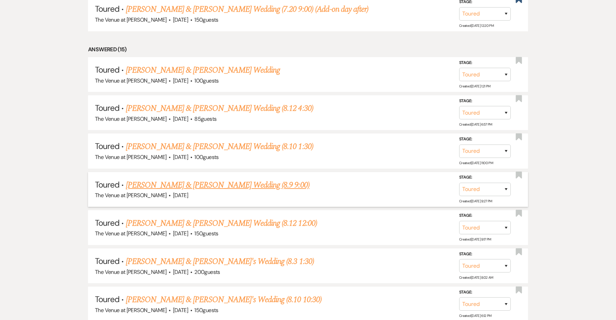
scroll to position [345, 0]
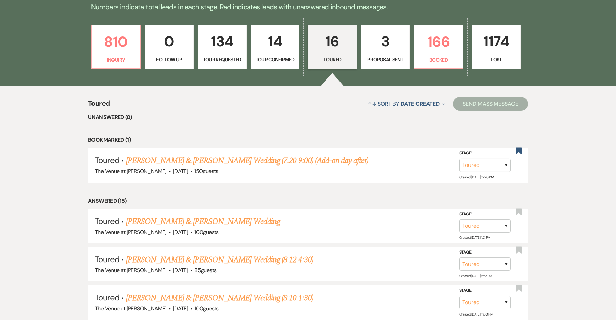
click at [369, 57] on p "Proposal Sent" at bounding box center [385, 60] width 40 height 8
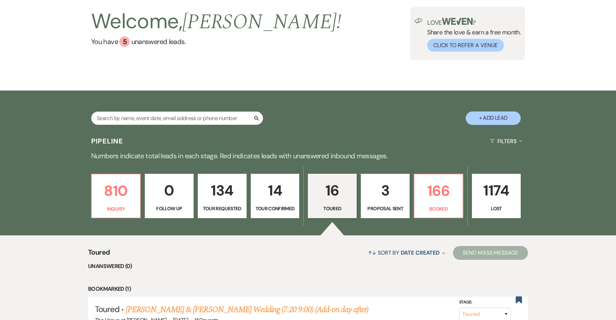
select select "6"
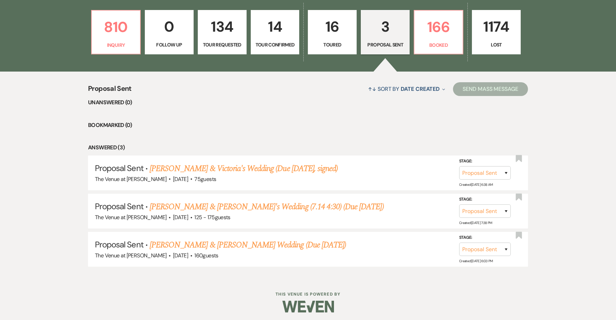
scroll to position [205, 0]
click at [277, 240] on link "Natalie Santiago & Diomedes Martinez's Wedding (Due Aug 12)" at bounding box center [248, 245] width 196 height 12
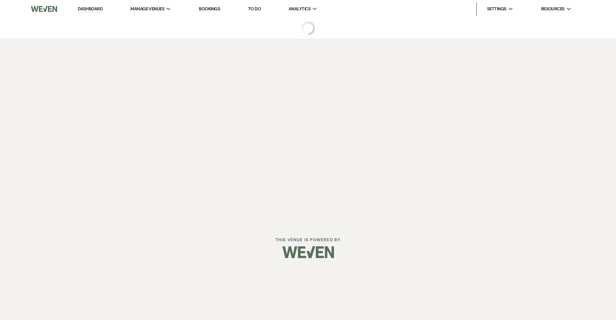
select select "6"
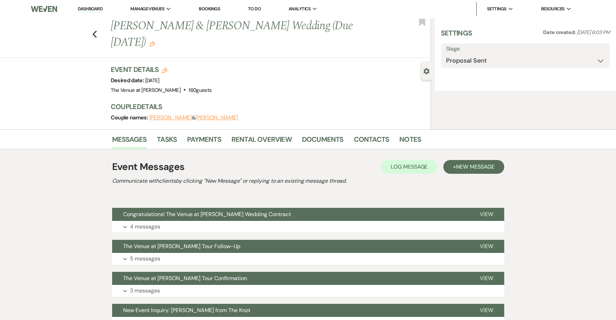
select select "2"
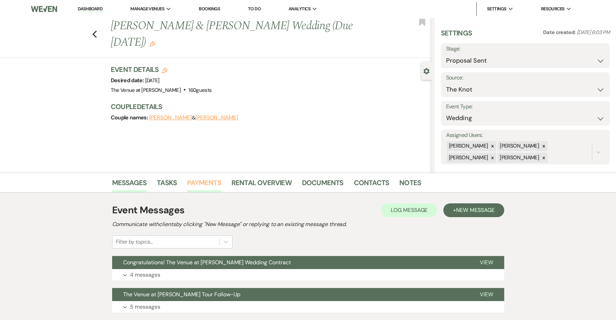
click at [214, 183] on link "Payments" at bounding box center [204, 184] width 34 height 15
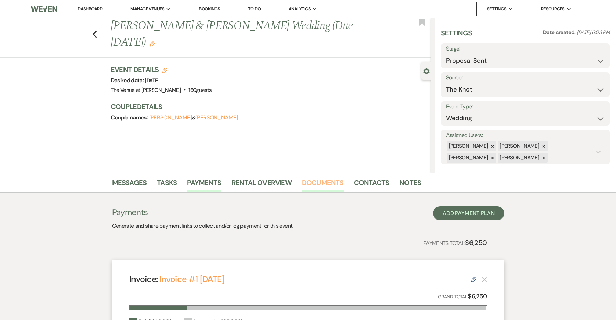
click at [327, 182] on link "Documents" at bounding box center [323, 184] width 42 height 15
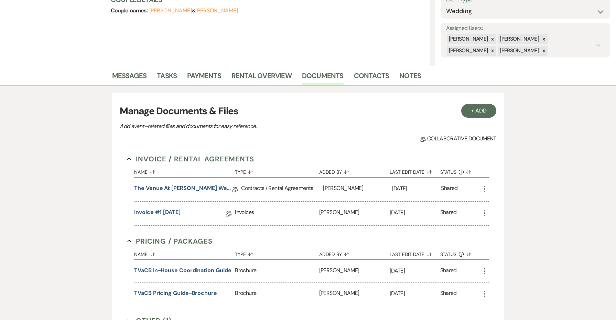
scroll to position [111, 0]
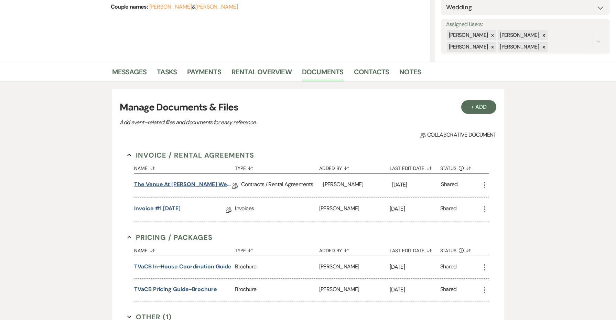
click at [198, 183] on link "The Venue at Carley Brook Wedding Contract (09.05.27 Santiago-Martinez)" at bounding box center [183, 185] width 98 height 11
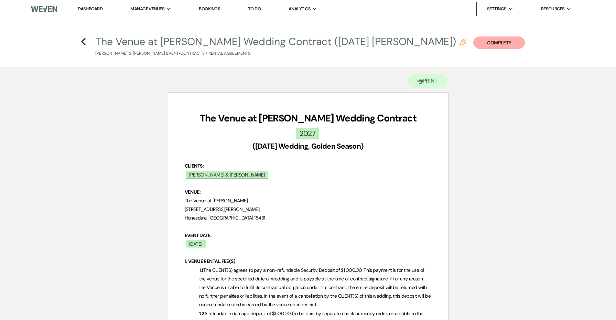
scroll to position [2676, 0]
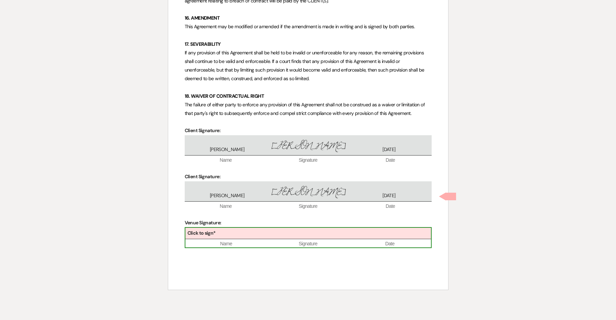
click at [230, 228] on div "Click to sign*" at bounding box center [308, 233] width 246 height 11
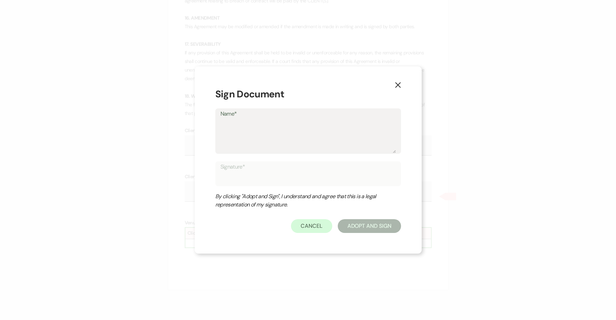
type textarea "J"
type input "J"
type textarea "Je"
type input "Je"
type textarea "Jes"
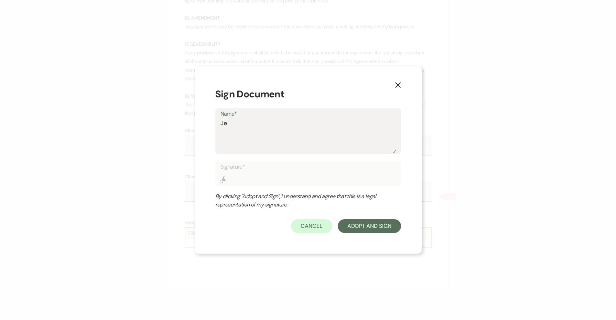
type input "Jes"
type textarea "Jesi"
type input "Jesi"
type textarea "Jesie"
type input "Jesie"
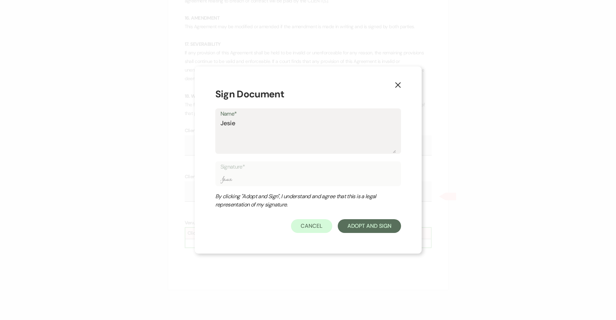
type textarea "Jesi"
type input "Jesi"
type textarea "Jes"
type input "Jes"
type textarea "Jess"
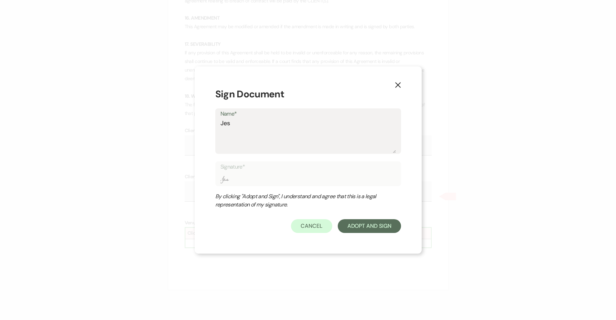
type input "Jess"
type textarea "Jessi"
type input "Jessi"
type textarea "[PERSON_NAME]"
type input "[PERSON_NAME]"
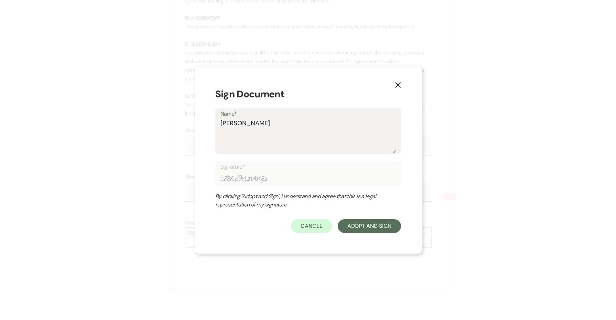
type textarea "[PERSON_NAME]"
type input "[PERSON_NAME]"
type textarea "Jessie E"
type input "Jessie E"
type textarea "Jessie E"
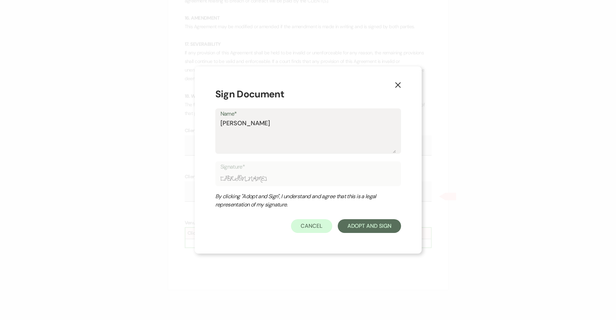
type input "Jessie E"
type textarea "Jessie E"
type input "Jessie E"
type textarea "Jessie E."
type input "Jessie E."
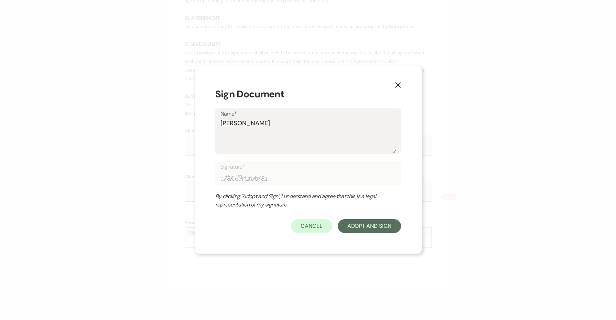
type textarea "Jessie E."
type input "Jessie E."
type textarea "Jessie E. B"
type input "Jessie E. B"
type textarea "Jessie E. Br"
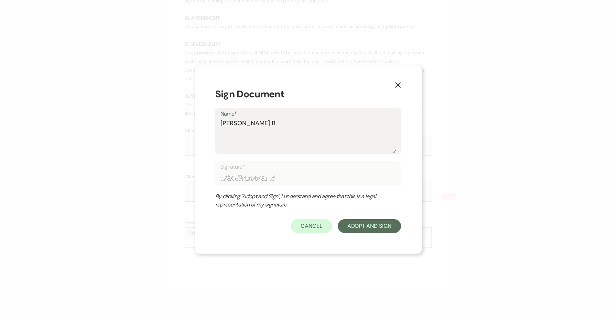
type input "Jessie E. Br"
type textarea "Jessie E. Bre"
type input "Jessie E. Bre"
type textarea "Jessie E. Bren"
type input "Jessie E. Bren"
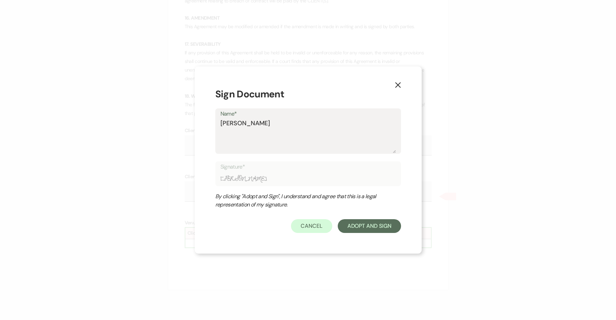
type textarea "Jessie E. Brenn"
type input "Jessie E. Brenn"
type textarea "Jessie E. Brenna"
type input "Jessie E. Brenna"
type textarea "Jessie E. Brennan"
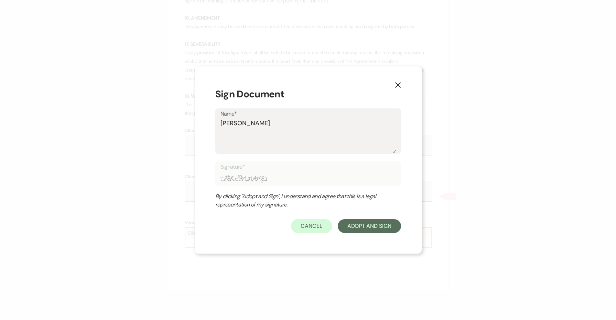
type input "Jessie E. Brennan"
type textarea "Jessie E. Brennan"
click at [364, 229] on button "Adopt And Sign" at bounding box center [369, 226] width 63 height 14
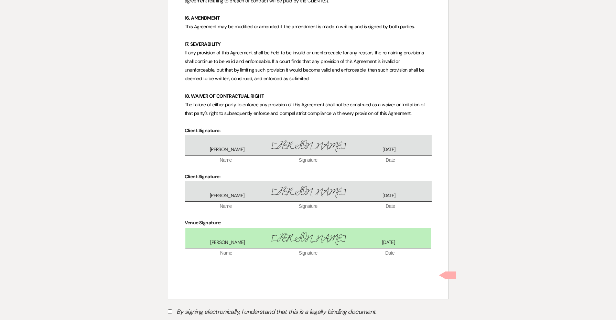
scroll to position [2706, 0]
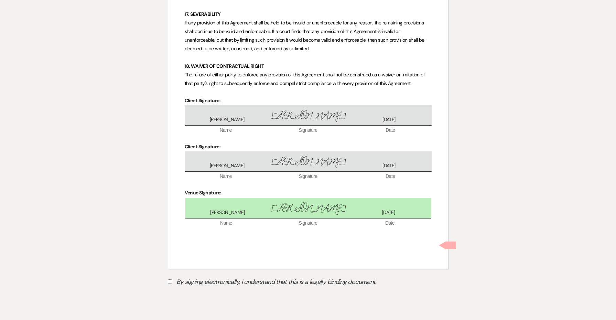
click at [268, 276] on label "By signing electronically, I understand that this is a legally binding document." at bounding box center [308, 282] width 281 height 13
click at [172, 279] on input "By signing electronically, I understand that this is a legally binding document." at bounding box center [170, 281] width 4 height 4
checkbox input "true"
click at [201, 293] on button "Submit" at bounding box center [192, 299] width 48 height 12
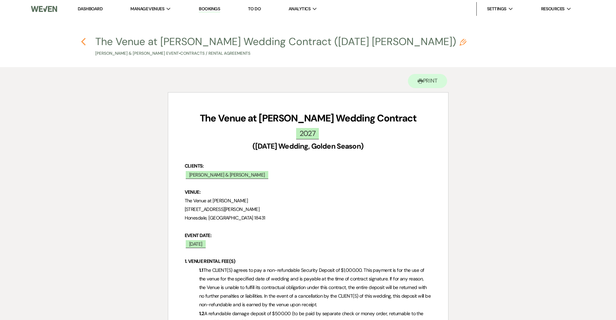
scroll to position [0, 0]
click at [81, 40] on icon "Previous" at bounding box center [83, 41] width 5 height 8
select select "6"
select select "2"
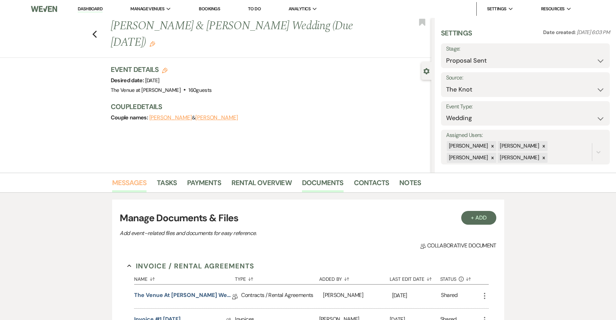
click at [136, 187] on link "Messages" at bounding box center [129, 184] width 35 height 15
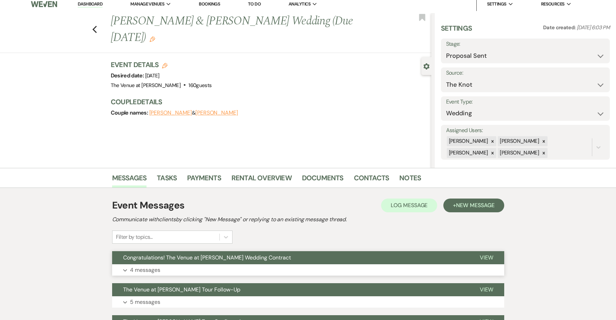
click at [200, 257] on span "Congratulations! The Venue at [PERSON_NAME] Wedding Contract" at bounding box center [207, 257] width 168 height 7
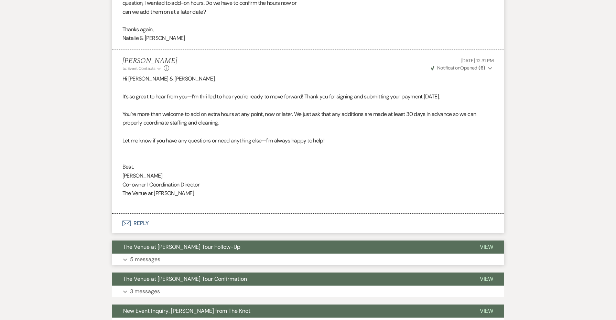
click at [174, 243] on span "The Venue at Carley Brook Tour Follow-Up" at bounding box center [181, 246] width 117 height 7
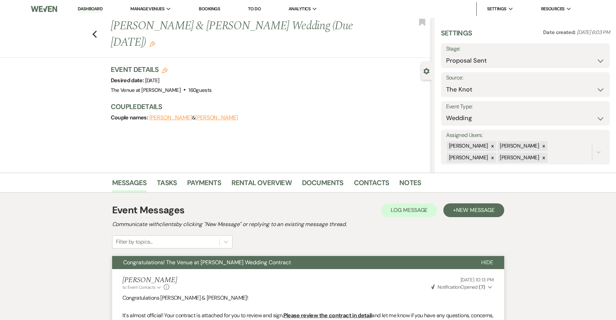
click at [193, 265] on span "Congratulations! The Venue at [PERSON_NAME] Wedding Contract" at bounding box center [207, 262] width 168 height 7
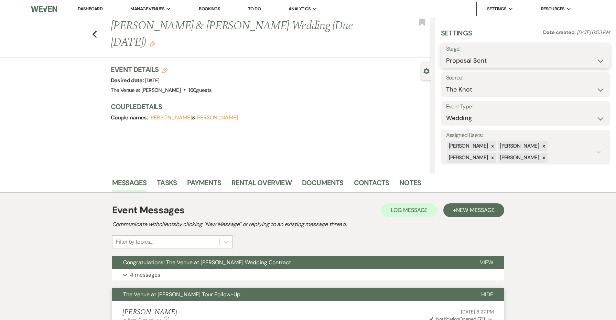
select select "7"
click at [589, 58] on button "Save" at bounding box center [592, 56] width 36 height 14
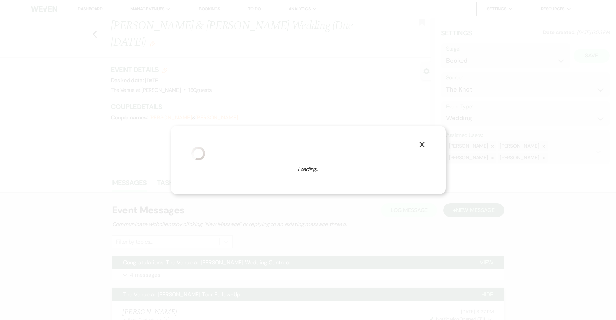
select select "1"
select select "762"
select select "false"
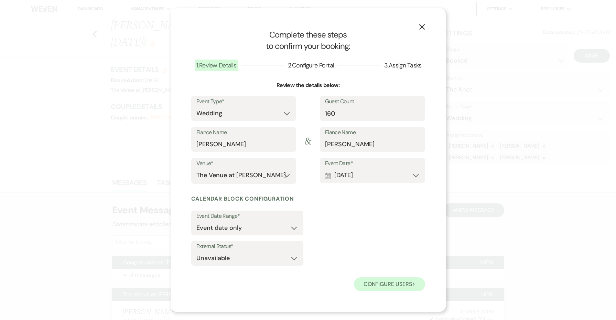
click at [385, 287] on button "Configure users Next" at bounding box center [389, 284] width 71 height 14
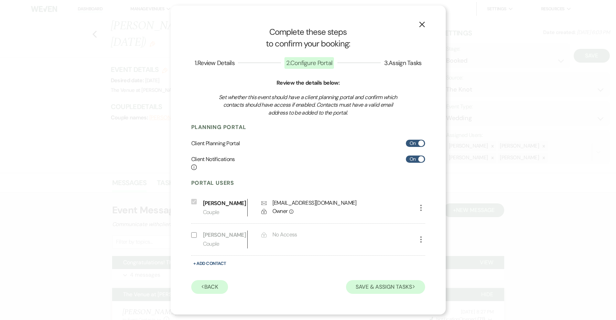
click at [377, 288] on button "Save & Assign Tasks Next" at bounding box center [385, 287] width 79 height 14
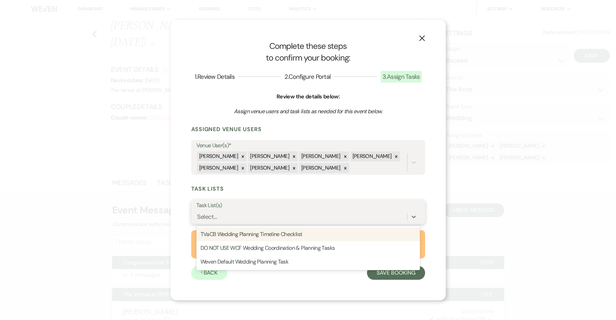
click at [303, 219] on div "Select..." at bounding box center [301, 217] width 211 height 12
click at [242, 167] on icon at bounding box center [243, 168] width 2 height 2
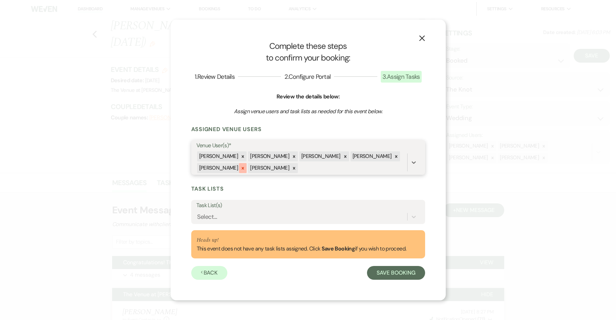
click at [240, 167] on icon at bounding box center [242, 168] width 5 height 5
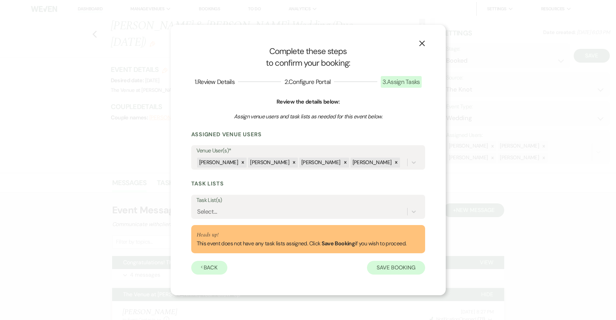
click at [396, 269] on button "Save Booking" at bounding box center [396, 268] width 58 height 14
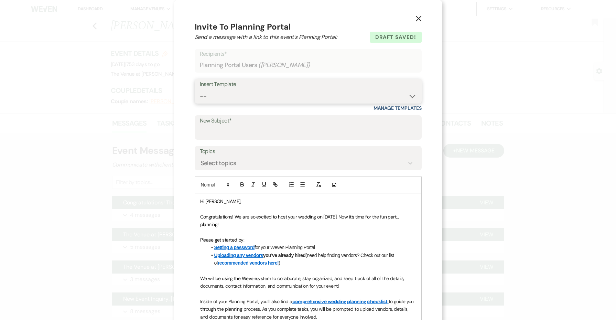
select select "3828"
type input "Weven Planning Portal Introduction"
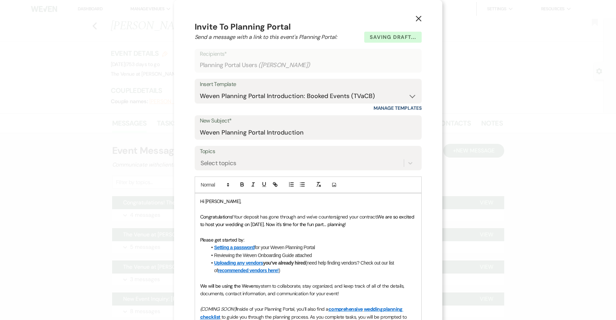
click at [415, 19] on button "X" at bounding box center [418, 18] width 10 height 12
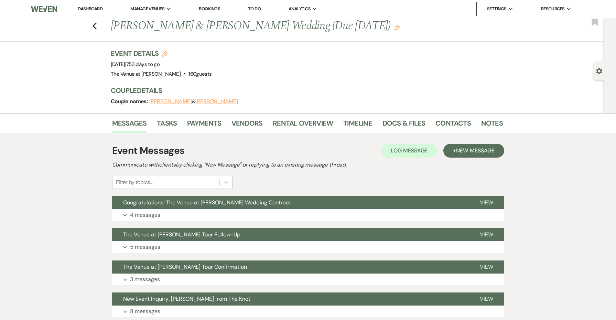
click at [217, 28] on h1 "Natalie Santiago & Diomedes Martinez's Wedding (Due Aug 12) Edit" at bounding box center [265, 26] width 308 height 17
copy h1 "Diomedes"
click at [484, 153] on span "New Message" at bounding box center [475, 150] width 38 height 7
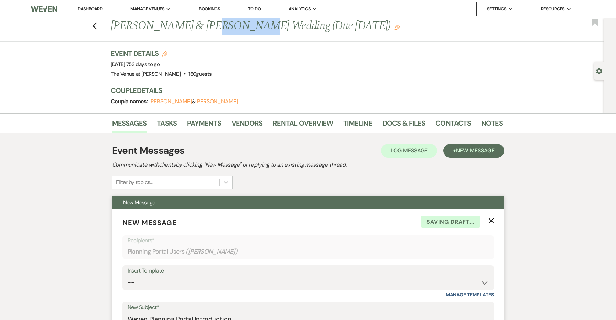
scroll to position [86, 0]
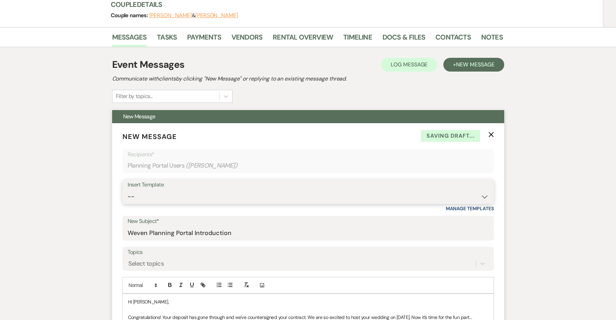
select select "3828"
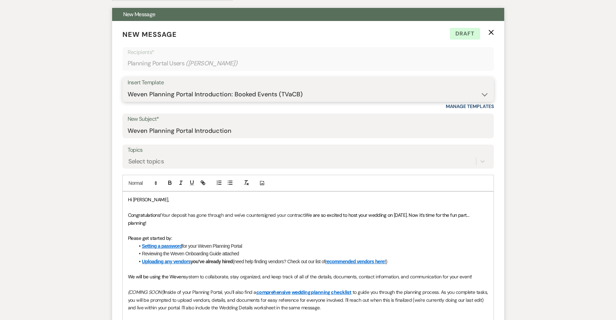
scroll to position [190, 0]
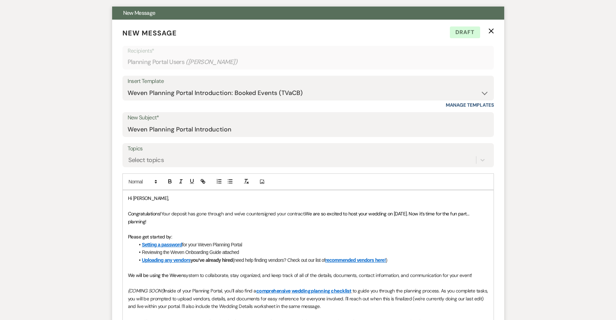
click at [146, 197] on span "Hi Natalie," at bounding box center [148, 198] width 41 height 6
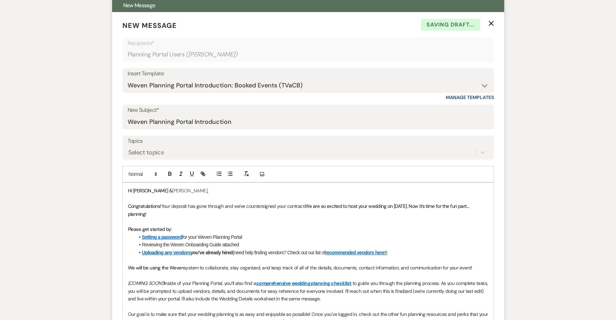
scroll to position [199, 0]
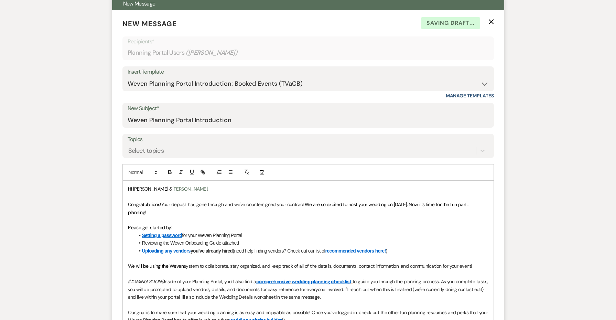
click at [150, 187] on span "Hi Natalie &" at bounding box center [150, 189] width 45 height 6
drag, startPoint x: 213, startPoint y: 186, endPoint x: 173, endPoint y: 186, distance: 39.9
click at [173, 186] on p "Hi Natalie & Diomedes Diomedes ," at bounding box center [308, 189] width 360 height 8
click at [225, 233] on span "for your Weven Planning Portal" at bounding box center [212, 235] width 60 height 6
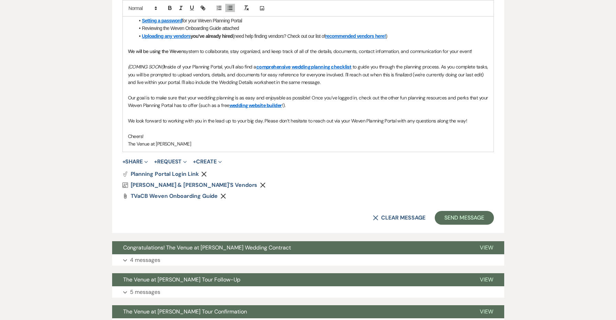
scroll to position [416, 0]
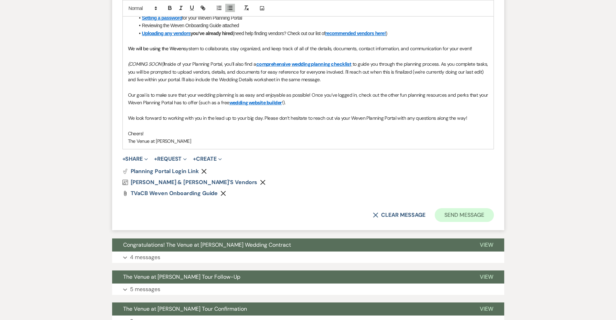
click at [459, 212] on button "Send Message" at bounding box center [464, 215] width 59 height 14
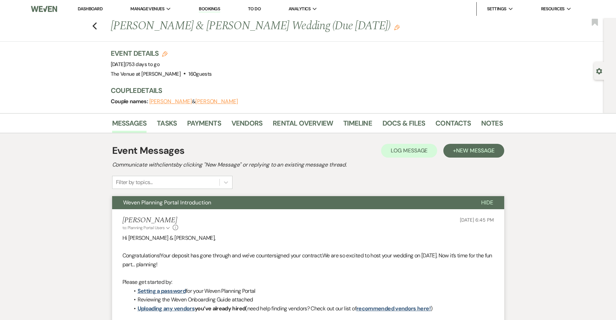
scroll to position [0, 0]
click at [395, 25] on icon "Edit" at bounding box center [397, 28] width 6 height 6
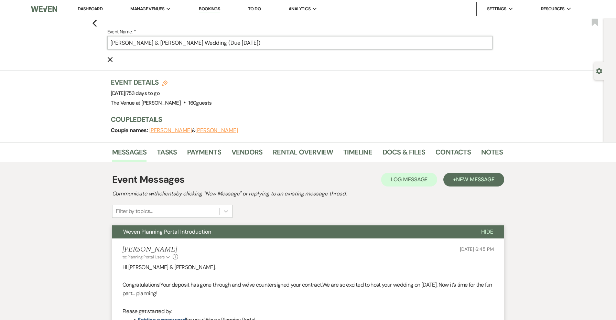
drag, startPoint x: 292, startPoint y: 45, endPoint x: 236, endPoint y: 41, distance: 56.6
click at [236, 41] on input "Natalie Santiago & Diomedes Martinez's Wedding (Due Aug 12)" at bounding box center [299, 42] width 385 height 13
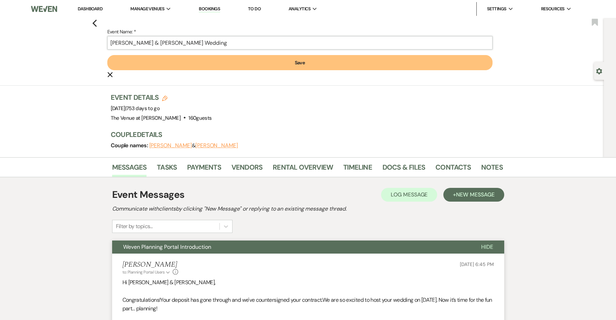
type input "[PERSON_NAME] & [PERSON_NAME] Wedding"
click at [236, 62] on button "Save" at bounding box center [299, 62] width 385 height 15
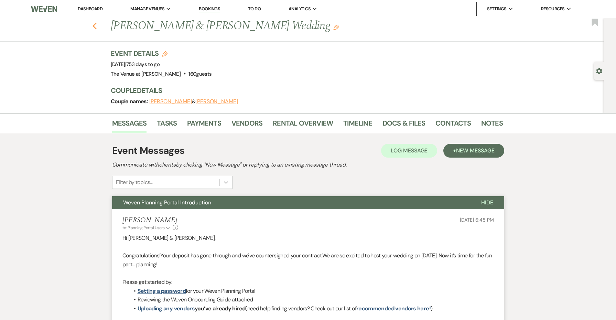
click at [95, 24] on use "button" at bounding box center [94, 26] width 4 height 8
select select "6"
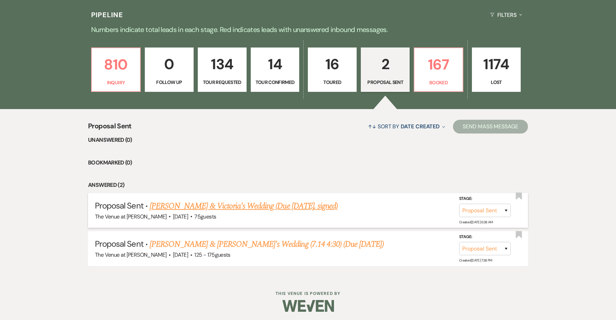
scroll to position [168, 0]
click at [293, 207] on link "Joshua & Victoria's Wedding (Due Aug 15, signed)" at bounding box center [244, 206] width 188 height 12
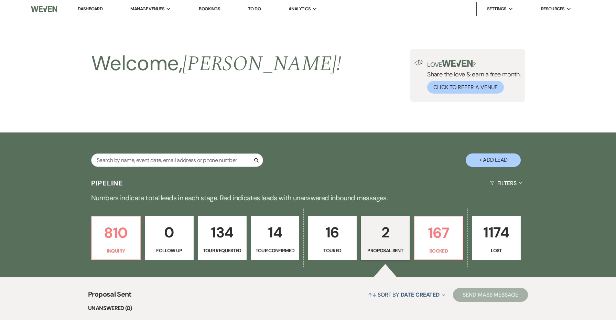
select select "6"
select select "5"
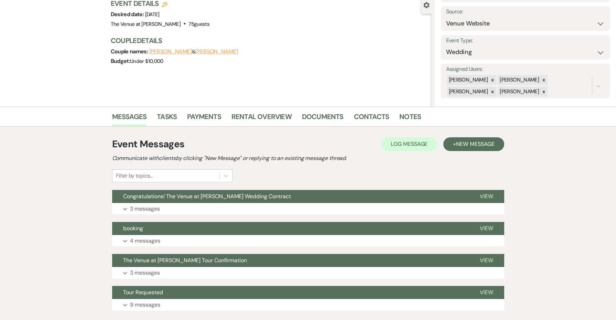
scroll to position [72, 0]
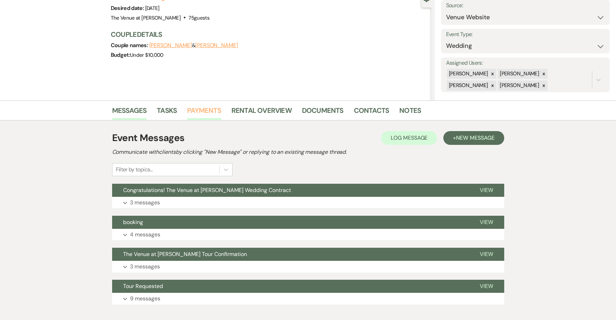
click at [210, 109] on link "Payments" at bounding box center [204, 112] width 34 height 15
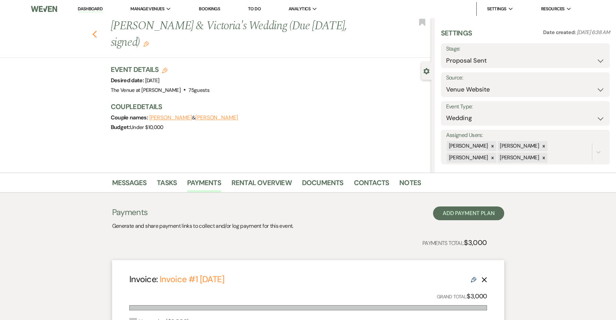
click at [96, 30] on icon "Previous" at bounding box center [94, 34] width 5 height 8
select select "6"
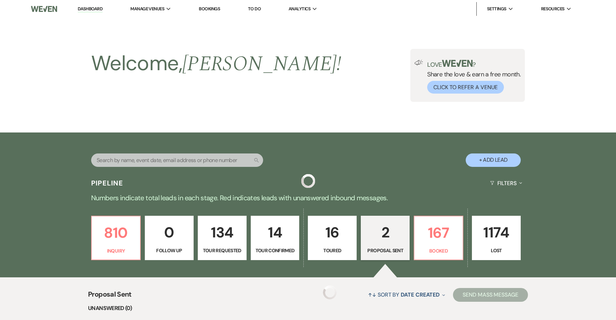
scroll to position [168, 0]
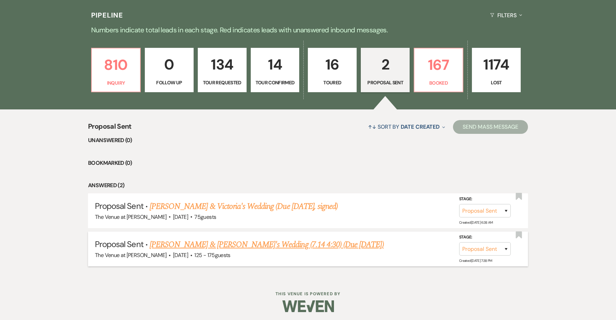
click at [282, 243] on link "Alana Vilca & Jared's Wedding (7.14 4:30) (Due Aug 15)" at bounding box center [267, 244] width 234 height 12
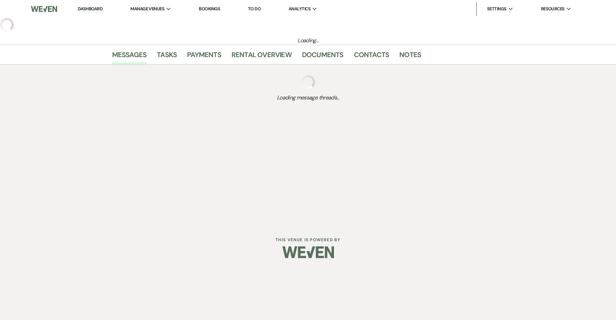
select select "6"
select select "3"
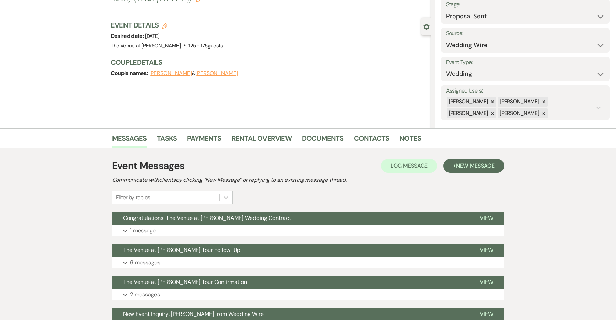
scroll to position [54, 0]
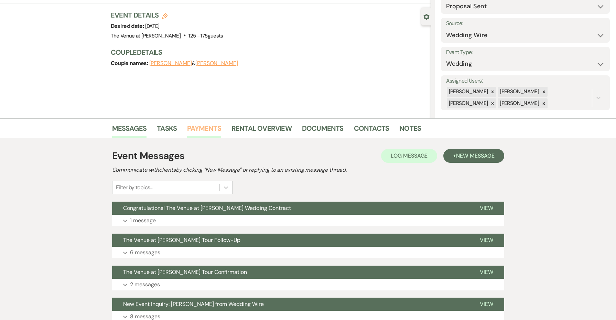
click at [212, 128] on link "Payments" at bounding box center [204, 130] width 34 height 15
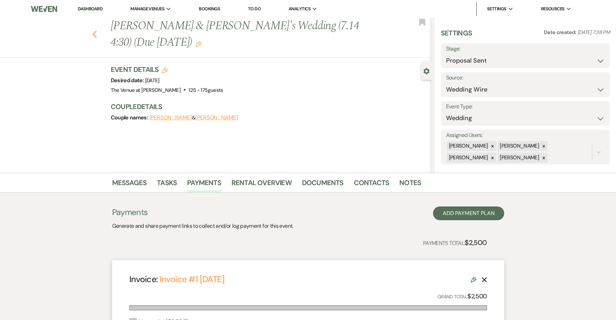
click at [97, 30] on icon "Previous" at bounding box center [94, 34] width 5 height 8
select select "6"
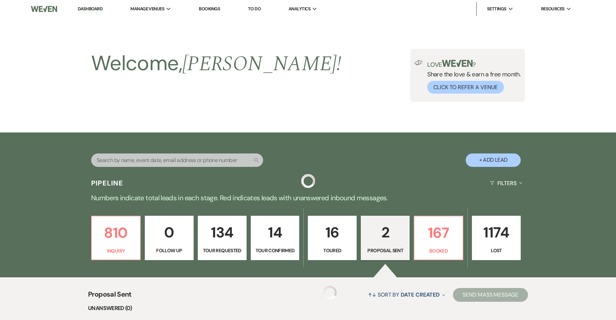
scroll to position [168, 0]
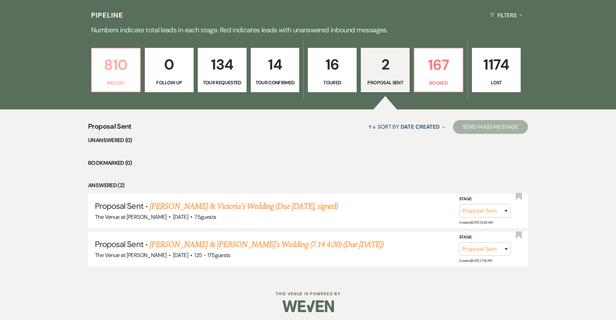
click at [121, 72] on p "810" at bounding box center [116, 64] width 40 height 23
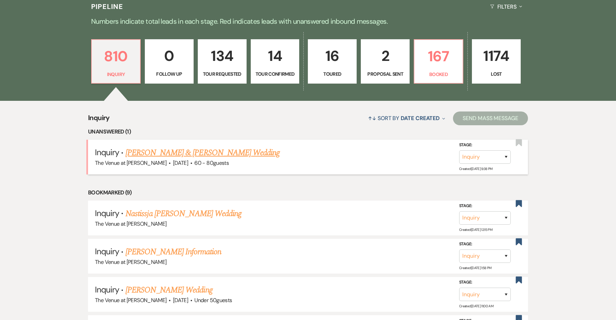
scroll to position [177, 0]
click at [445, 55] on p "167" at bounding box center [439, 55] width 40 height 23
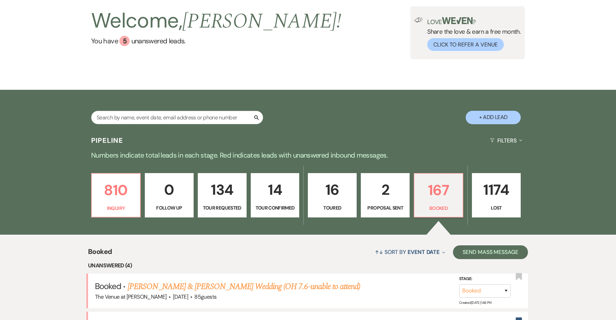
scroll to position [42, 0]
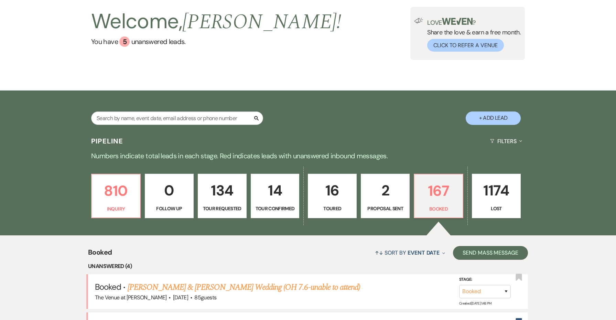
click at [397, 200] on p "2" at bounding box center [385, 190] width 40 height 23
select select "6"
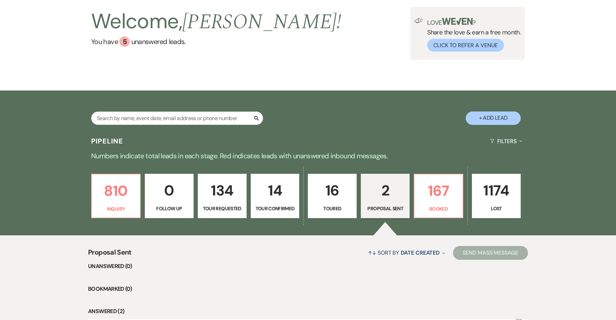
scroll to position [108, 0]
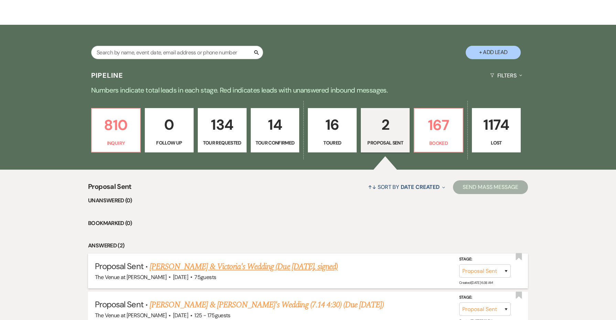
click at [289, 270] on link "Joshua & Victoria's Wedding (Due Aug 15, signed)" at bounding box center [244, 266] width 188 height 12
select select "6"
select select "5"
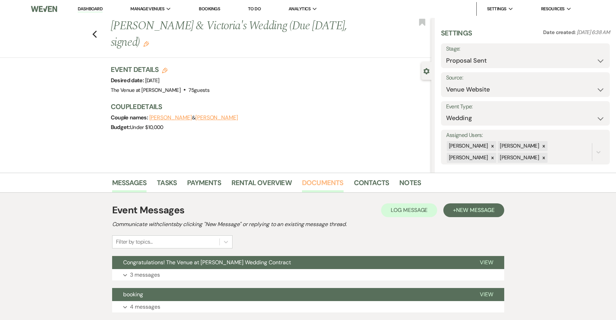
click at [318, 182] on link "Documents" at bounding box center [323, 184] width 42 height 15
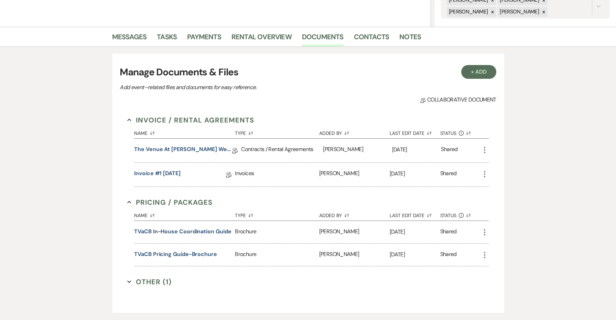
scroll to position [159, 0]
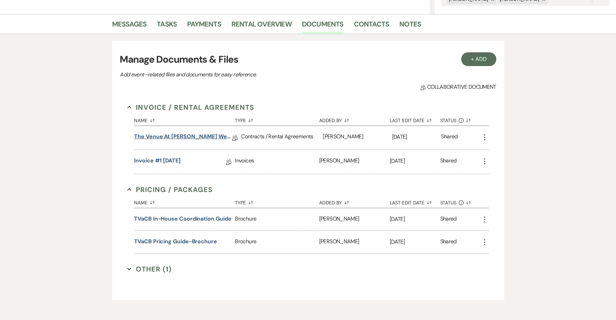
click at [182, 134] on link "The Venue at Carley Brook Wedding Contract (12.10.26 Garcia-Garcia)" at bounding box center [183, 137] width 98 height 11
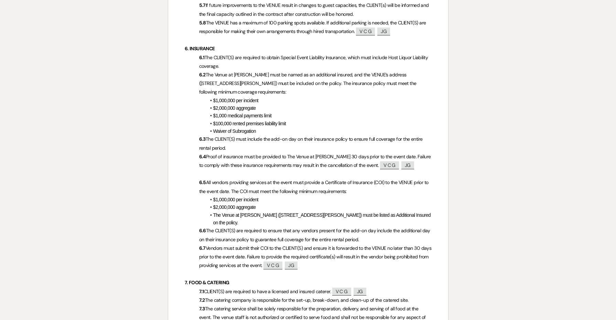
scroll to position [794, 0]
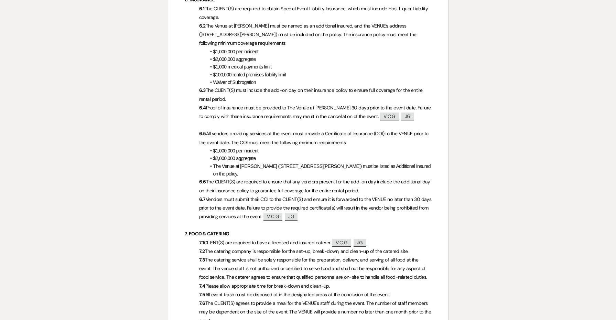
drag, startPoint x: 257, startPoint y: 160, endPoint x: 205, endPoint y: 143, distance: 55.1
click at [205, 147] on ul "$1,000,000 per incident $2,000,000 aggregate The Venue at Carley Brook (448 Car…" at bounding box center [312, 162] width 240 height 31
click at [256, 177] on p "6.6 The CLIENT(S) are required to ensure that any vendors present for the add-o…" at bounding box center [308, 185] width 247 height 17
drag, startPoint x: 255, startPoint y: 158, endPoint x: 207, endPoint y: 118, distance: 61.5
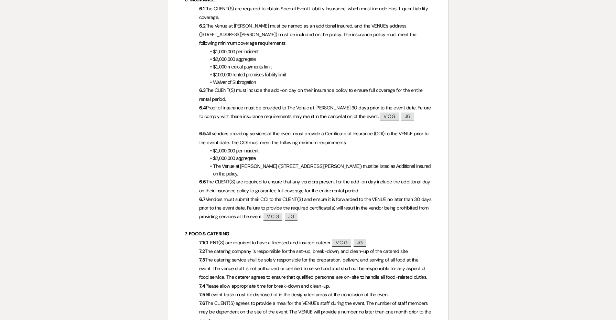
copy div "All vendors providing services at the event must provide a Certificate of Insur…"
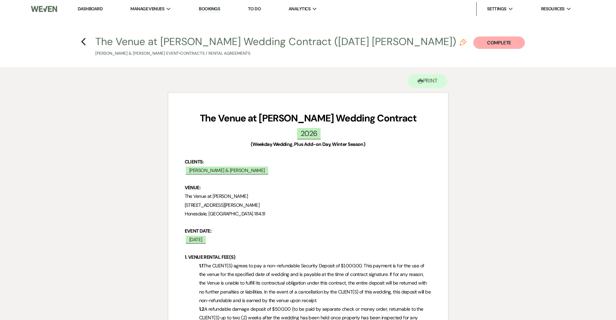
scroll to position [0, 0]
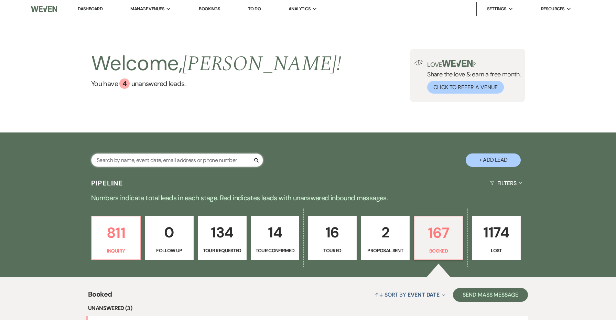
click at [123, 155] on input "text" at bounding box center [177, 159] width 172 height 13
type input "[PERSON_NAME]"
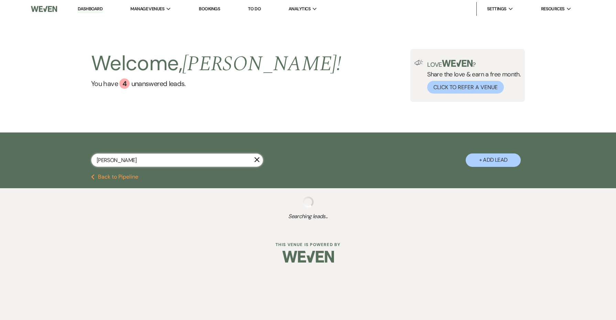
select select "8"
select select "4"
select select "8"
select select "5"
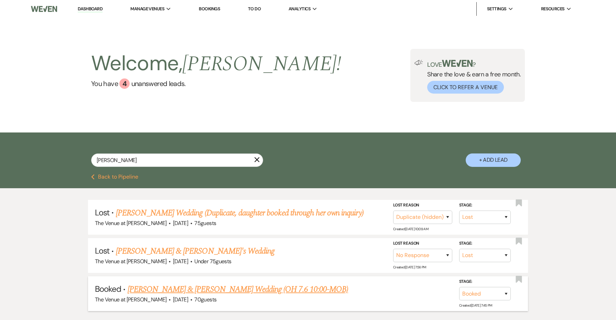
click at [202, 289] on link "[PERSON_NAME] & [PERSON_NAME] Wedding (OH 7.6 10:00-MOB)" at bounding box center [238, 289] width 220 height 12
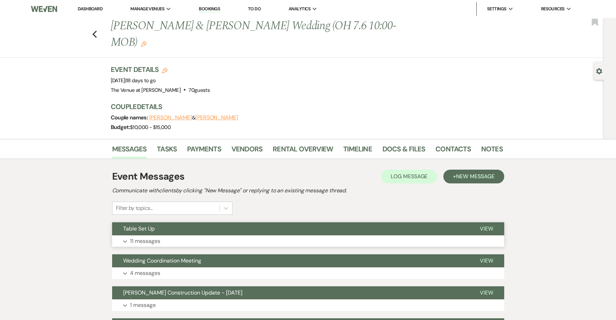
click at [350, 227] on button "Table Set Up" at bounding box center [290, 228] width 357 height 13
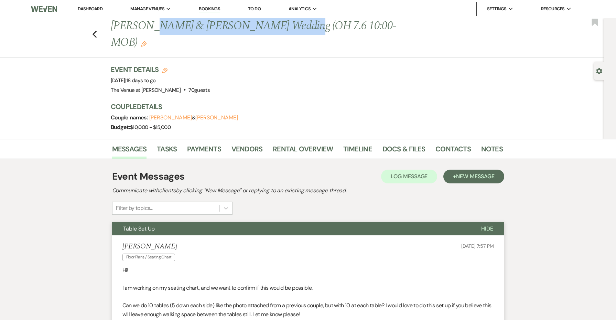
drag, startPoint x: 269, startPoint y: 29, endPoint x: 151, endPoint y: 28, distance: 117.6
click at [151, 28] on h1 "[PERSON_NAME] & [PERSON_NAME] Wedding (OH 7.6 10:00-MOB) Edit" at bounding box center [265, 34] width 308 height 33
copy h1 "[PERSON_NAME] & [PERSON_NAME]"
